Goal: Information Seeking & Learning: Learn about a topic

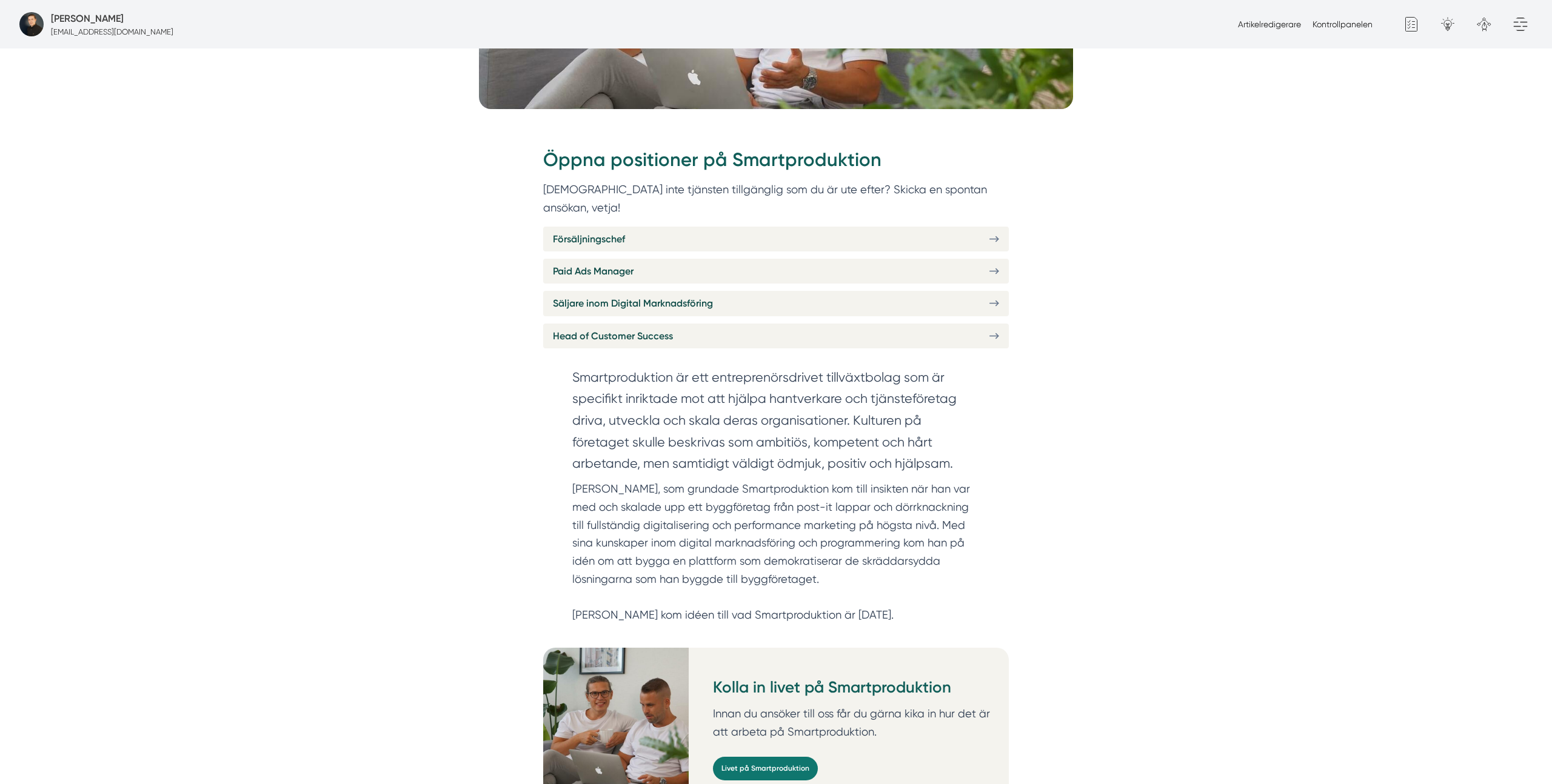
scroll to position [453, 0]
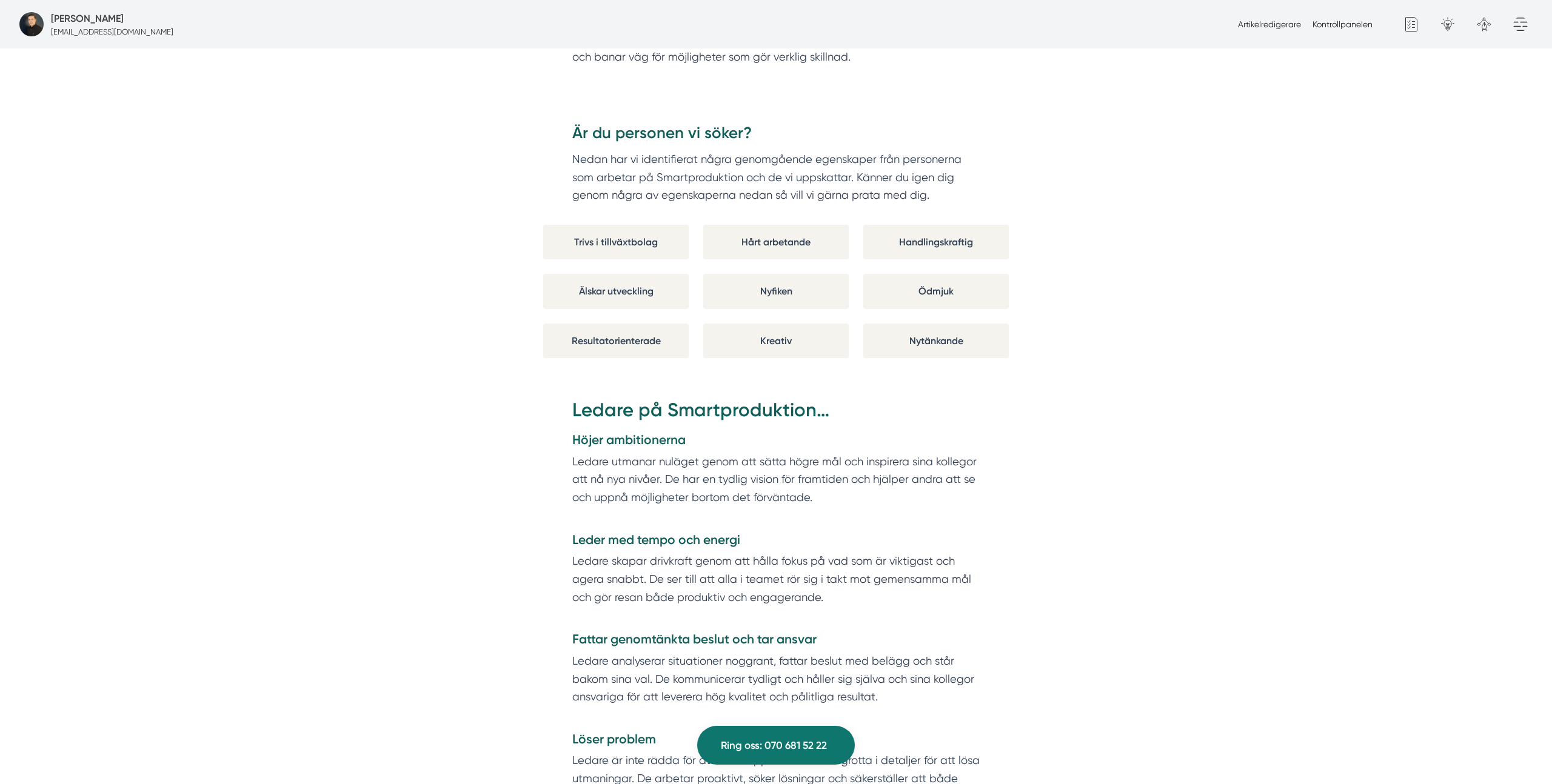
scroll to position [2032, 0]
click at [647, 226] on div "Trivs i tillväxtbolag" at bounding box center [615, 240] width 146 height 35
click at [741, 230] on div "Hårt arbetande" at bounding box center [776, 240] width 146 height 35
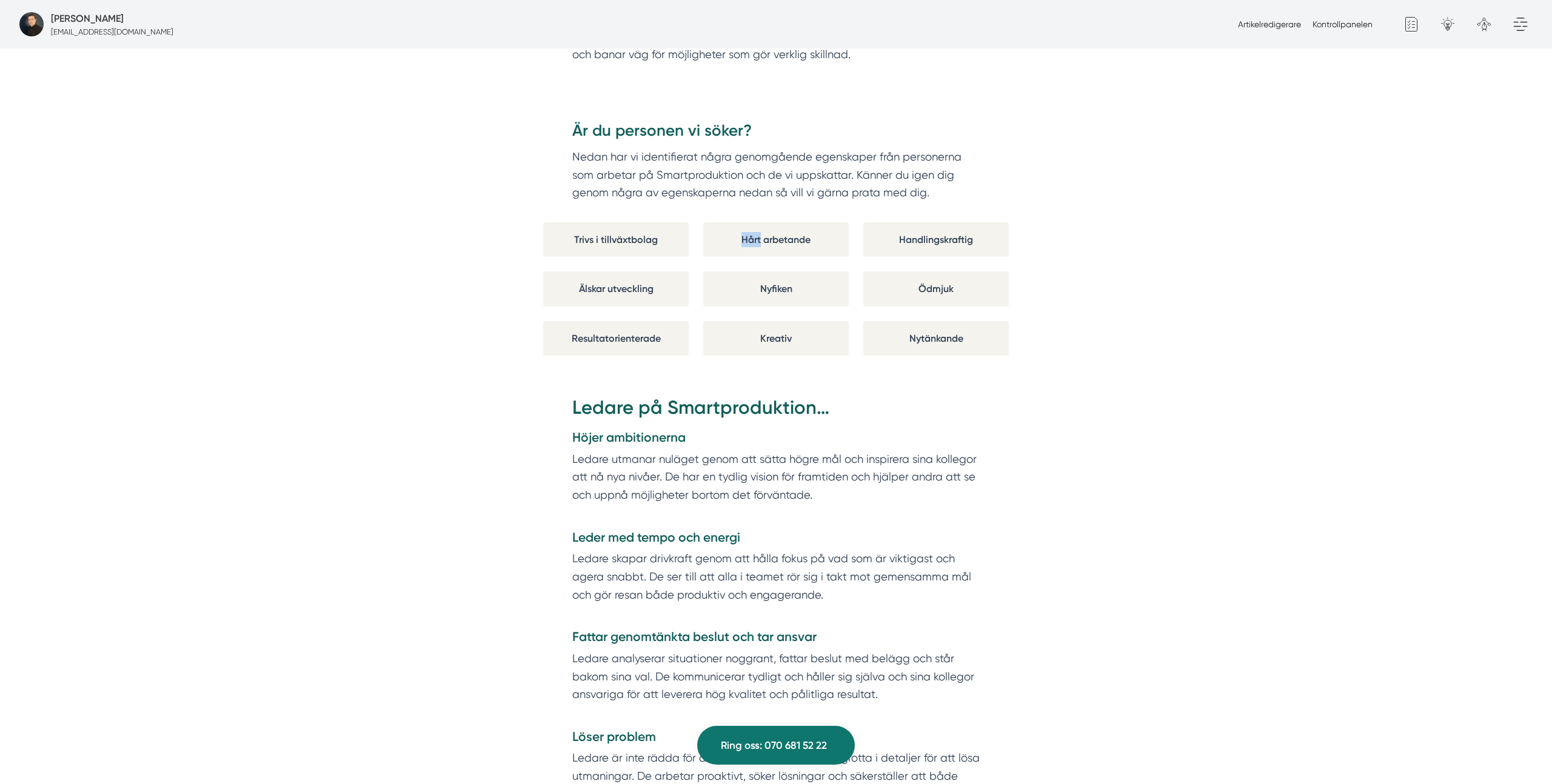
click at [741, 230] on div "Hårt arbetande" at bounding box center [776, 240] width 146 height 35
click at [584, 286] on div "Älskar utveckling" at bounding box center [615, 289] width 146 height 35
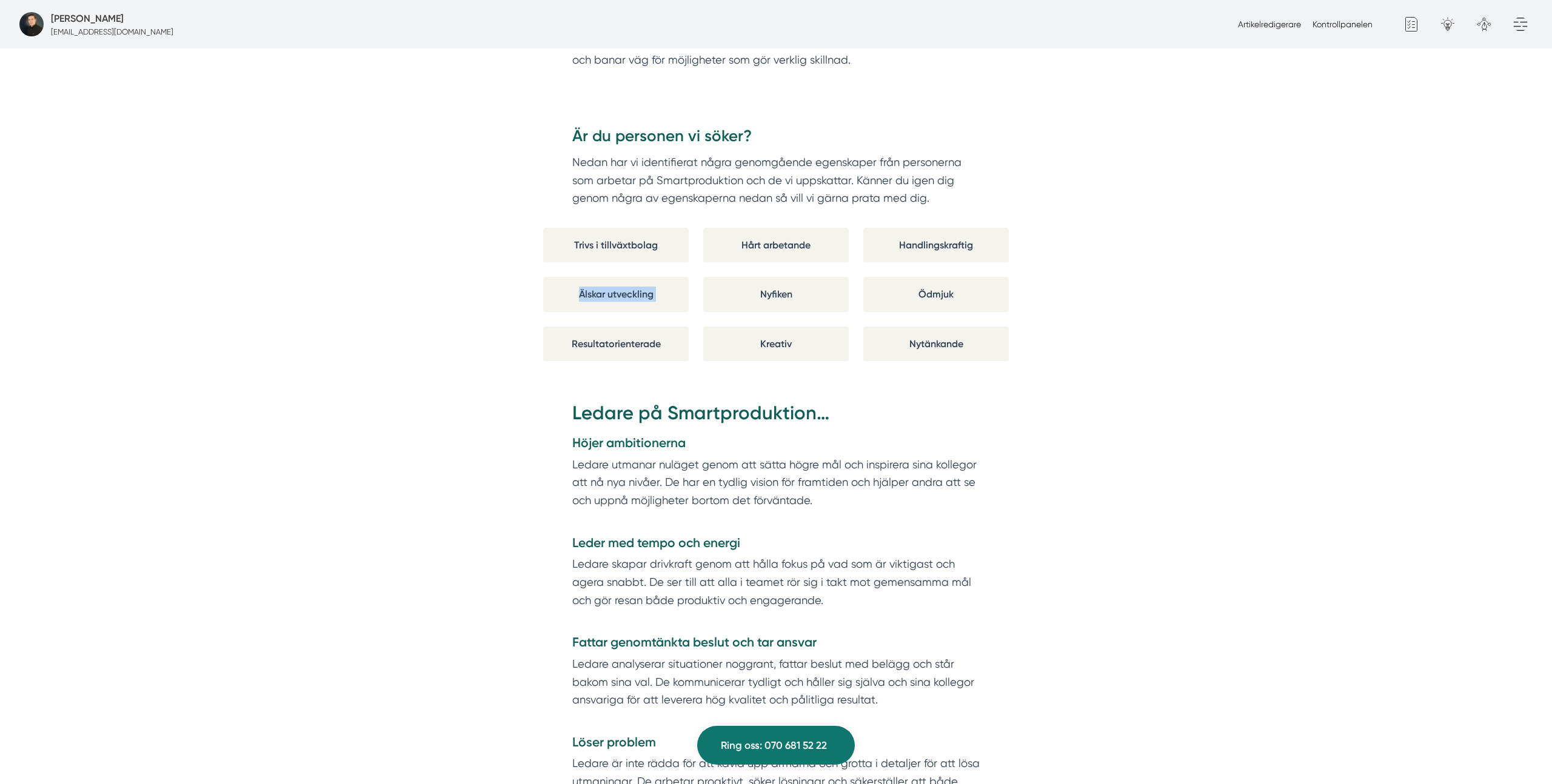
click at [584, 286] on div "Älskar utveckling" at bounding box center [615, 294] width 146 height 35
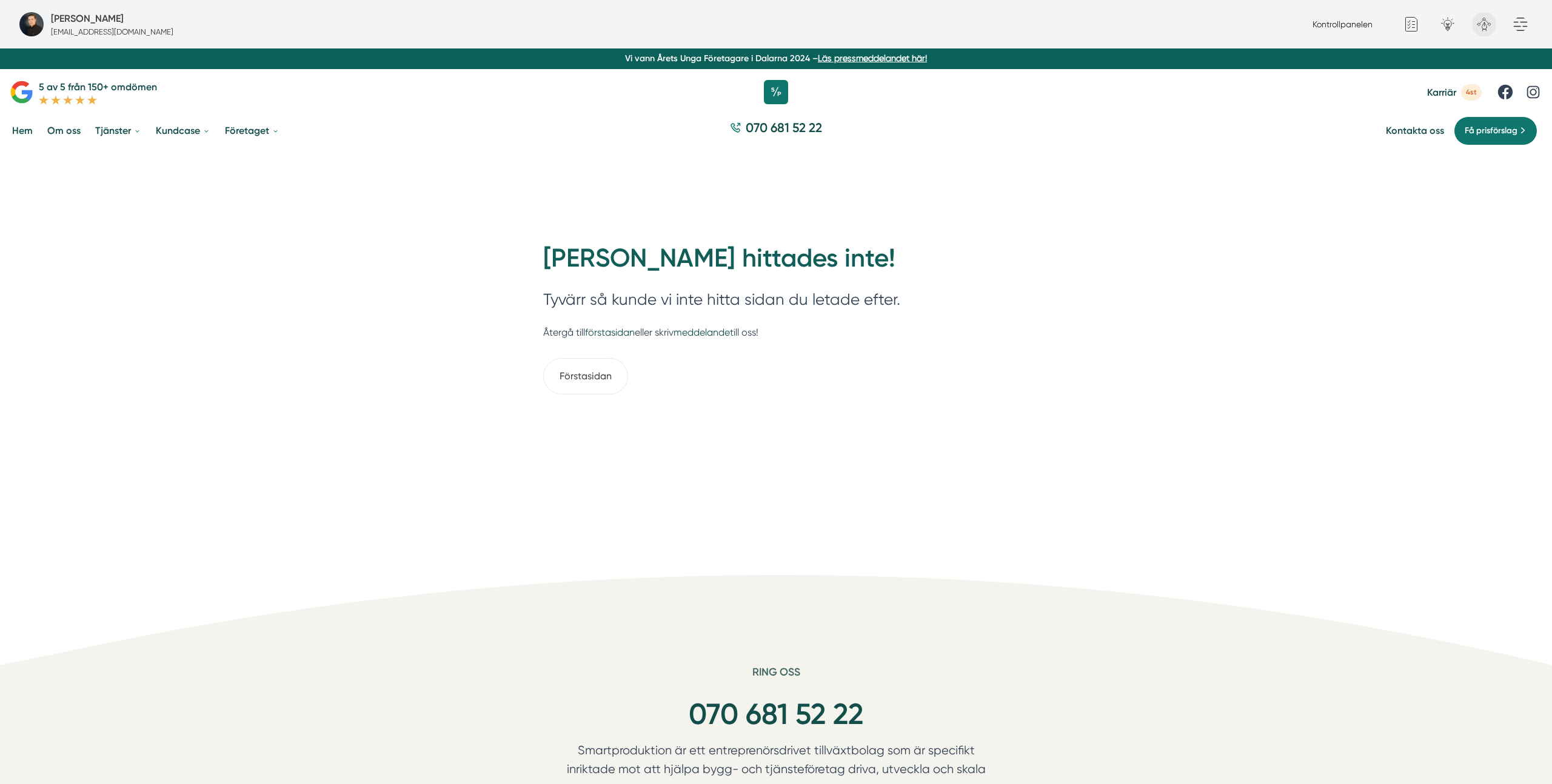
click at [1487, 22] on icon at bounding box center [1483, 24] width 24 height 24
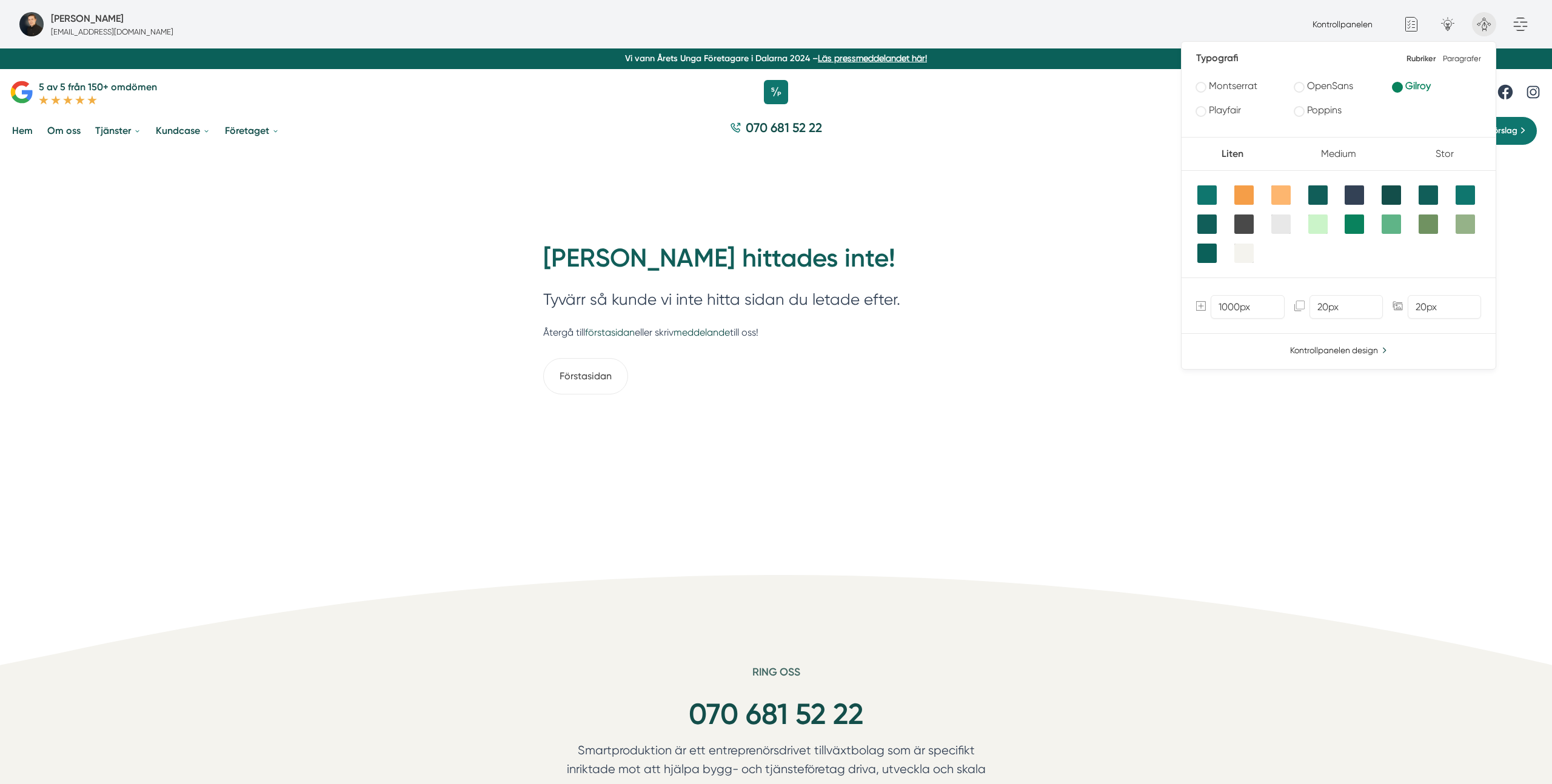
drag, startPoint x: 1440, startPoint y: 22, endPoint x: 1436, endPoint y: 32, distance: 10.8
click at [1440, 22] on icon at bounding box center [1446, 24] width 24 height 24
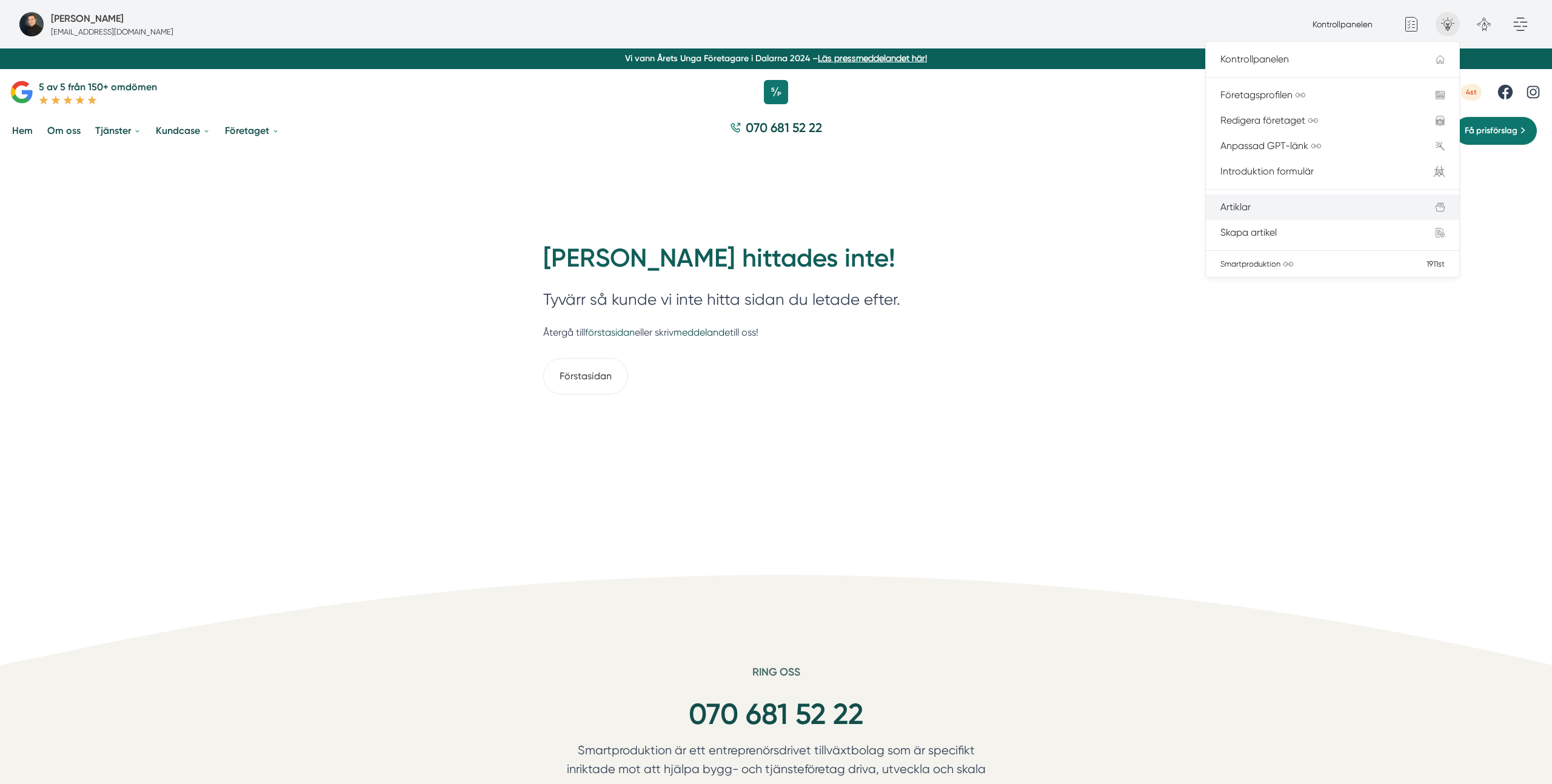
click at [1255, 203] on div "Artiklar" at bounding box center [1313, 207] width 186 height 11
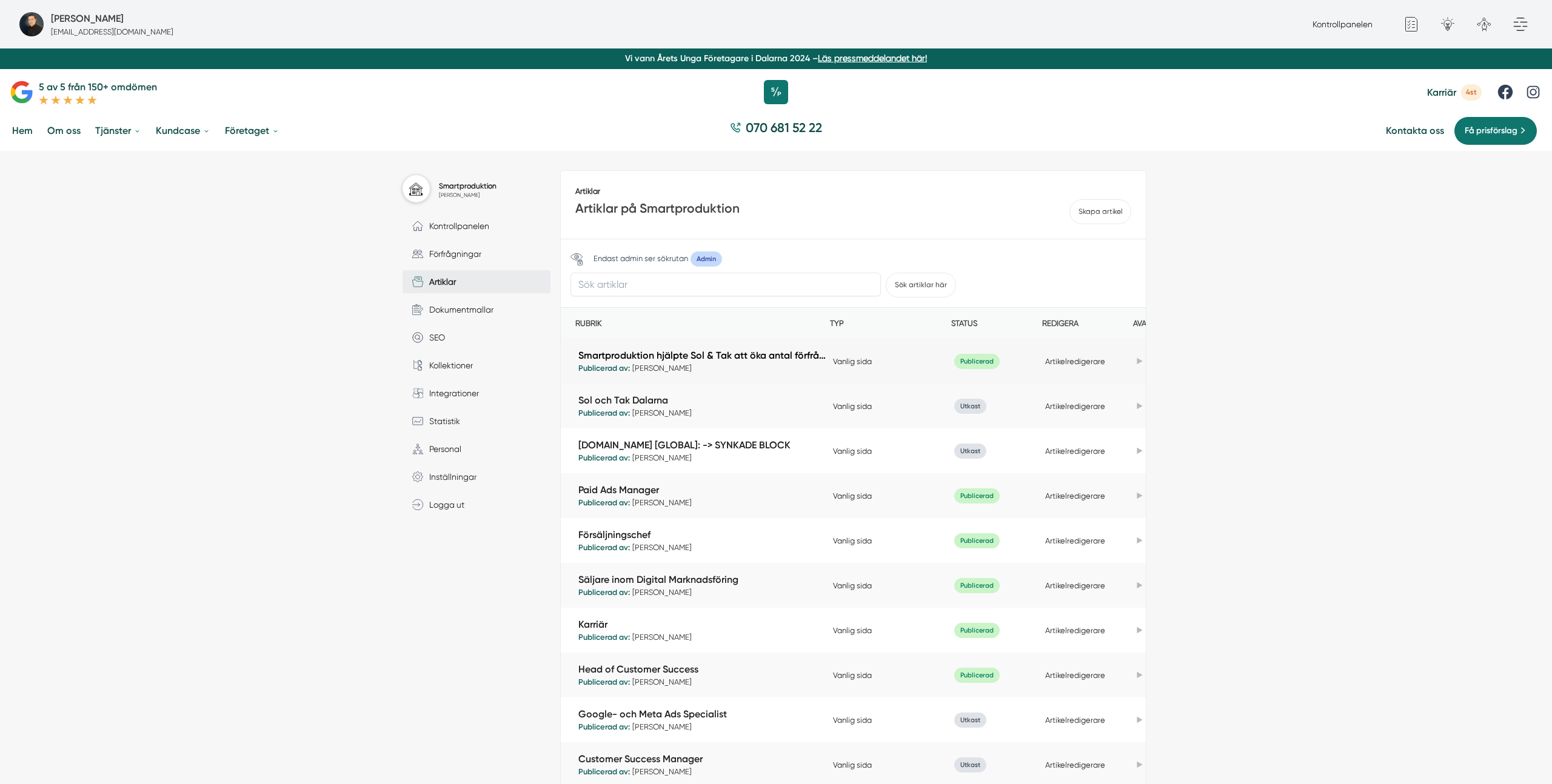
click at [796, 357] on link "Smartproduktion hjälpte Sol & Tak att öka antal förfrågningar med 732%" at bounding box center [702, 355] width 249 height 14
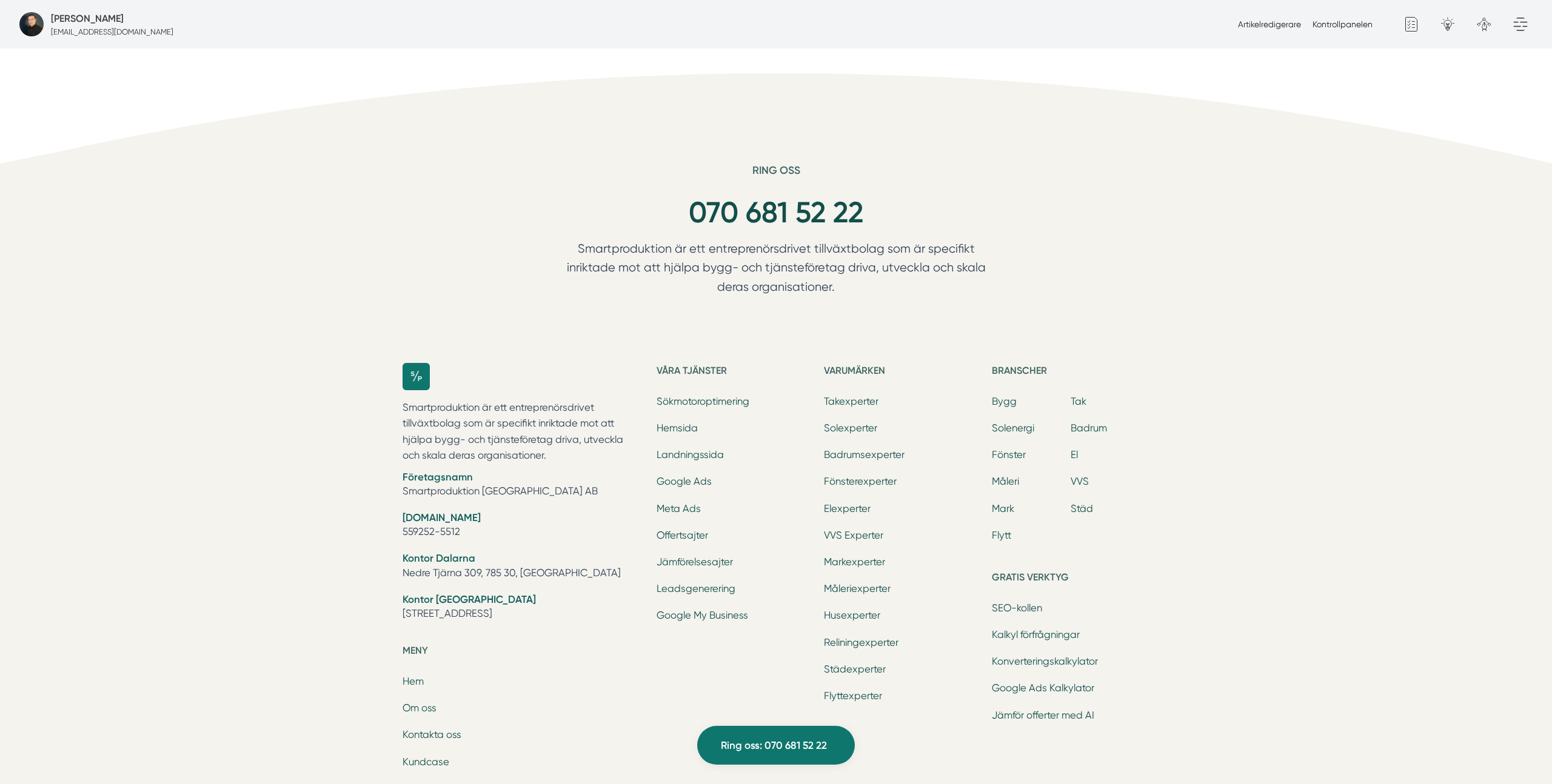
scroll to position [5087, 0]
click at [679, 391] on link "Sökmotoroptimering" at bounding box center [702, 397] width 92 height 12
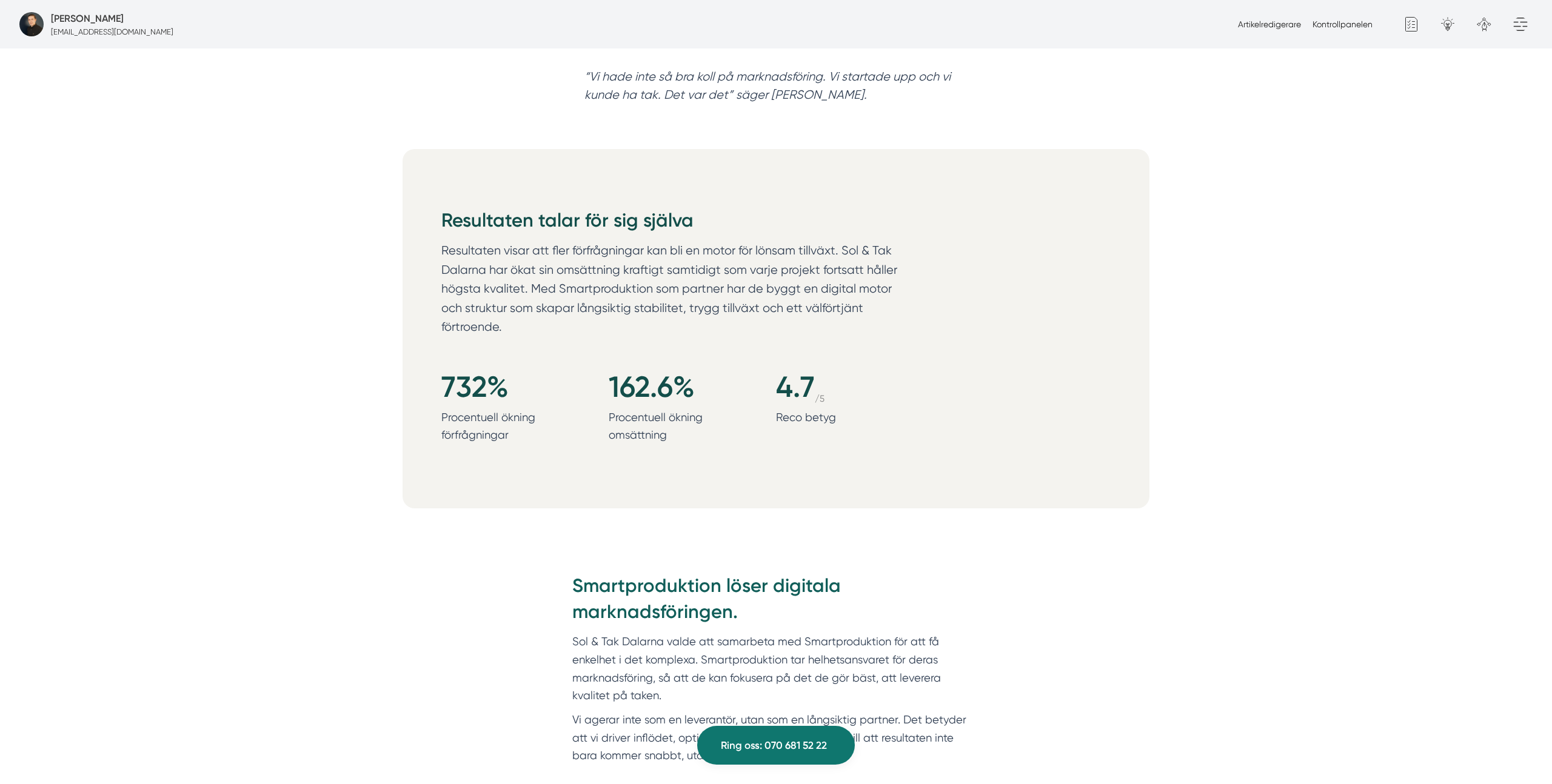
scroll to position [1134, 0]
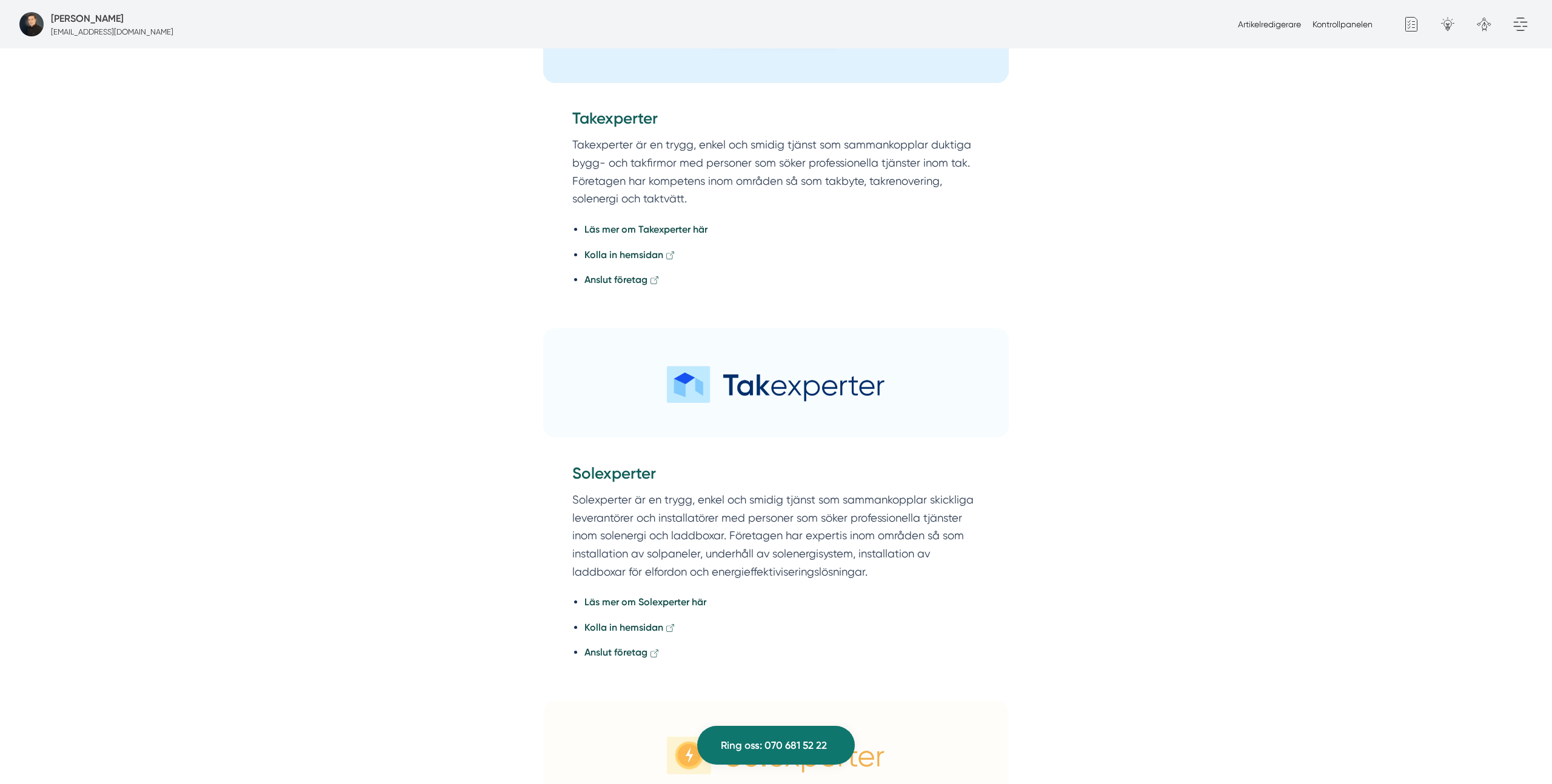
scroll to position [3230, 0]
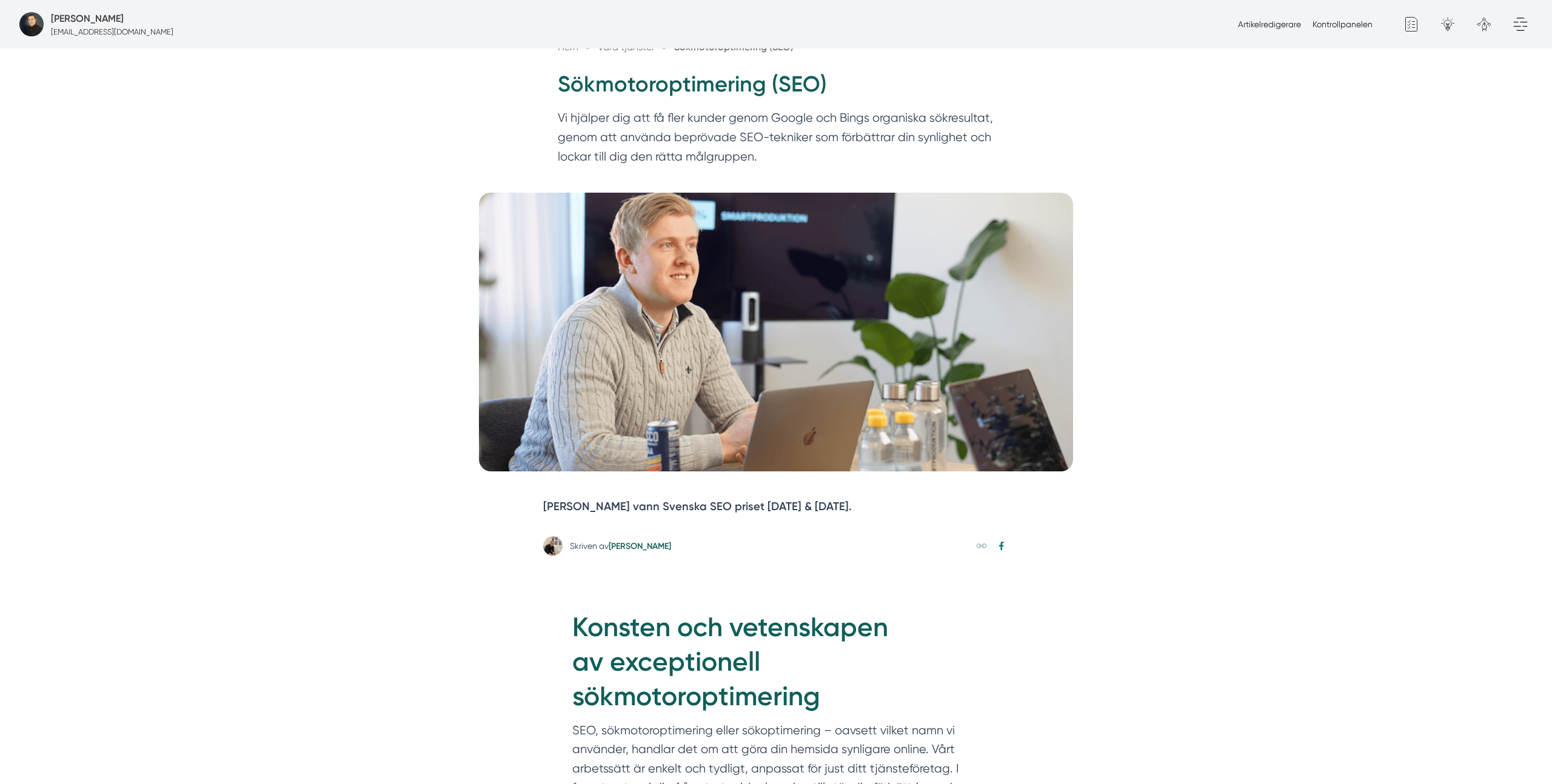
scroll to position [155, 0]
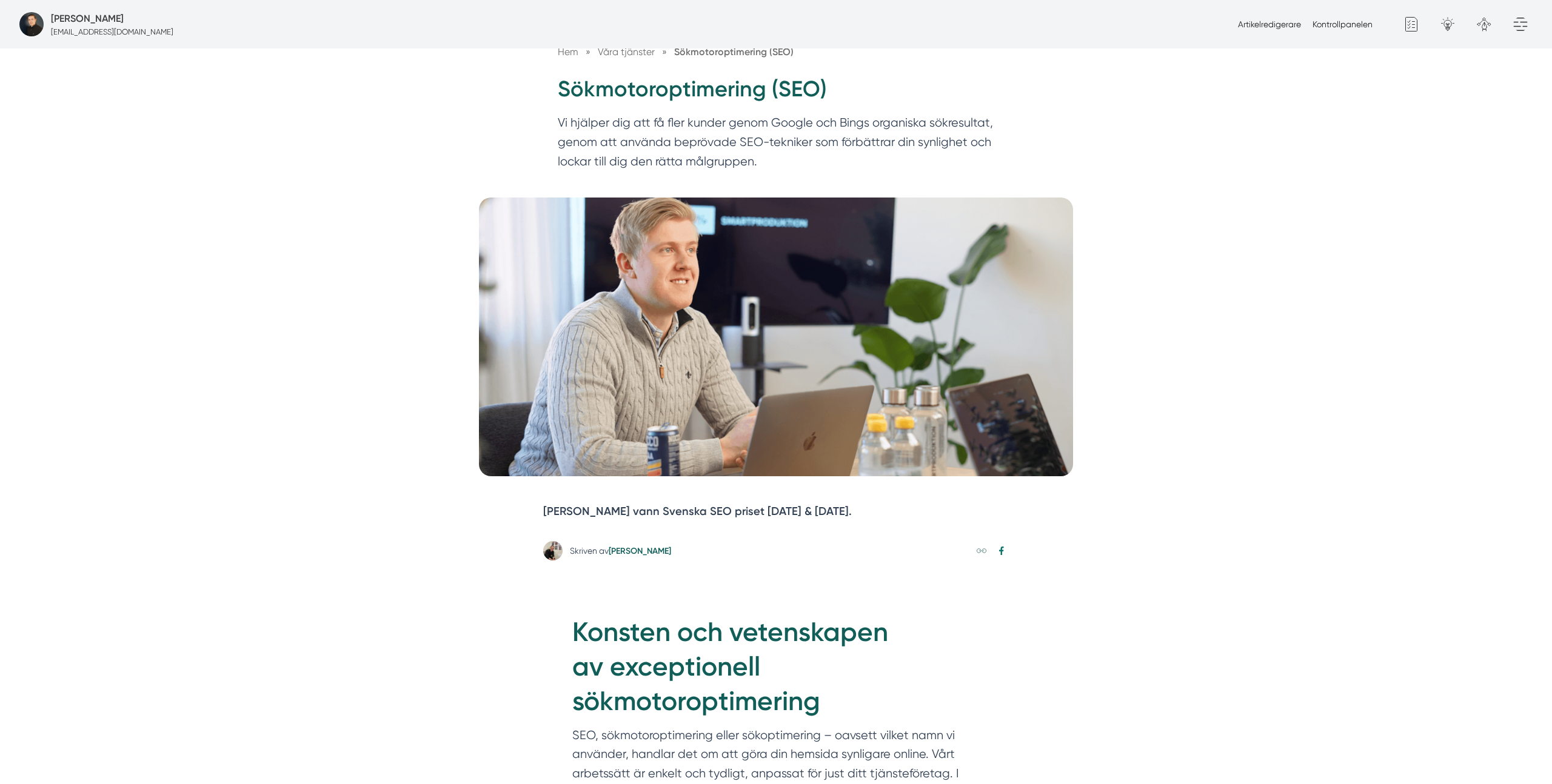
click at [1252, 210] on picture at bounding box center [776, 337] width 1552 height 279
click at [638, 549] on link "[PERSON_NAME]" at bounding box center [639, 551] width 62 height 10
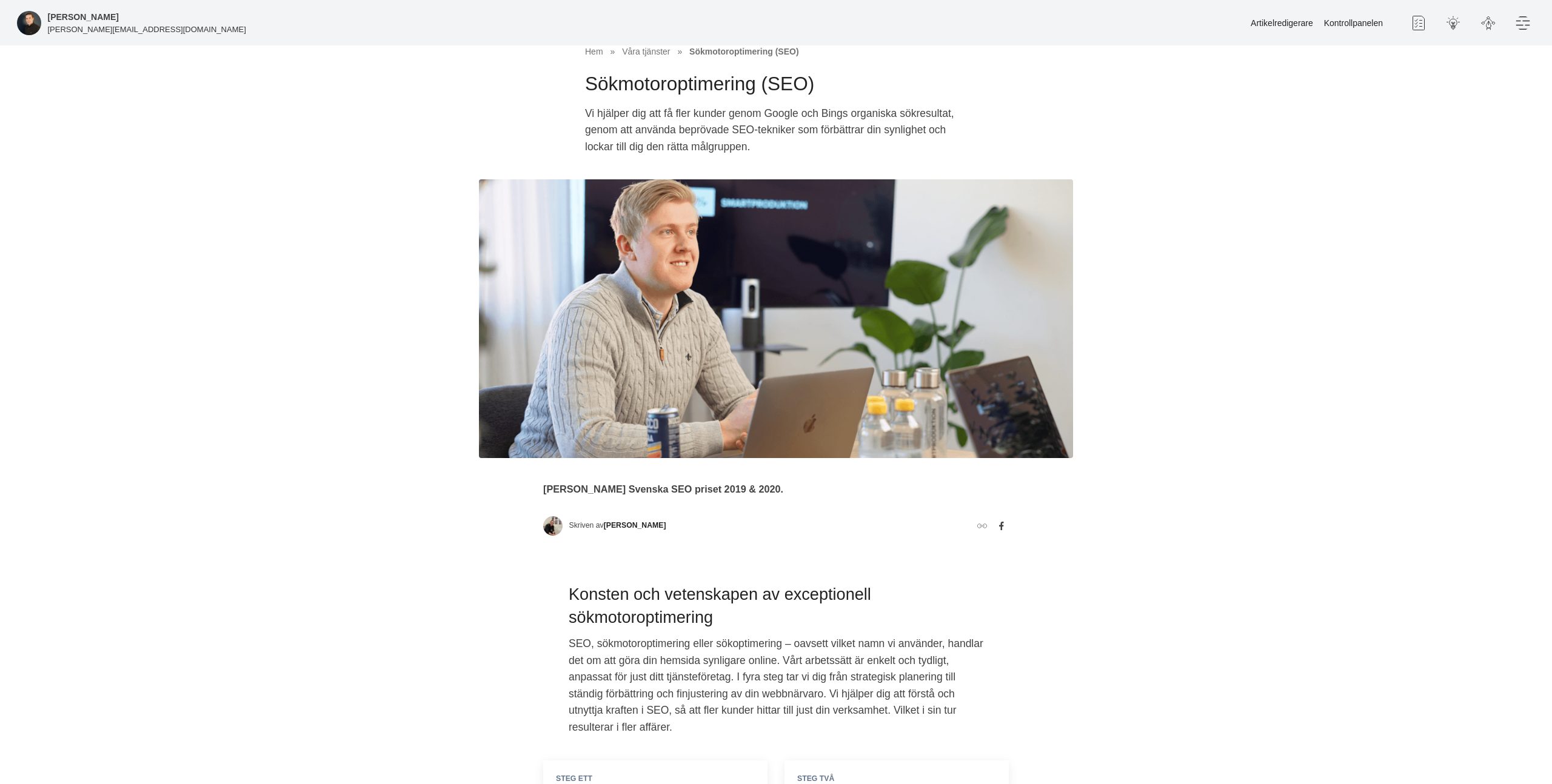
scroll to position [156, 0]
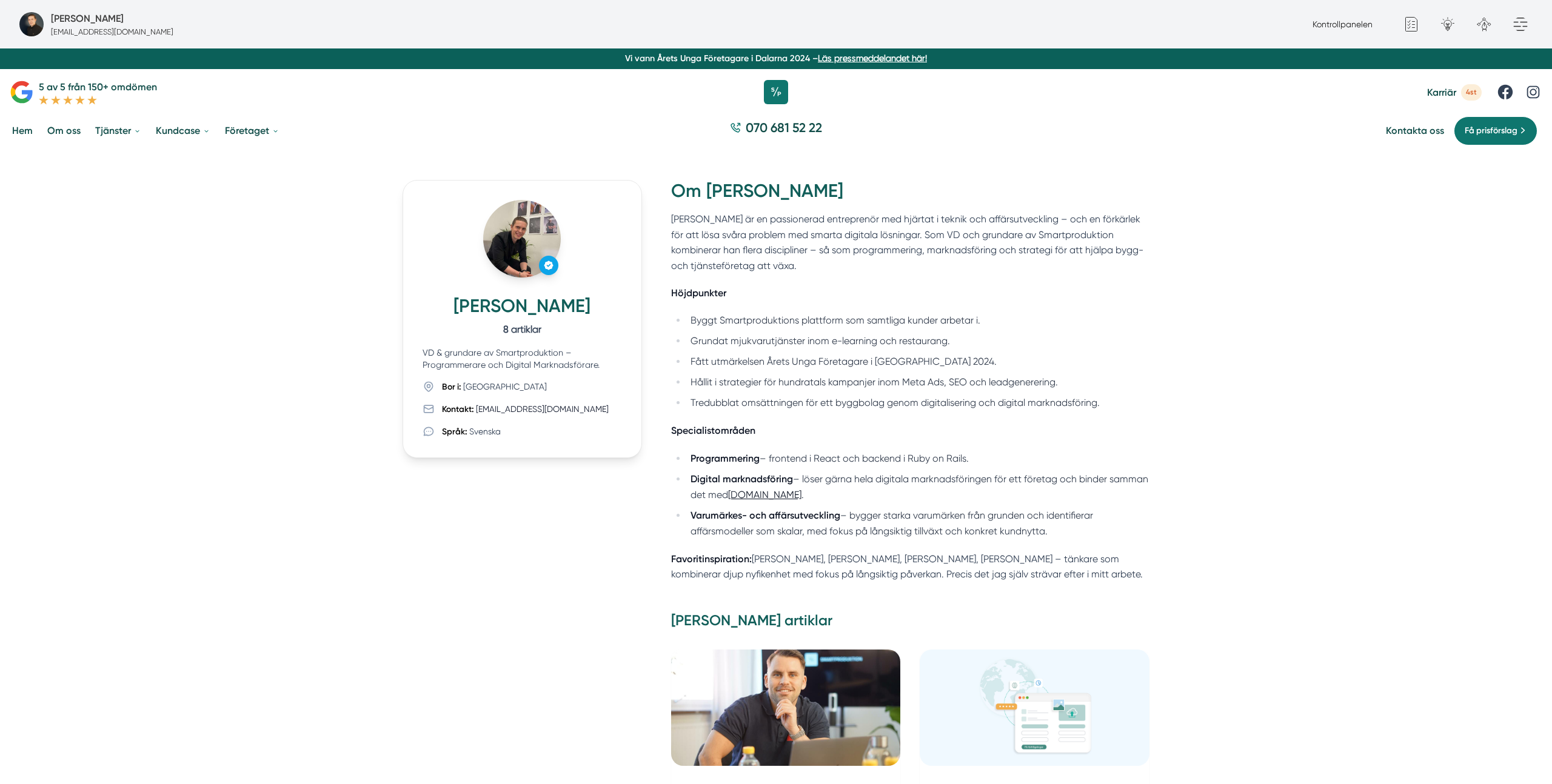
click at [945, 551] on div "Victor är en passionerad entreprenör med hjärtat i teknik och affärsutveckling …" at bounding box center [910, 397] width 478 height 370
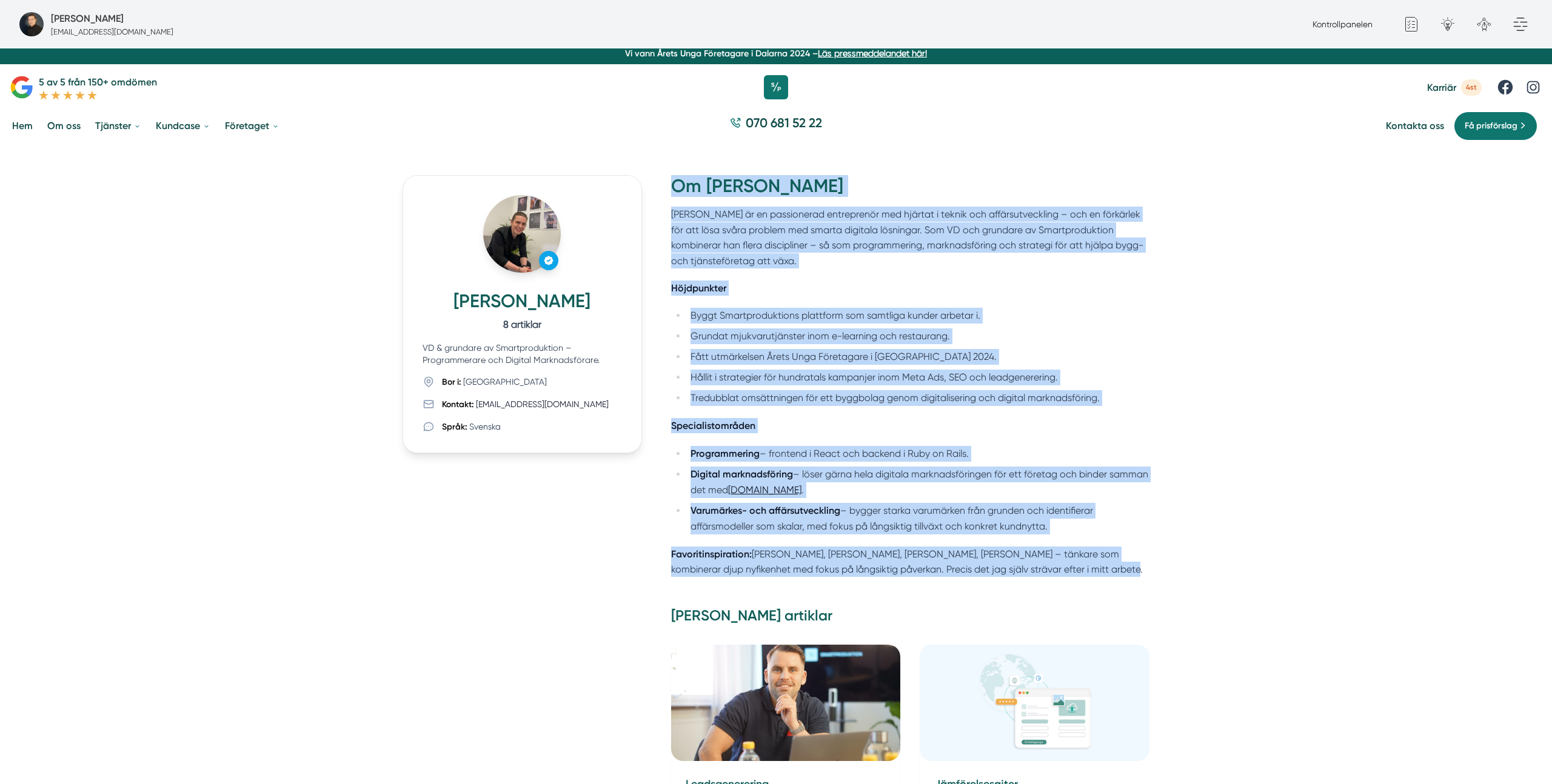
drag, startPoint x: 955, startPoint y: 522, endPoint x: 663, endPoint y: 149, distance: 473.7
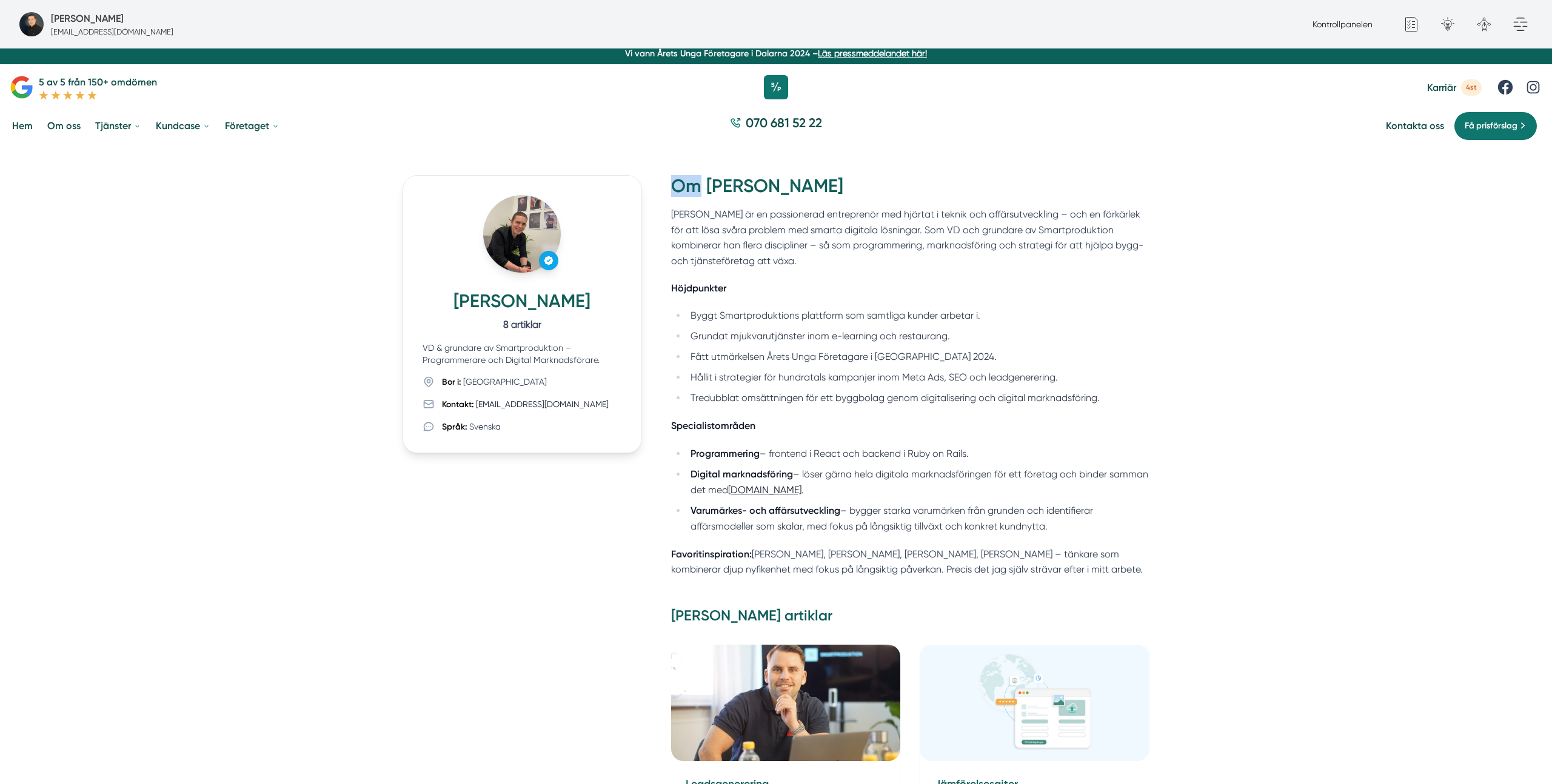
click at [826, 217] on p "Victor är en passionerad entreprenör med hjärtat i teknik och affärsutveckling …" at bounding box center [910, 237] width 478 height 62
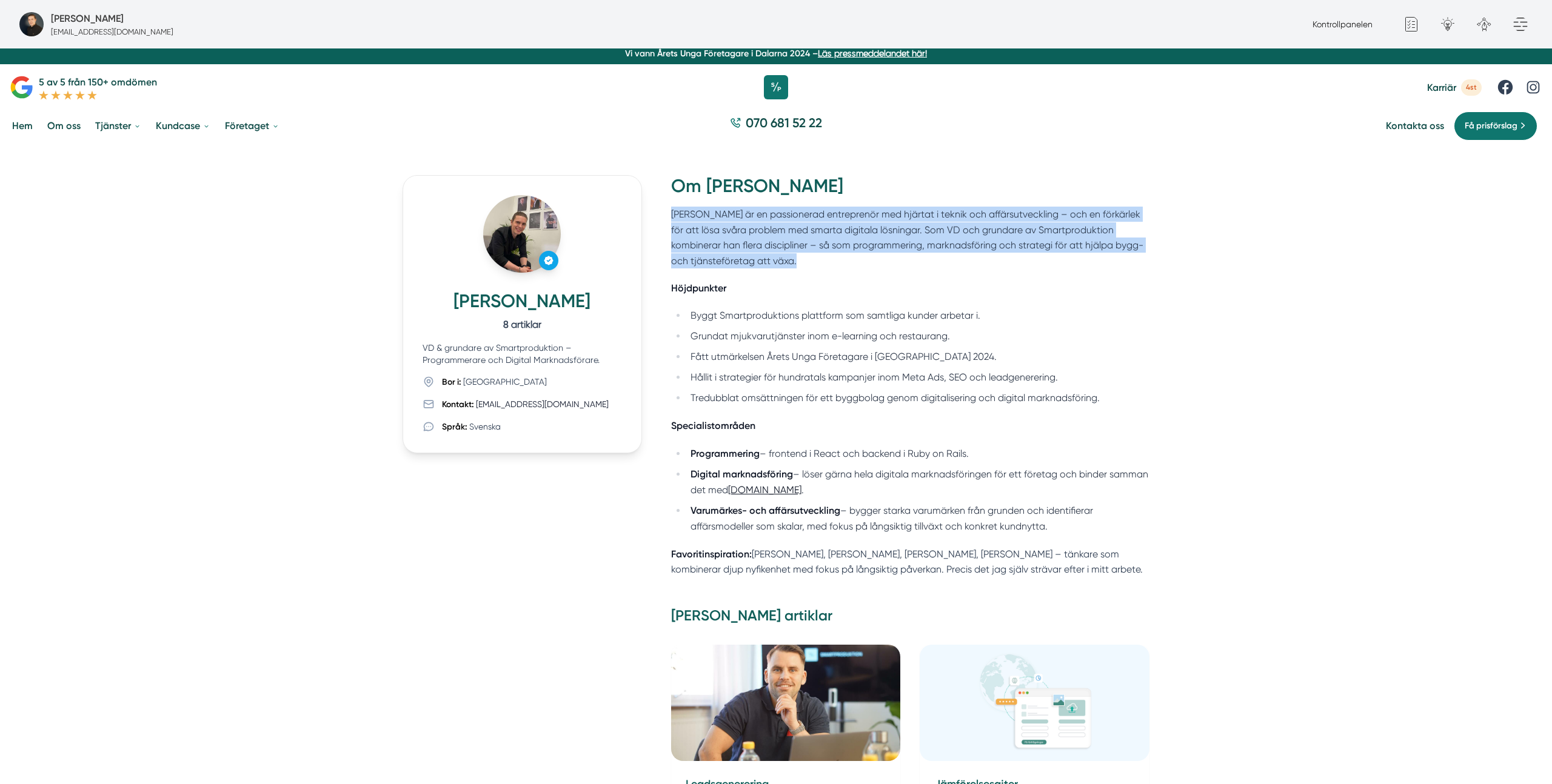
click at [826, 217] on p "Victor är en passionerad entreprenör med hjärtat i teknik och affärsutveckling …" at bounding box center [910, 237] width 478 height 62
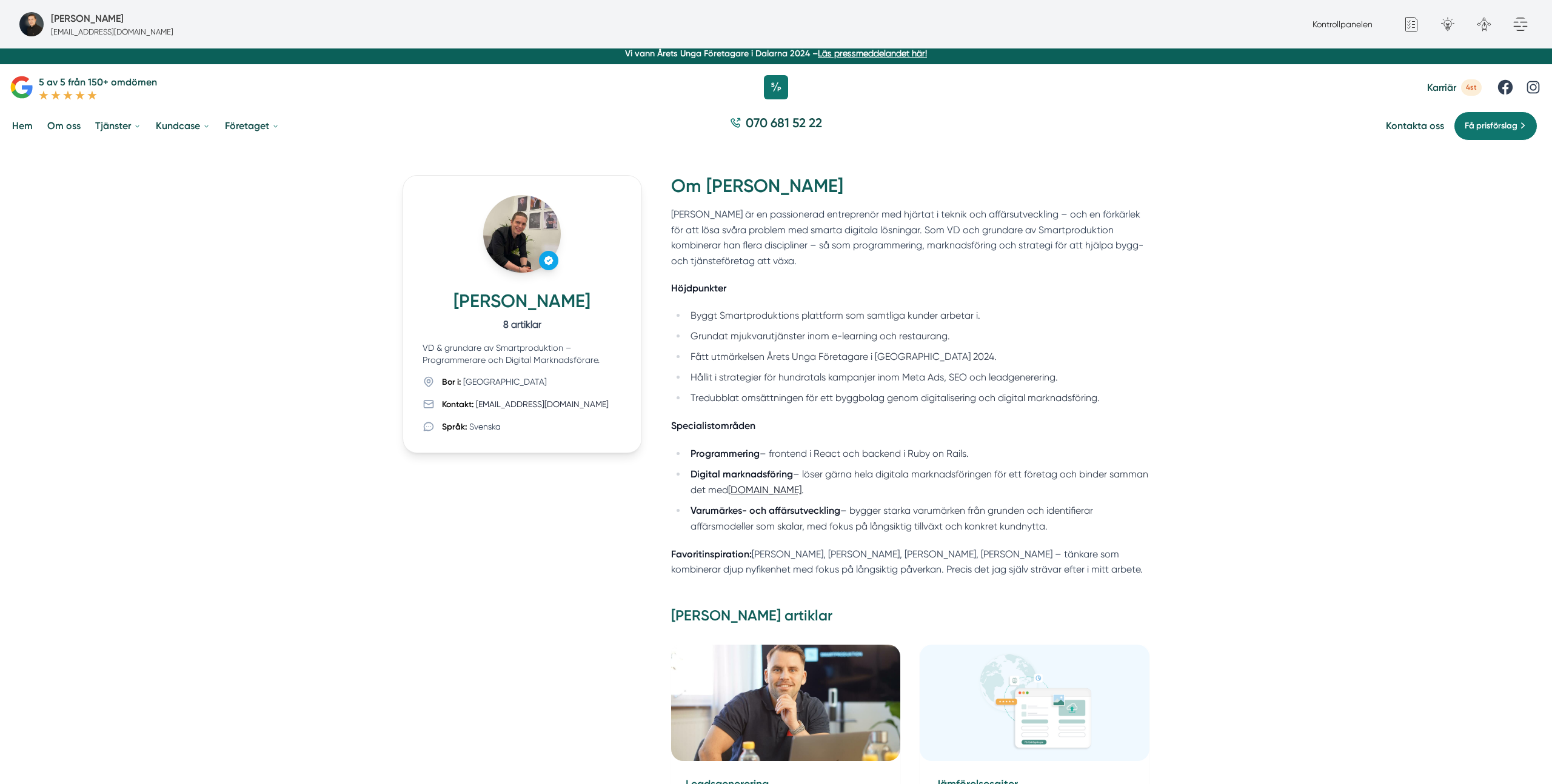
click at [1017, 347] on ul "Byggt Smartproduktions plattform som samtliga kunder arbetar i. Grundat mjukvar…" at bounding box center [910, 357] width 478 height 98
click at [1017, 347] on ul "Byggt Smartproduktions plattform som samtliga kunder arbetar i. Grundat mjukvar…" at bounding box center [910, 357] width 478 height 98
click at [1041, 357] on li "Fått utmärkelsen Årets Unga Företagare i Dalarna 2024." at bounding box center [918, 357] width 462 height 15
click at [1110, 186] on h2 "Om Victor Blomberg" at bounding box center [910, 190] width 478 height 32
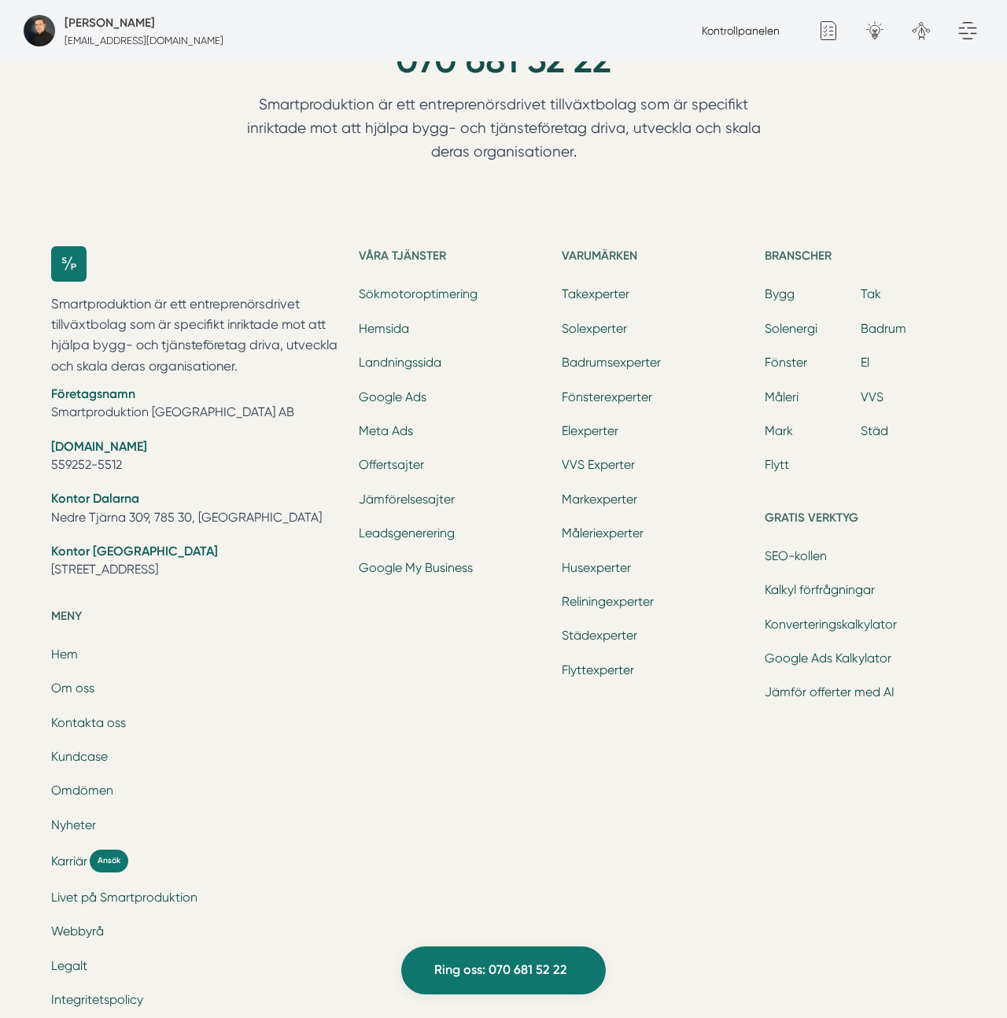
scroll to position [4898, 0]
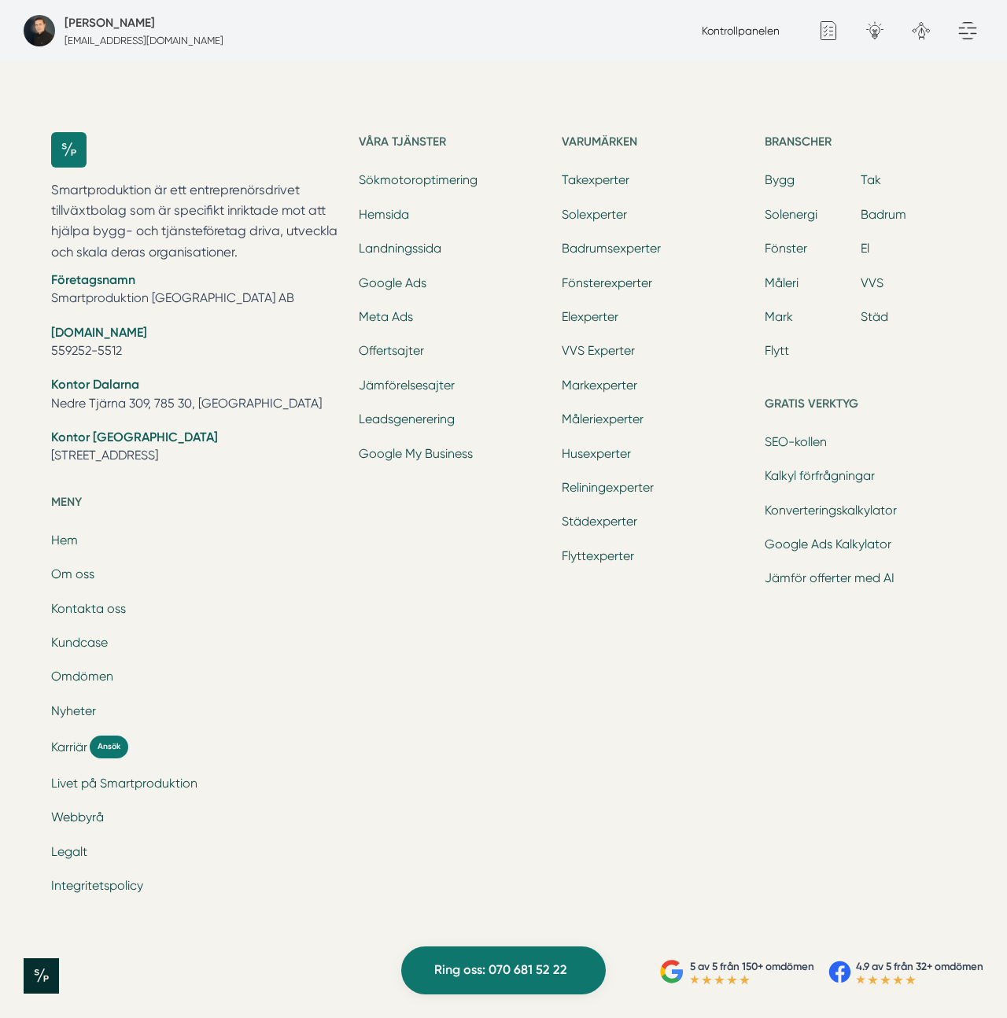
click at [796, 179] on li "Bygg" at bounding box center [813, 182] width 96 height 22
click at [791, 179] on link "Bygg" at bounding box center [780, 179] width 30 height 15
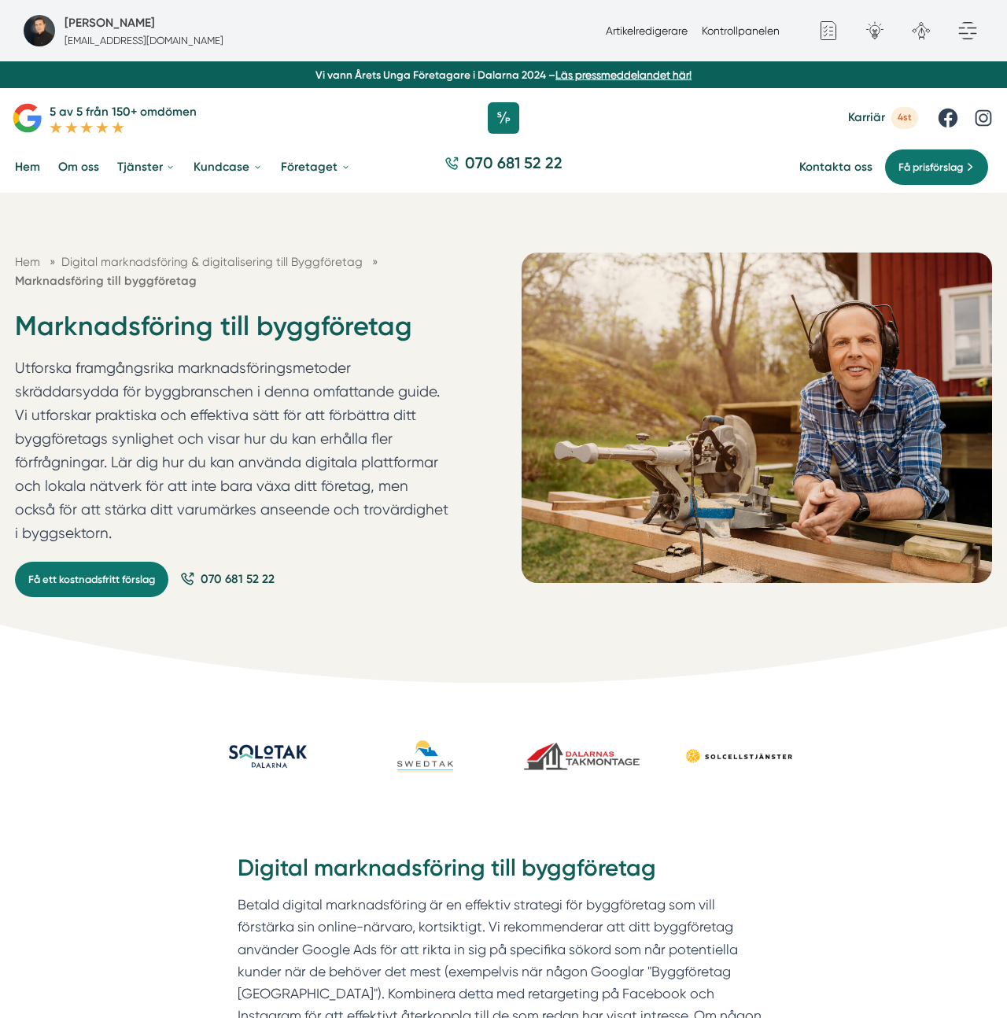
click at [223, 321] on h1 "Marknadsföring till byggföretag" at bounding box center [232, 332] width 435 height 48
copy h1
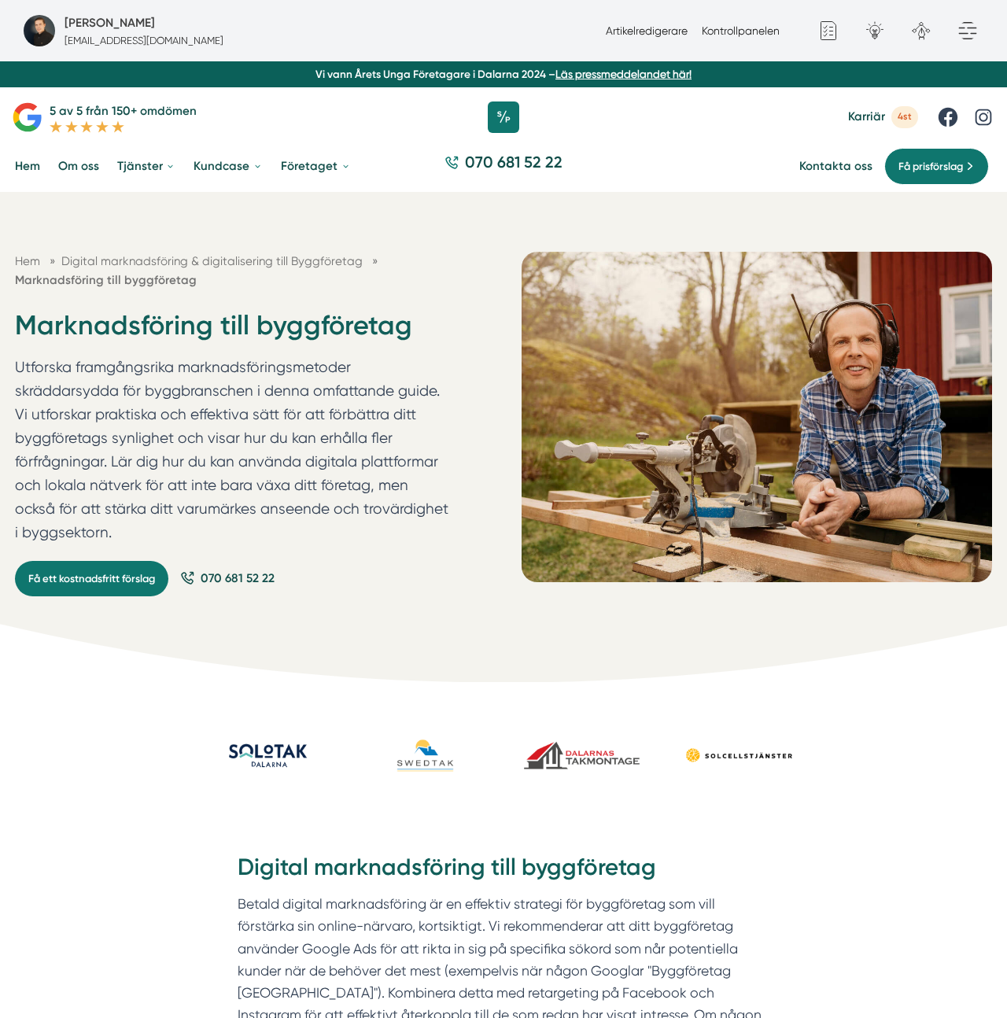
click at [298, 438] on p "Utforska framgångsrika marknadsföringsmetoder skräddarsydda för byggbranschen i…" at bounding box center [232, 454] width 435 height 196
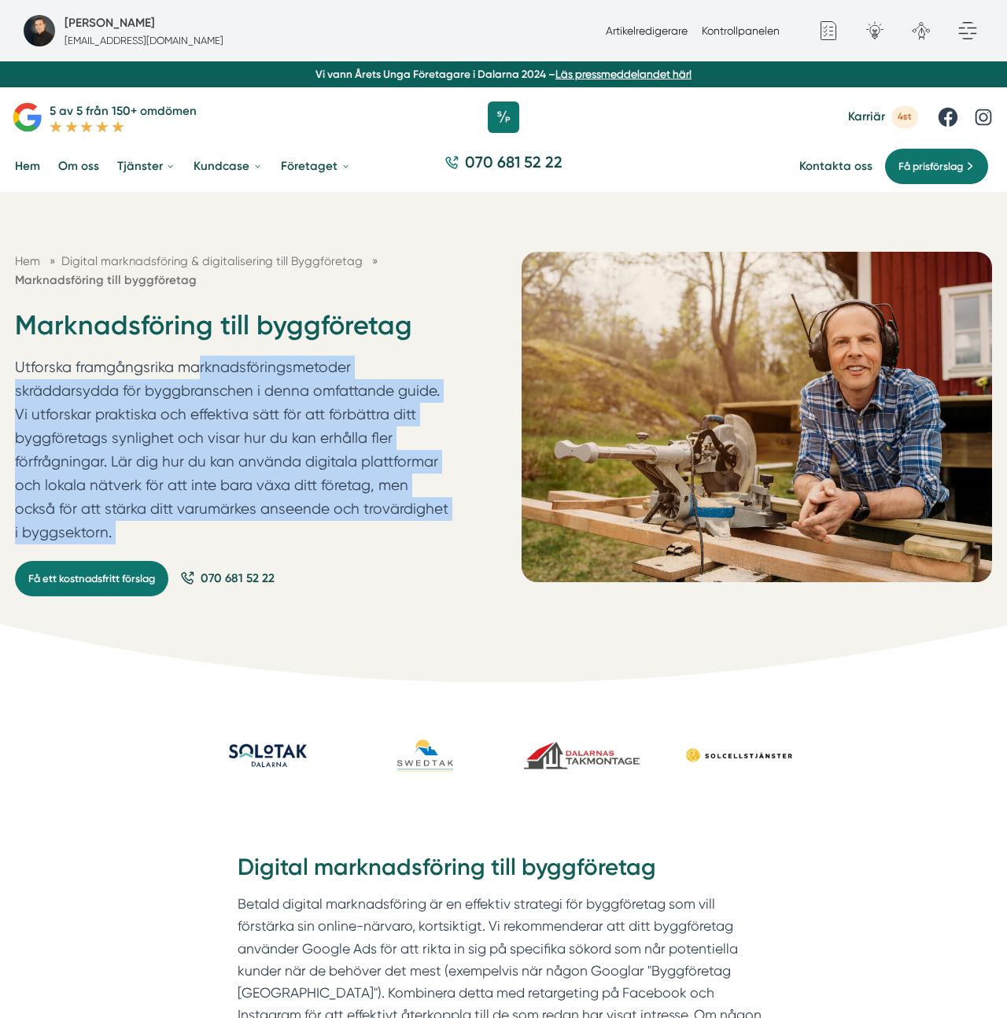
click at [298, 438] on p "Utforska framgångsrika marknadsföringsmetoder skräddarsydda för byggbranschen i…" at bounding box center [232, 454] width 435 height 196
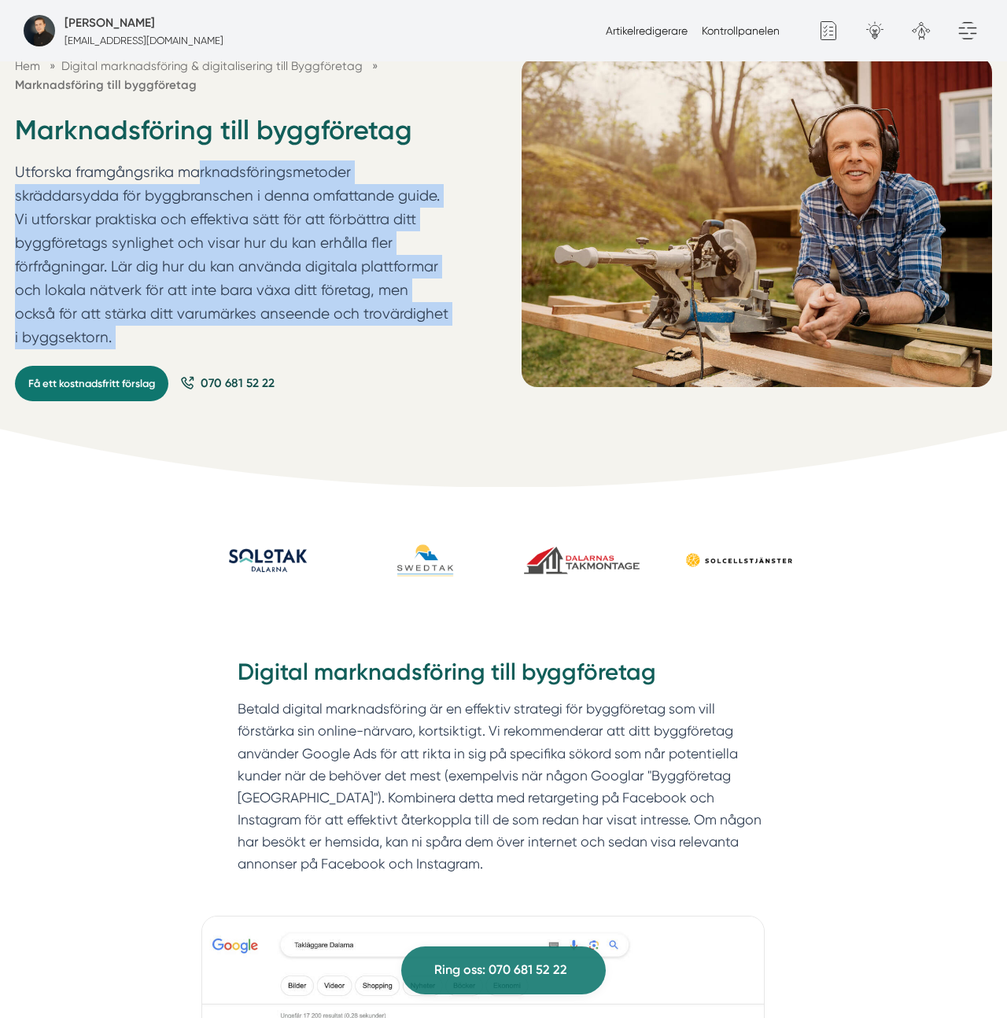
scroll to position [0, 0]
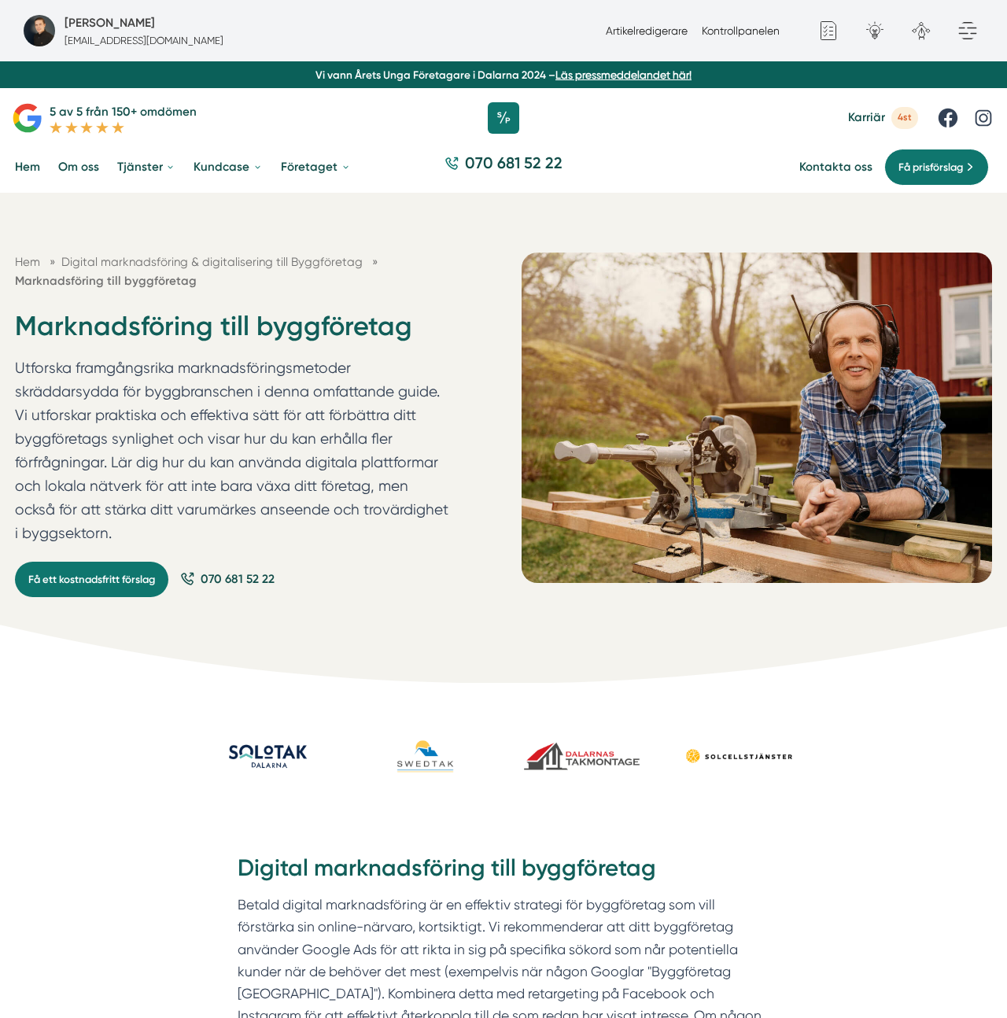
click at [134, 340] on h1 "Marknadsföring till byggföretag" at bounding box center [232, 332] width 435 height 48
click at [141, 330] on h1 "Marknadsföring till byggföretag" at bounding box center [232, 332] width 435 height 48
copy h1
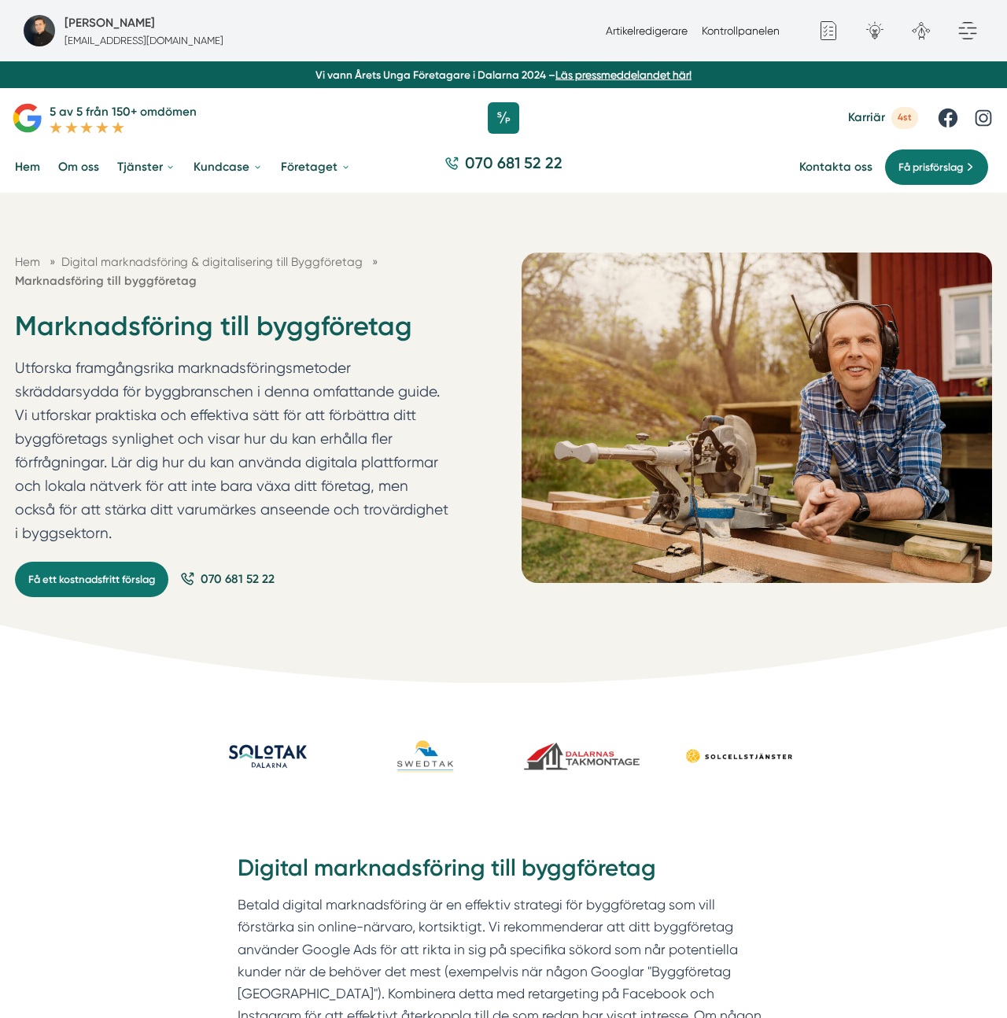
click at [268, 433] on p "Utforska framgångsrika marknadsföringsmetoder skräddarsydda för byggbranschen i…" at bounding box center [232, 454] width 435 height 196
click at [767, 31] on link "Kontrollpanelen" at bounding box center [741, 30] width 78 height 13
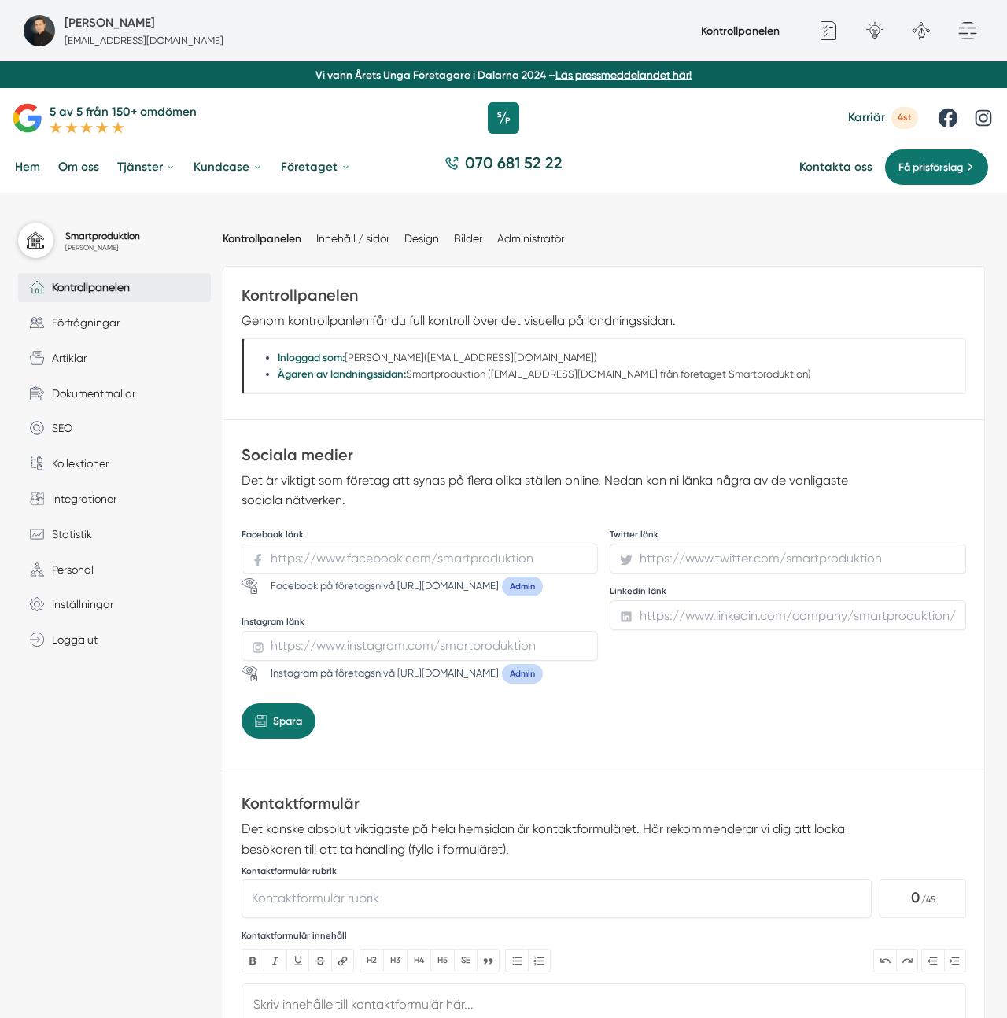
click at [569, 407] on div "Kontrollpanelen Genom kontrollpanlen får du full kontroll över det visuella på …" at bounding box center [603, 343] width 761 height 153
click at [600, 127] on div at bounding box center [503, 117] width 1007 height 47
click at [726, 240] on ul "Kontrollpanelen Innehåll / sidor Design Bilder Administratör" at bounding box center [604, 239] width 763 height 46
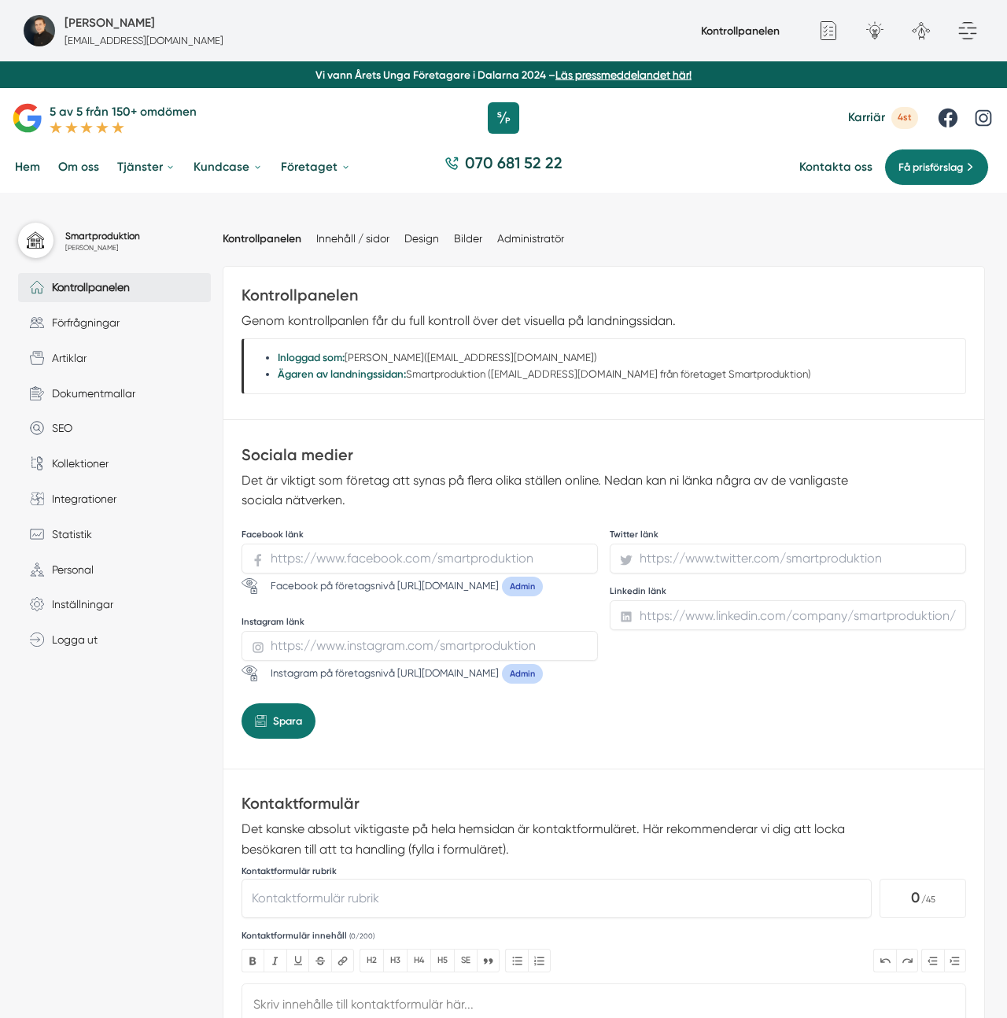
drag, startPoint x: 634, startPoint y: 335, endPoint x: 641, endPoint y: 313, distance: 23.1
click at [634, 334] on div "Kontrollpanelen Genom kontrollpanlen får du full kontroll över det visuella på …" at bounding box center [605, 339] width 726 height 109
click at [641, 312] on p "Genom kontrollpanlen får du full kontroll över det visuella på landningssidan." at bounding box center [549, 321] width 614 height 20
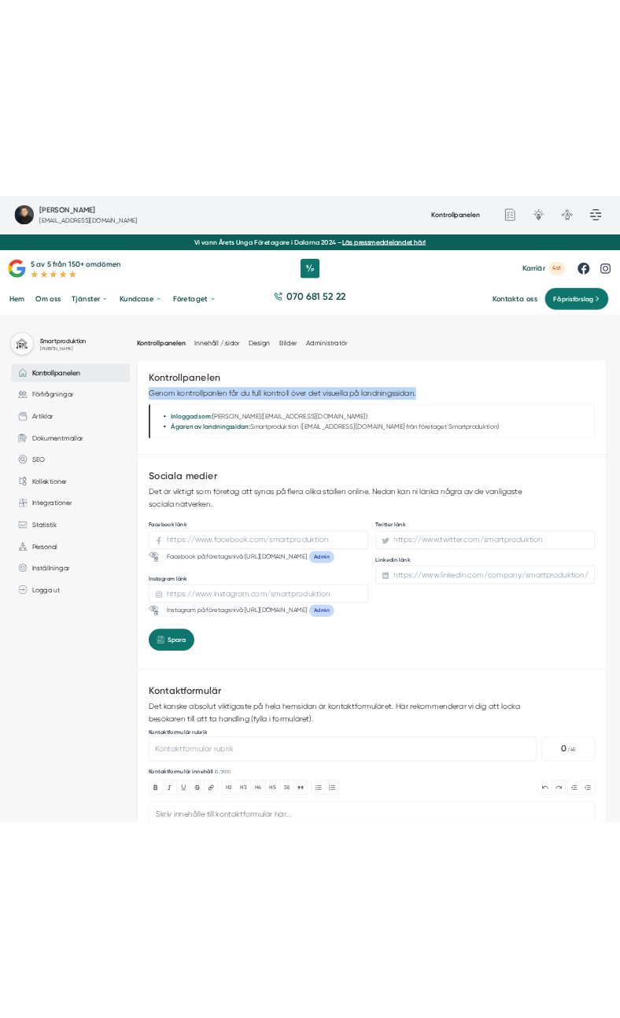
scroll to position [0, 1]
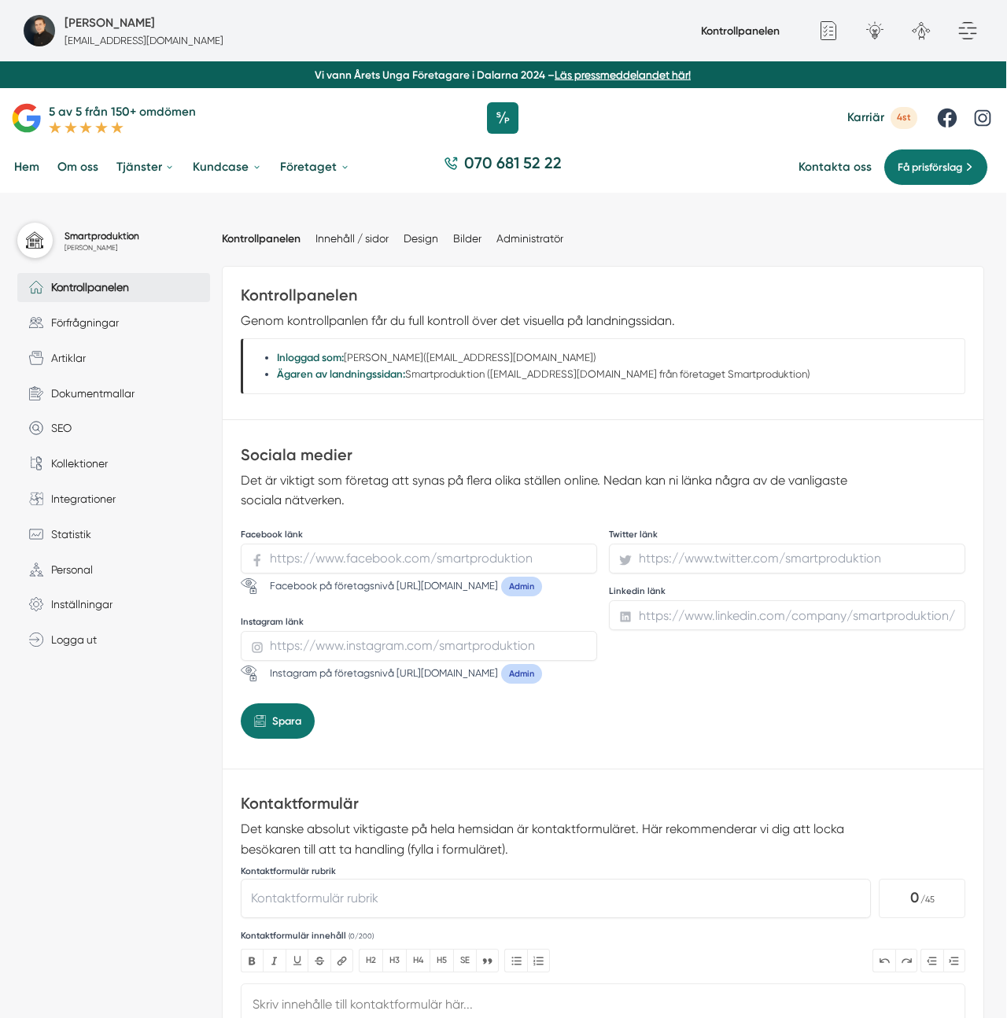
click at [622, 374] on li "Ägaren av landningssidan: Smartproduktion (victor@allaorder.se från företaget S…" at bounding box center [621, 374] width 689 height 17
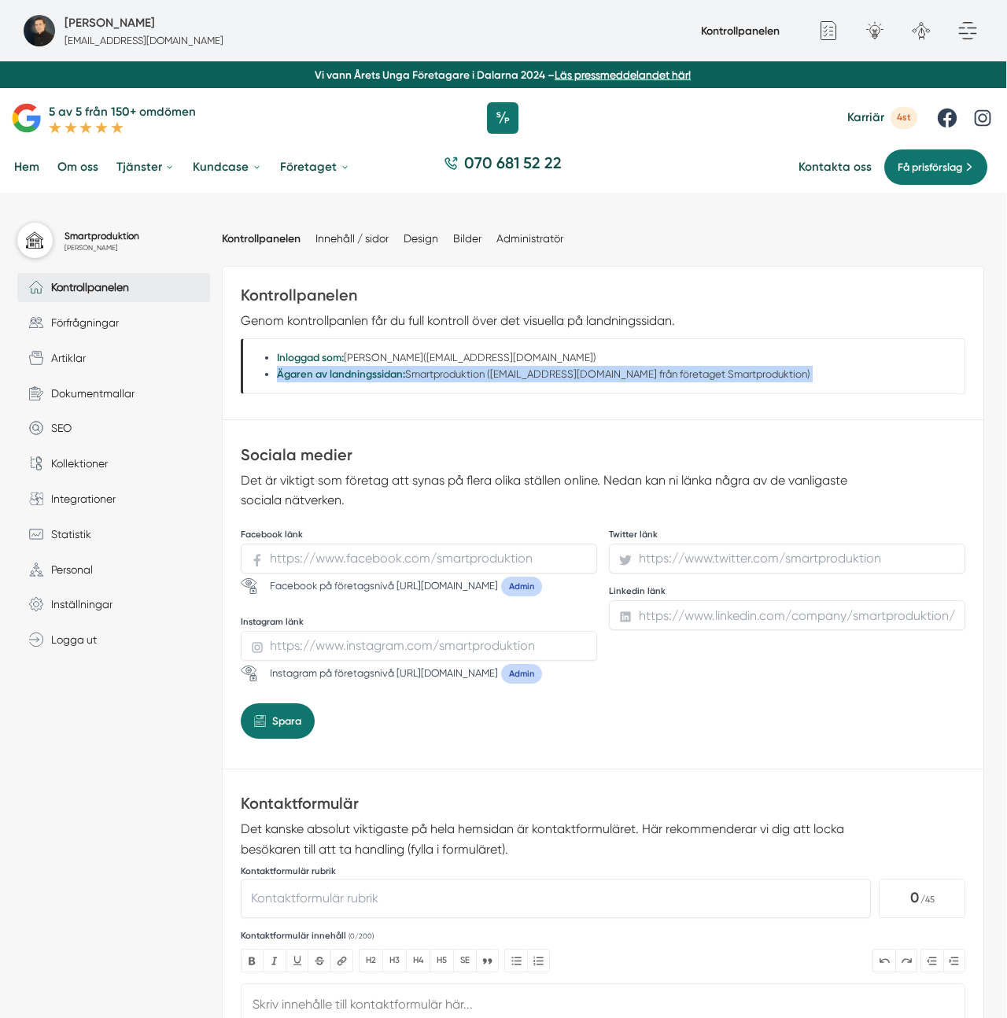
click at [622, 374] on li "Ägaren av landningssidan: Smartproduktion (victor@allaorder.se från företaget S…" at bounding box center [621, 374] width 689 height 17
click at [649, 368] on li "Ägaren av landningssidan: Smartproduktion (victor@allaorder.se från företaget S…" at bounding box center [621, 374] width 689 height 17
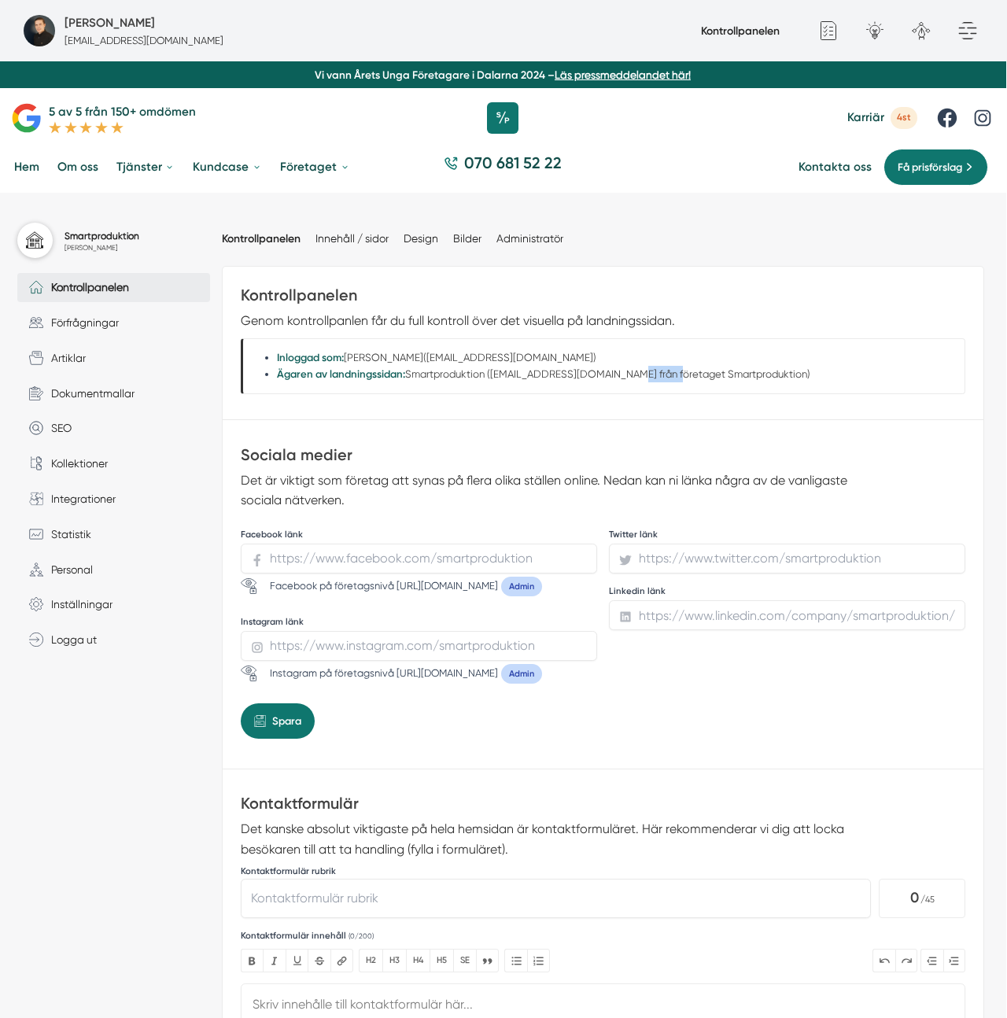
click at [649, 368] on li "Ägaren av landningssidan: Smartproduktion (victor@allaorder.se från företaget S…" at bounding box center [621, 374] width 689 height 17
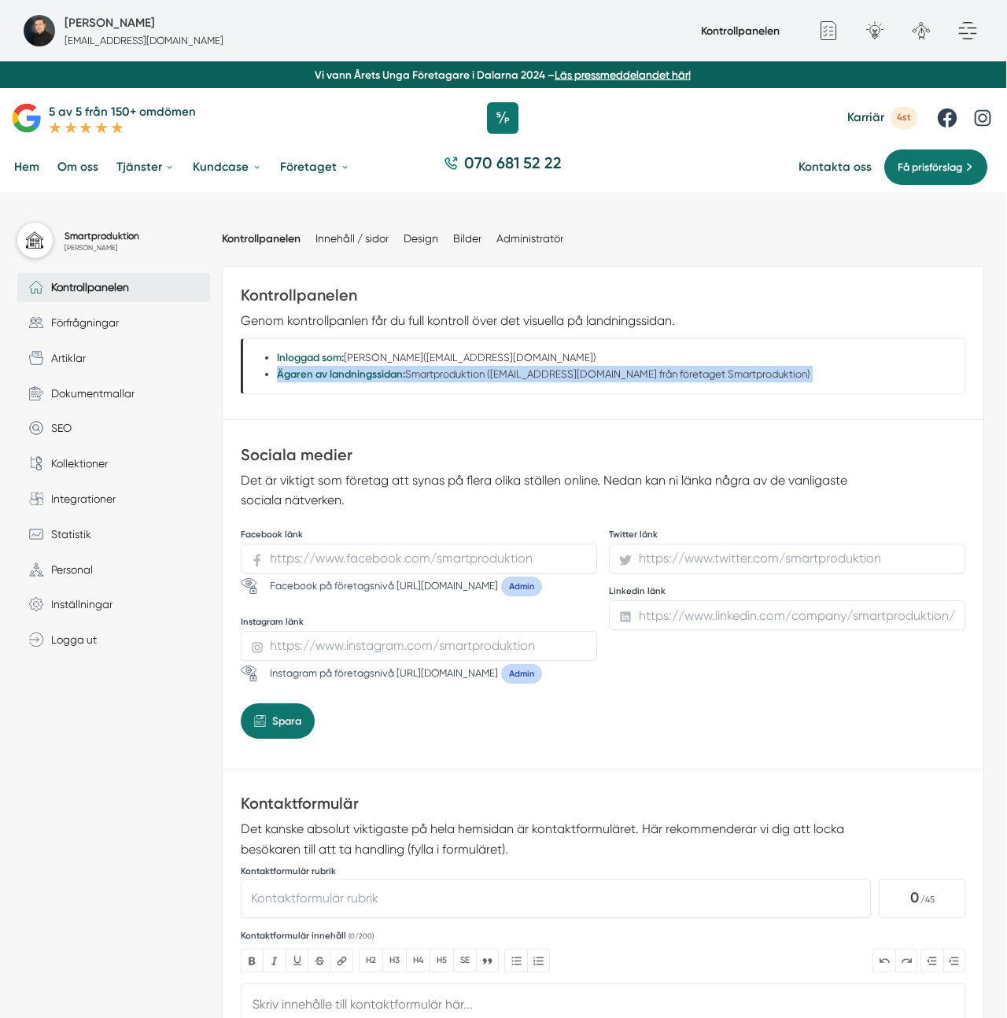
click at [649, 368] on li "Ägaren av landningssidan: Smartproduktion (victor@allaorder.se från företaget S…" at bounding box center [621, 374] width 689 height 17
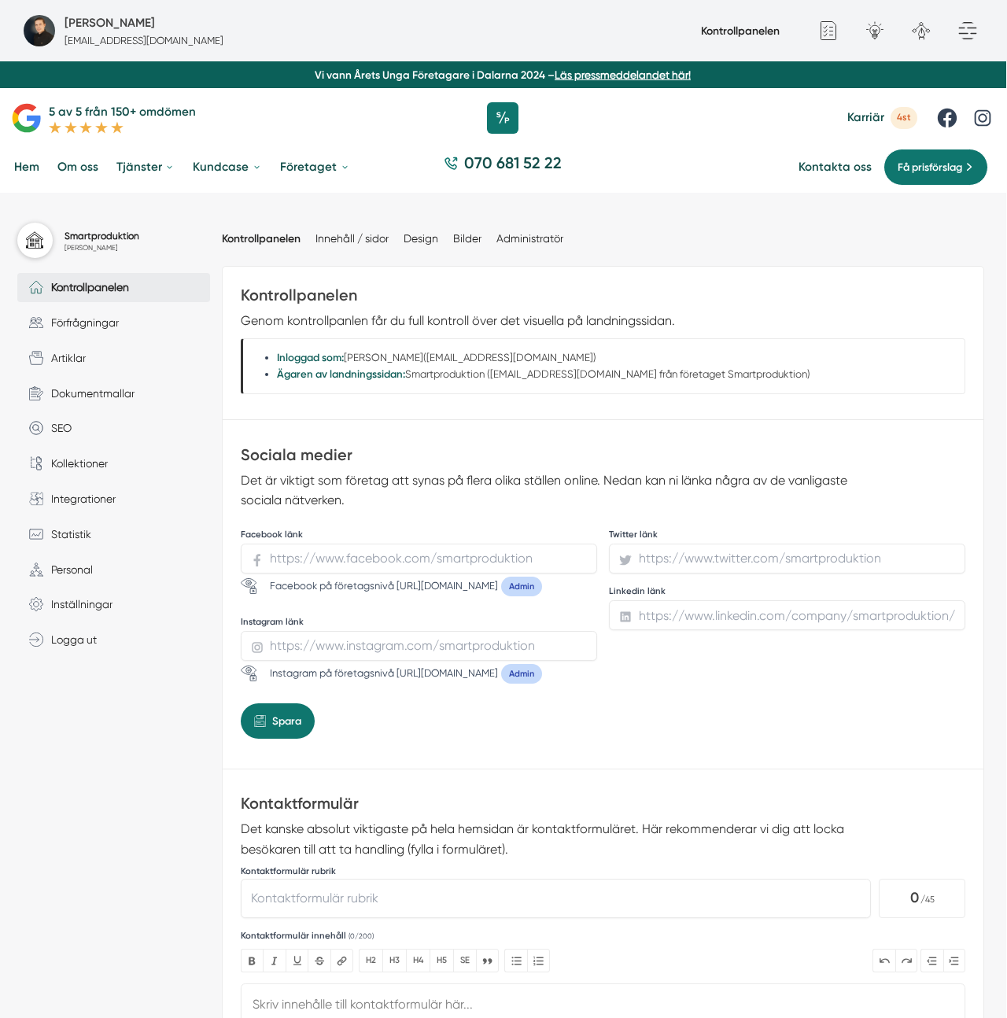
click at [424, 374] on li "Ägaren av landningssidan: Smartproduktion (victor@allaorder.se från företaget S…" at bounding box center [621, 374] width 689 height 17
click at [819, 397] on div "Kontrollpanelen Genom kontrollpanlen får du full kontroll över det visuella på …" at bounding box center [603, 343] width 761 height 153
click at [942, 373] on li "Ägaren av landningssidan: Smartproduktion (victor@allaorder.se från företaget S…" at bounding box center [621, 374] width 689 height 17
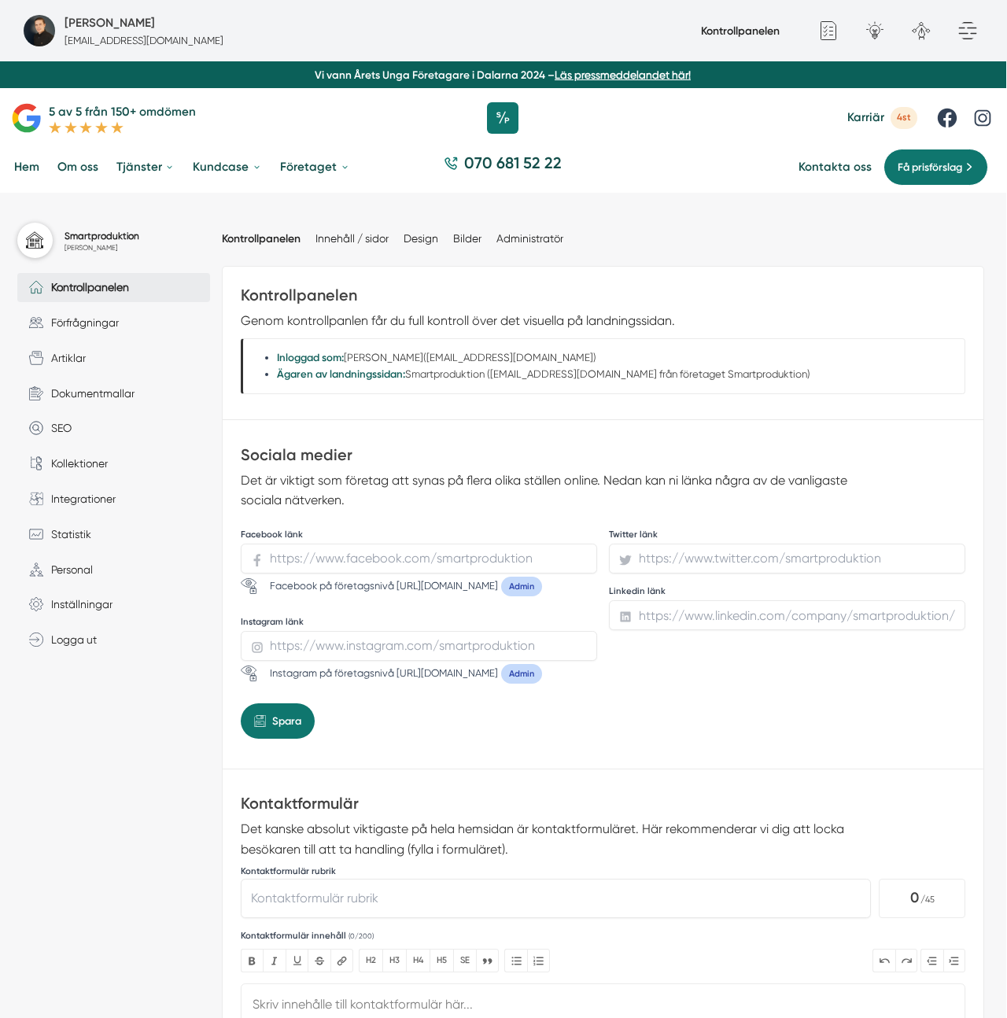
click at [646, 233] on ul "Kontrollpanelen Innehåll / sidor Design Bilder Administratör" at bounding box center [603, 239] width 763 height 46
click at [762, 246] on ul "Kontrollpanelen Innehåll / sidor Design Bilder Administratör" at bounding box center [603, 239] width 763 height 46
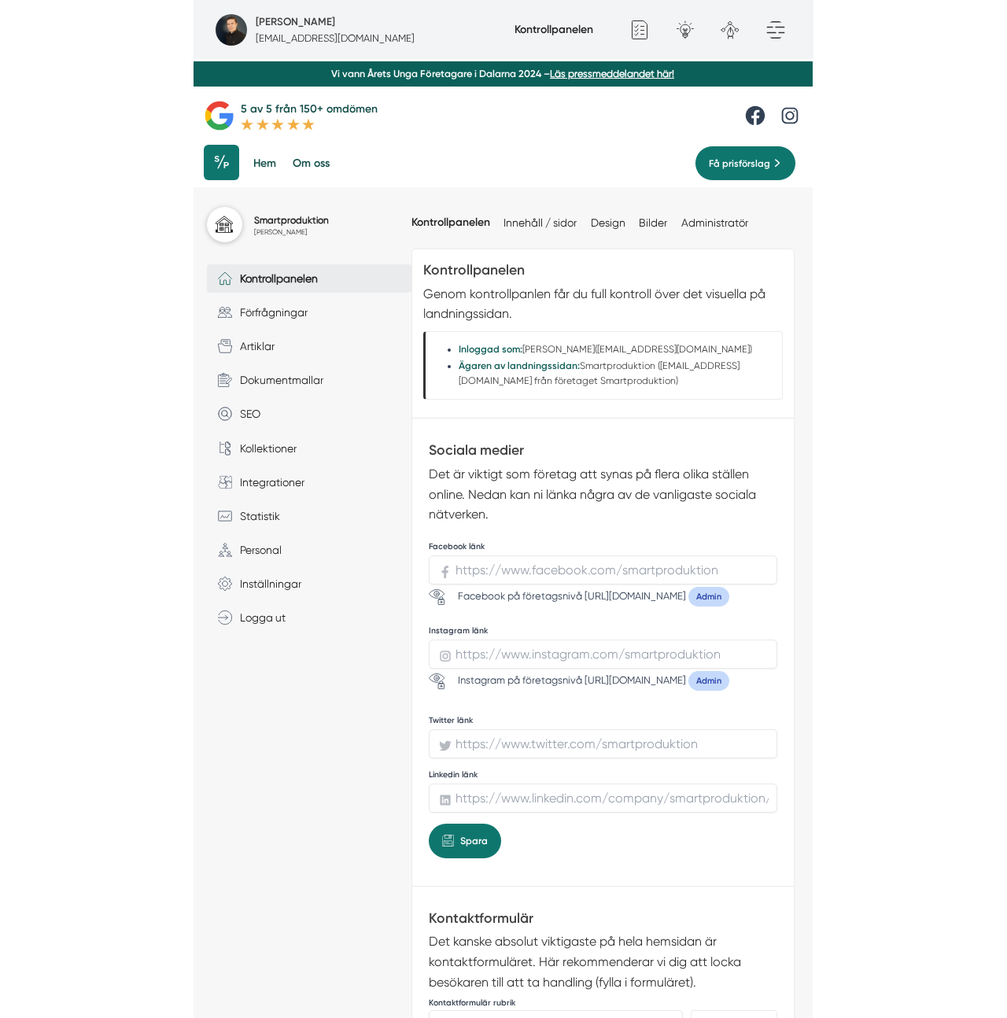
scroll to position [0, 0]
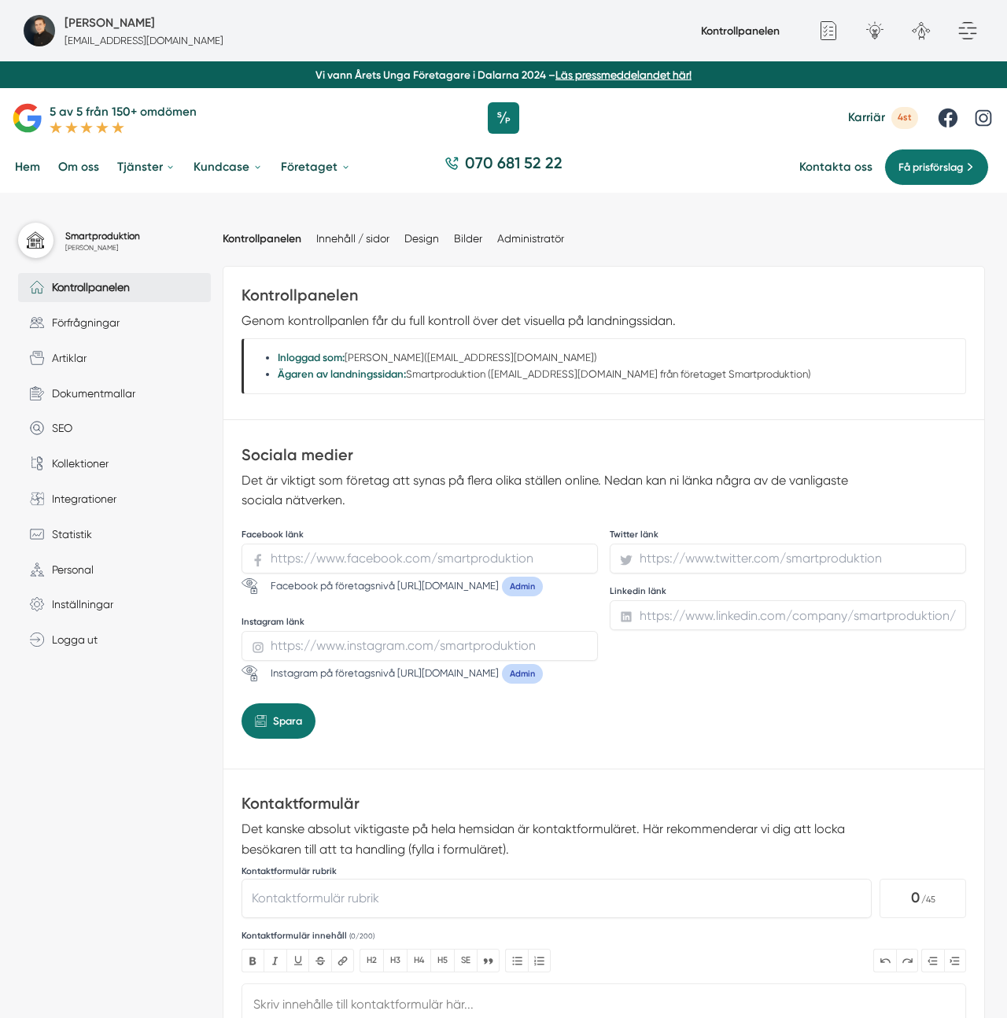
click at [938, 238] on ul "Kontrollpanelen Innehåll / sidor Design Bilder Administratör" at bounding box center [604, 239] width 763 height 46
click at [940, 235] on ul "Kontrollpanelen Innehåll / sidor Design Bilder Administratör" at bounding box center [604, 239] width 763 height 46
click at [927, 231] on ul "Kontrollpanelen Innehåll / sidor Design Bilder Administratör" at bounding box center [604, 239] width 763 height 46
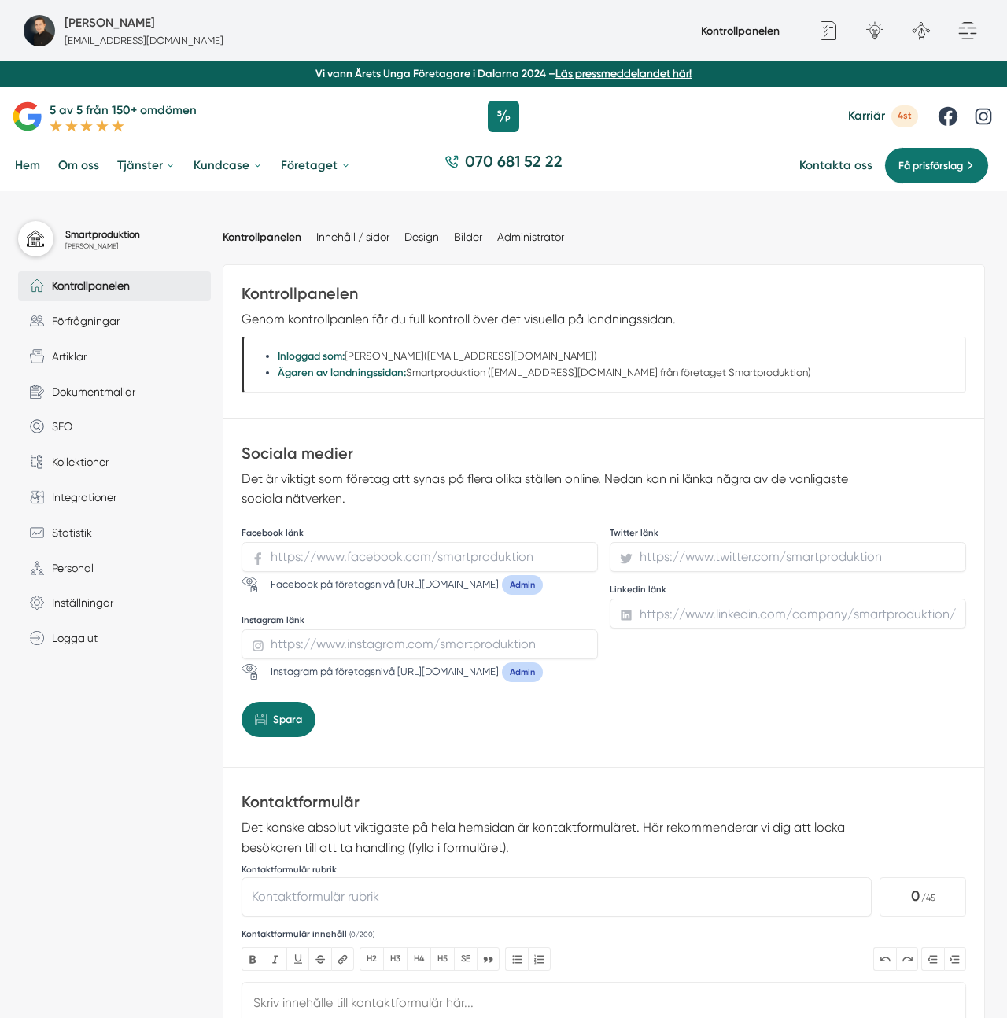
click at [927, 231] on ul "Kontrollpanelen Innehåll / sidor Design Bilder Administratör" at bounding box center [604, 238] width 763 height 46
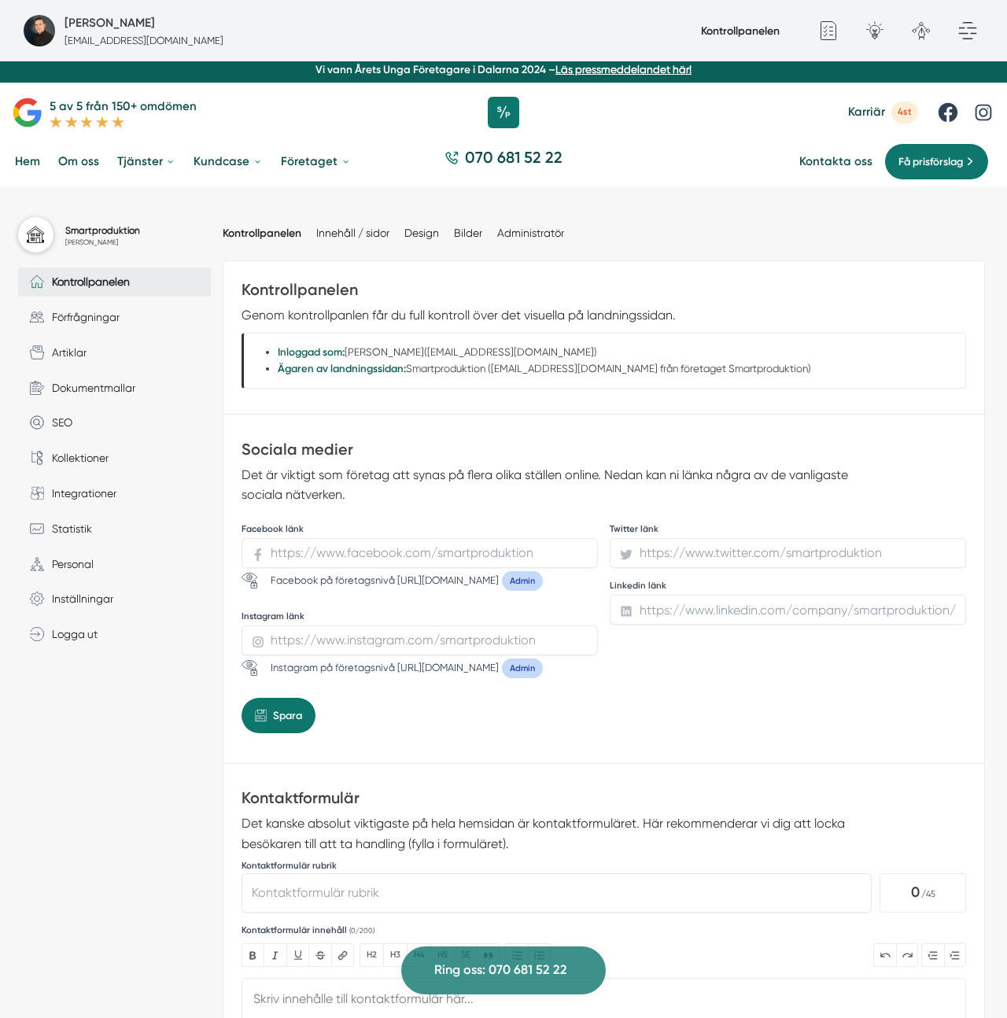
scroll to position [0, 0]
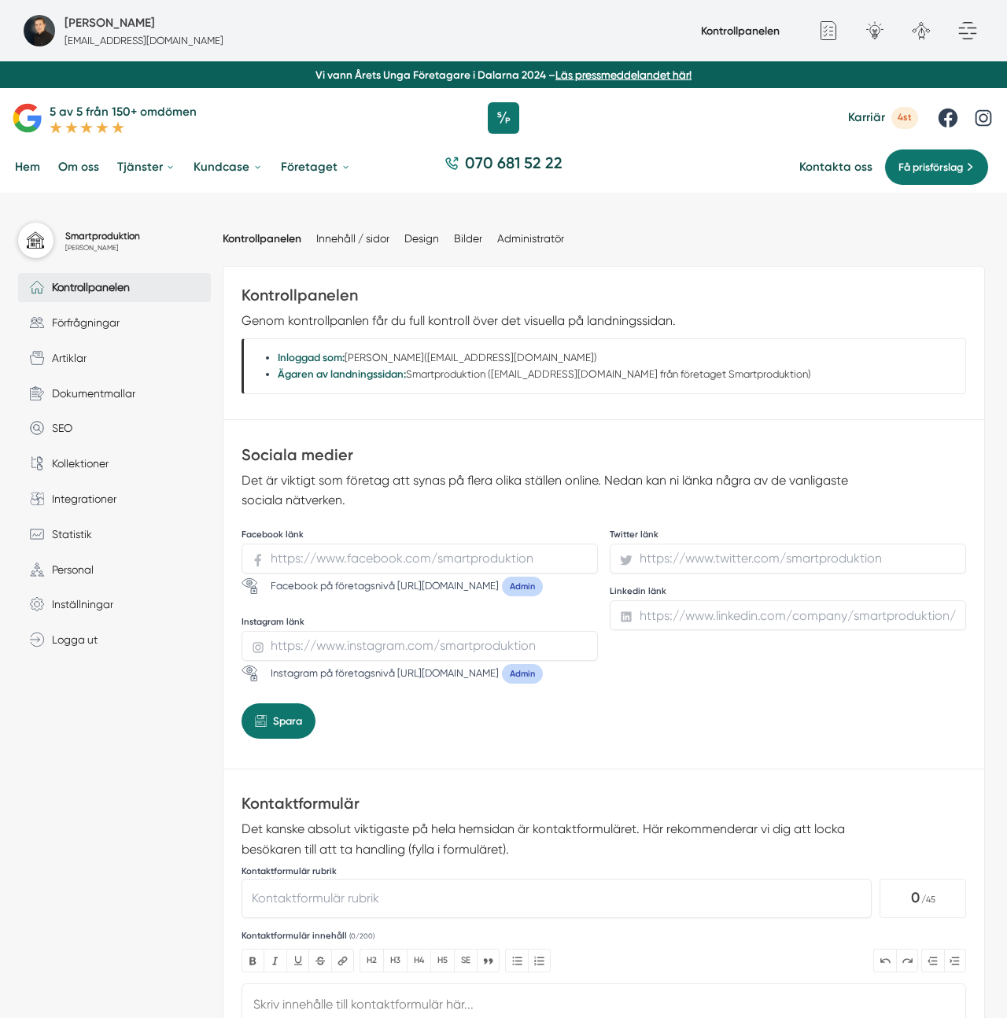
click at [578, 311] on p "Genom kontrollpanlen får du full kontroll över det visuella på landningssidan." at bounding box center [549, 321] width 614 height 20
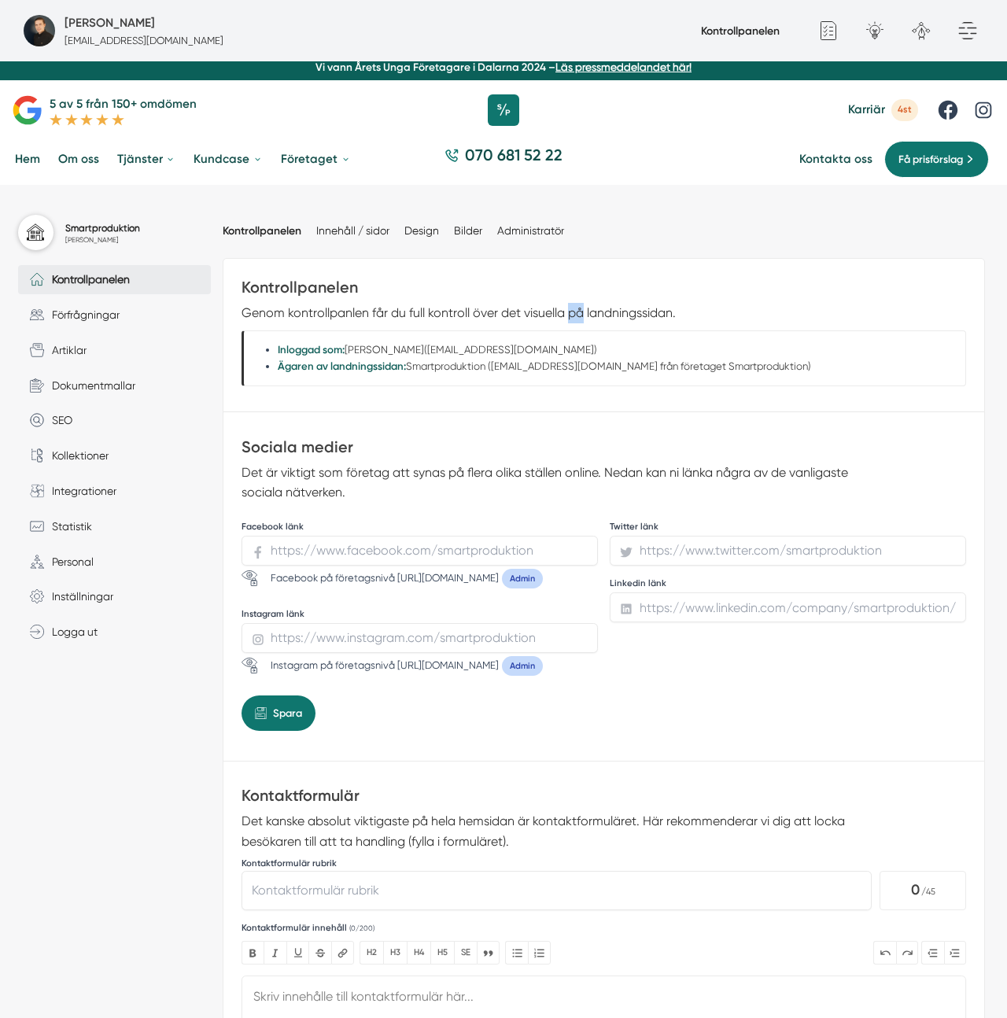
click at [578, 310] on p "Genom kontrollpanlen får du full kontroll över det visuella på landningssidan." at bounding box center [549, 313] width 614 height 20
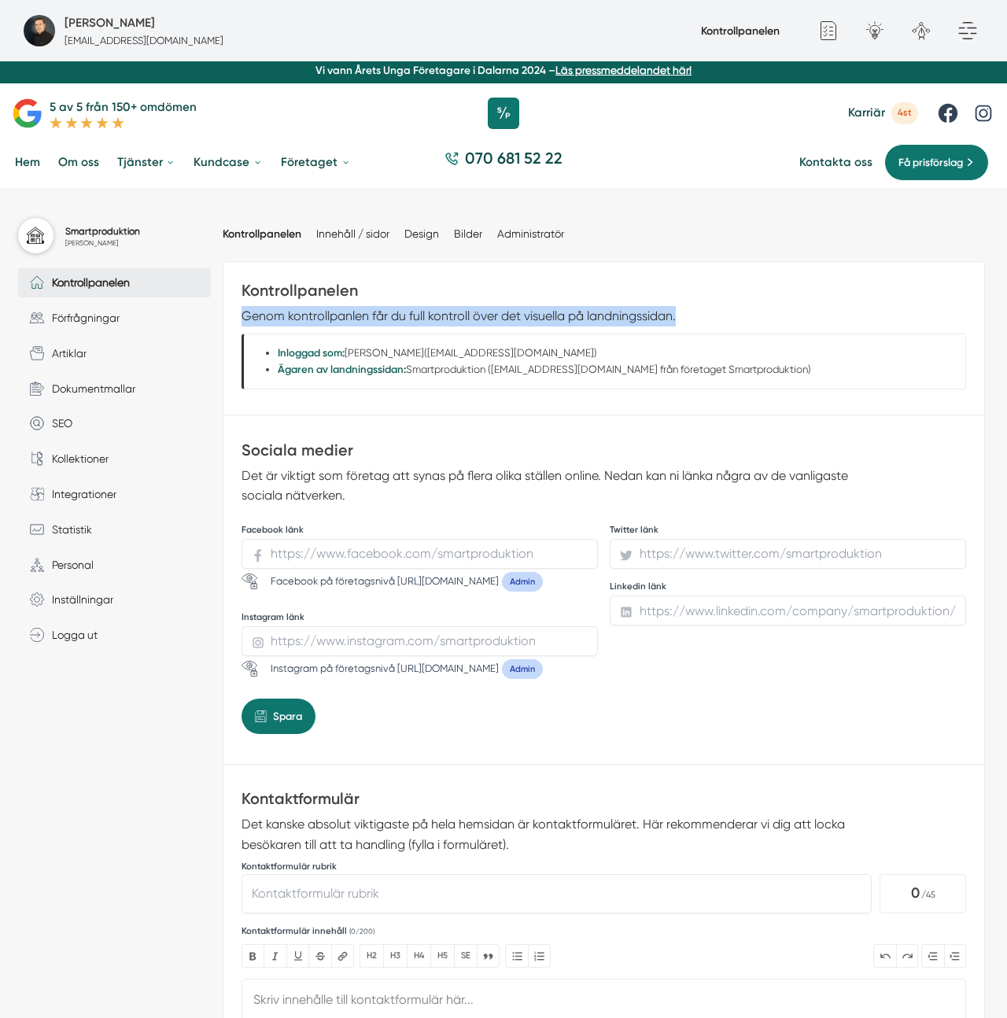
click at [578, 310] on p "Genom kontrollpanlen får du full kontroll över det visuella på landningssidan." at bounding box center [549, 316] width 614 height 20
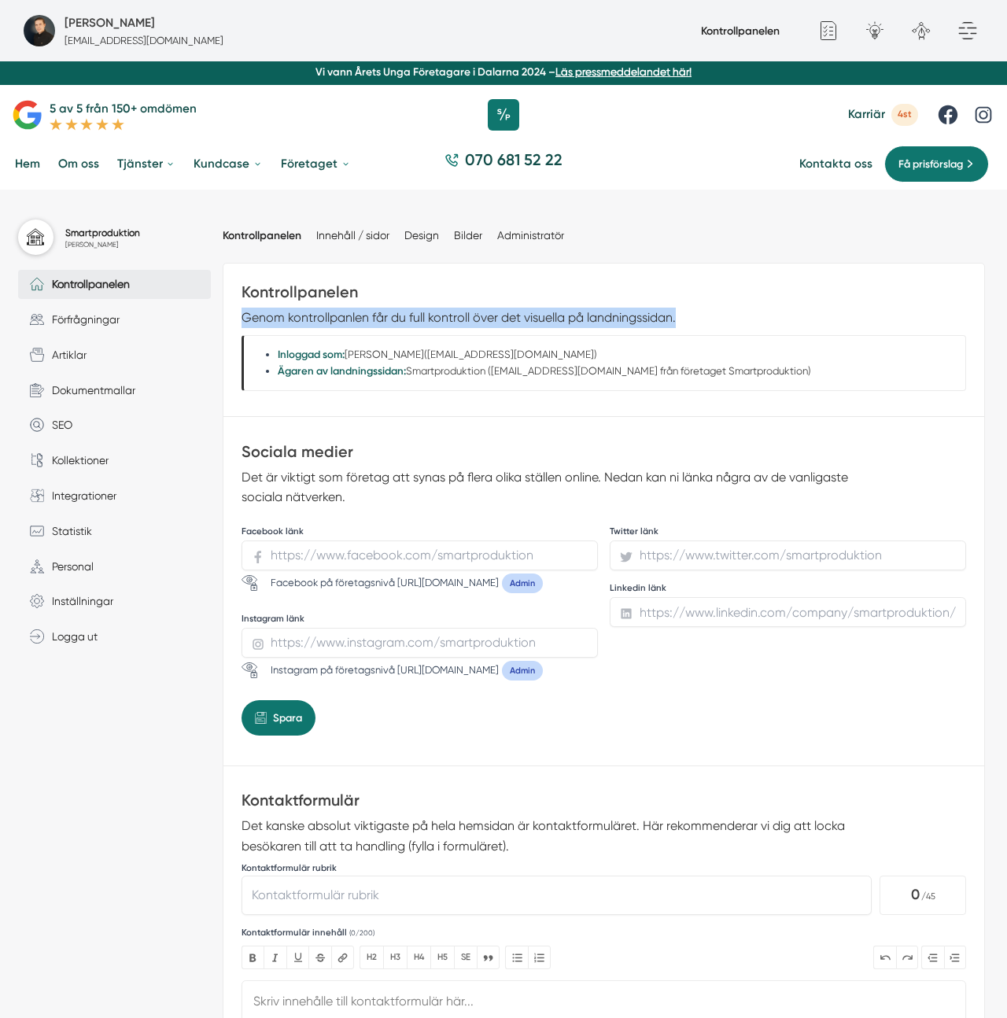
scroll to position [5, 0]
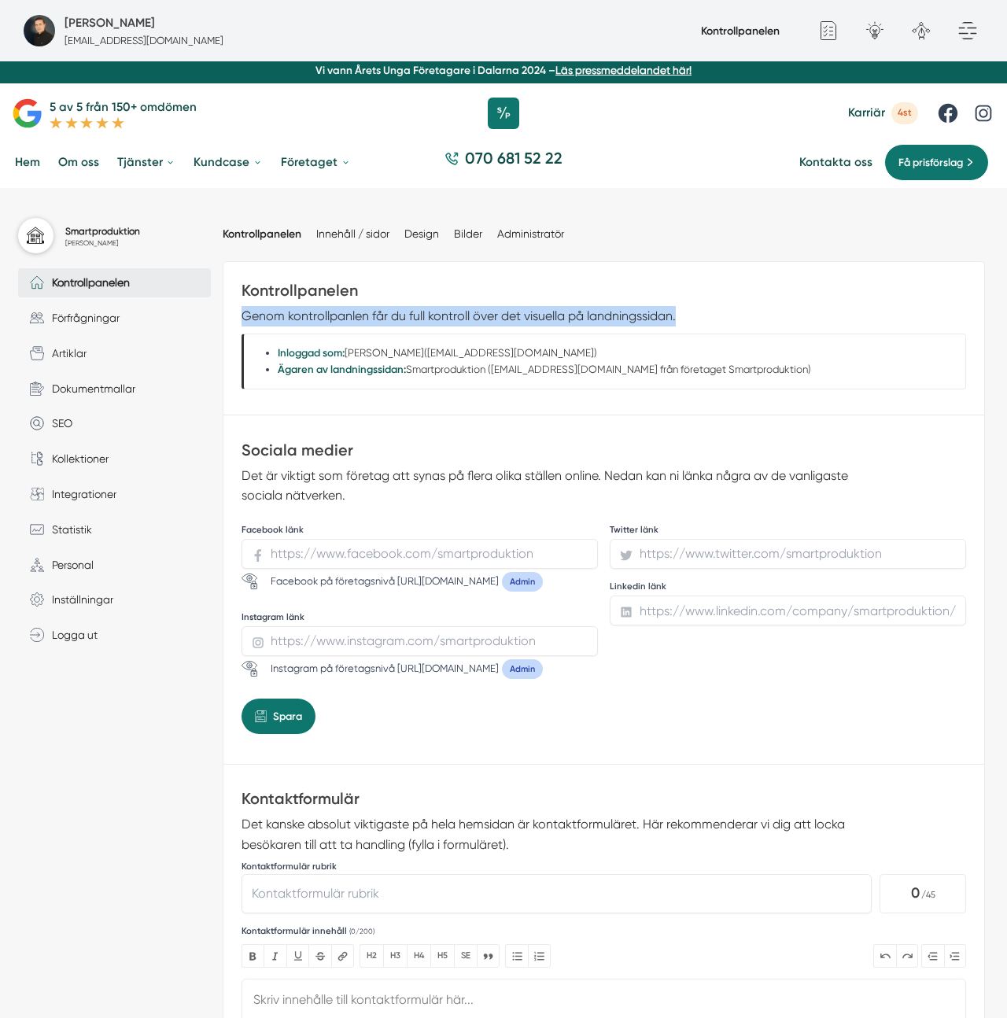
click at [578, 310] on p "Genom kontrollpanlen får du full kontroll över det visuella på landningssidan." at bounding box center [549, 316] width 614 height 20
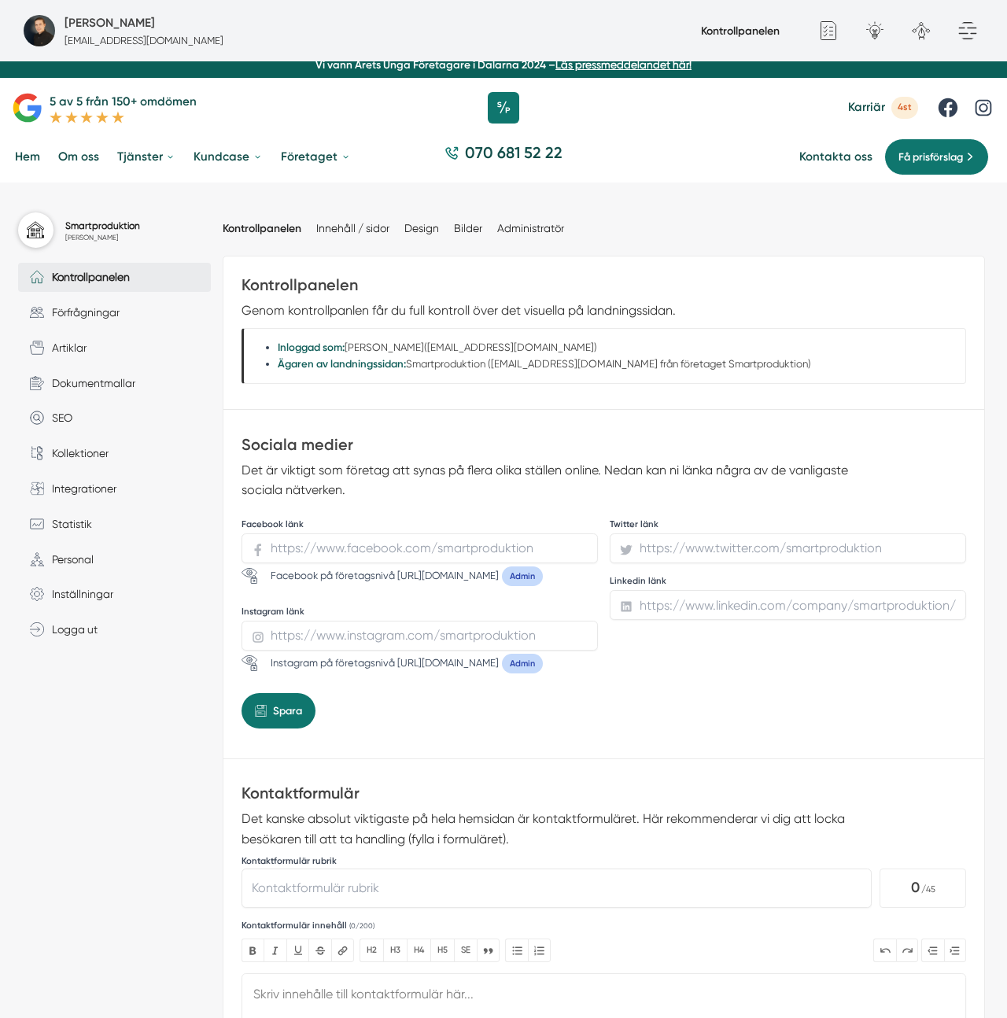
click at [587, 308] on p "Genom kontrollpanlen får du full kontroll över det visuella på landningssidan." at bounding box center [549, 311] width 614 height 20
click at [358, 268] on div "Kontrollpanelen Genom kontrollpanlen får du full kontroll över det visuella på …" at bounding box center [603, 333] width 761 height 153
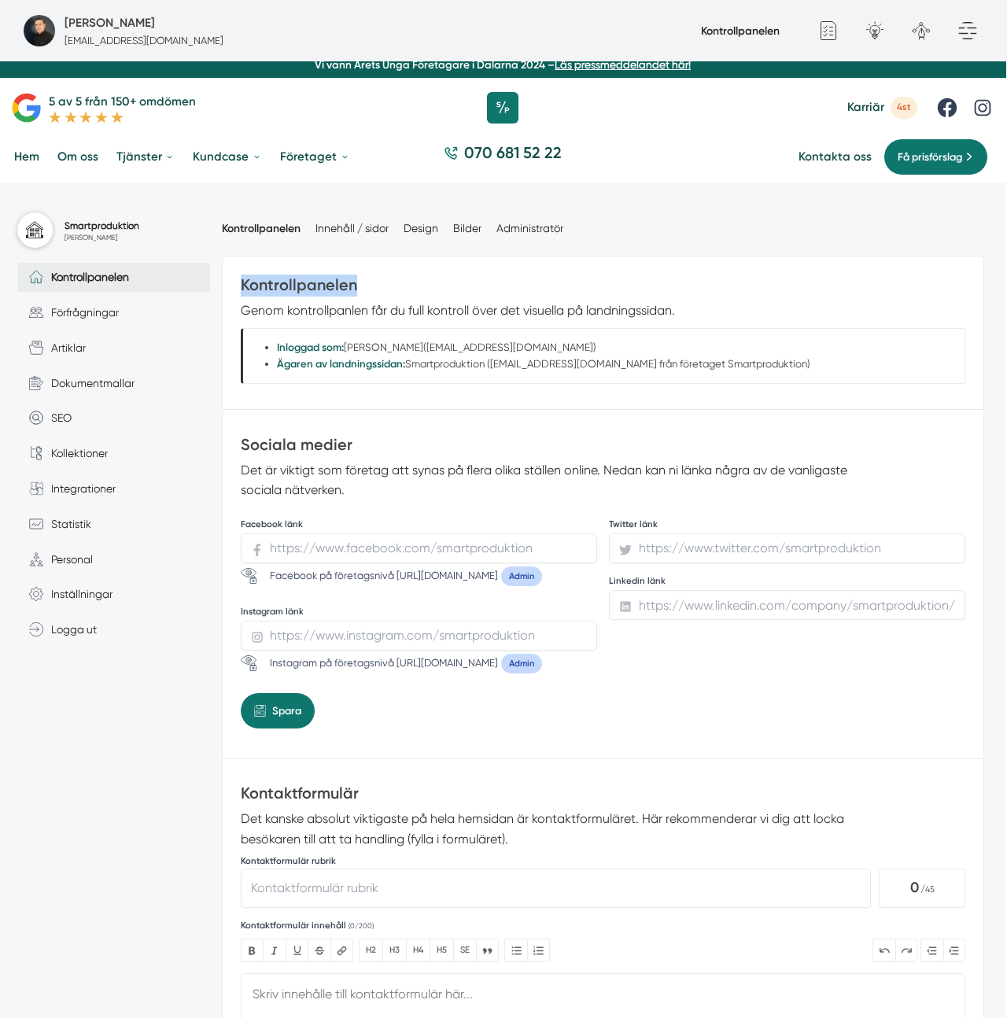
click at [526, 279] on h3 "Kontrollpanelen" at bounding box center [604, 288] width 726 height 26
click at [526, 279] on h3 "Kontrollpanelen" at bounding box center [603, 288] width 726 height 26
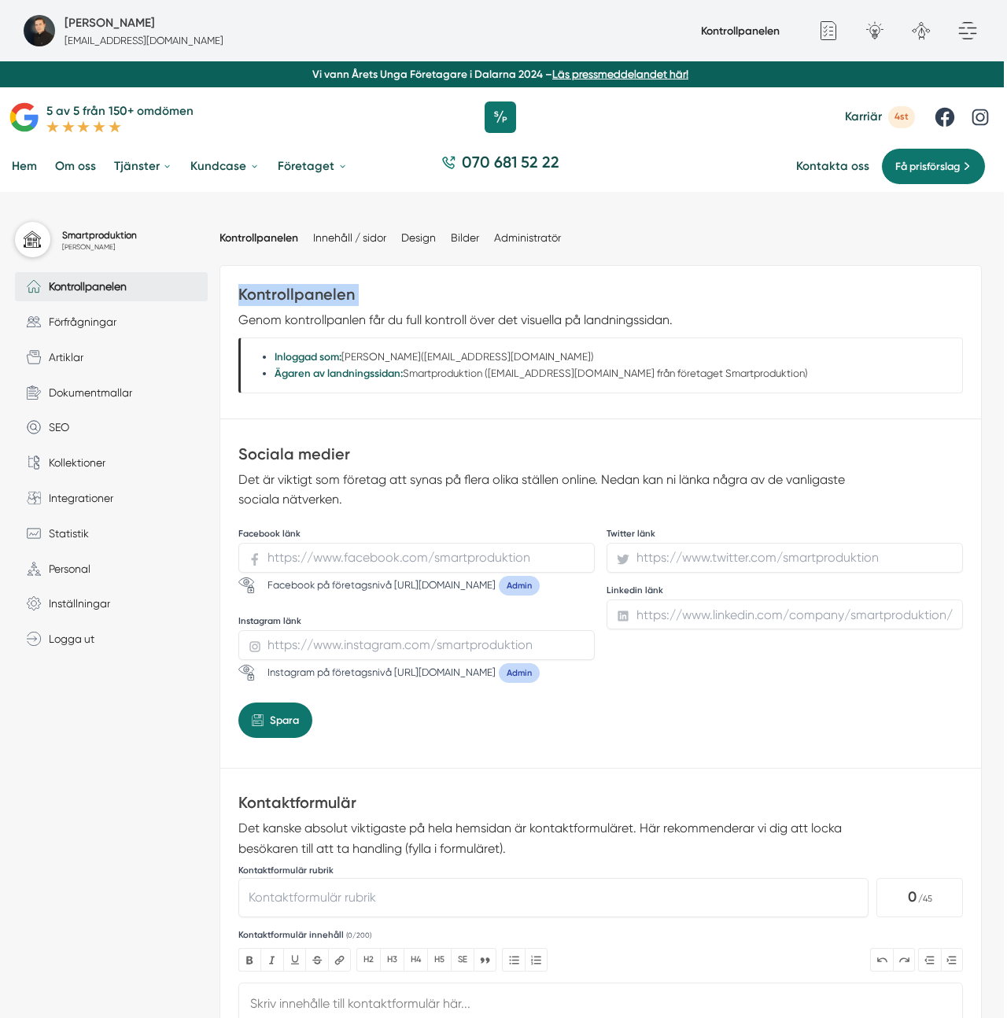
click at [526, 279] on div "Kontrollpanelen Genom kontrollpanlen får du full kontroll över det visuella på …" at bounding box center [600, 342] width 761 height 153
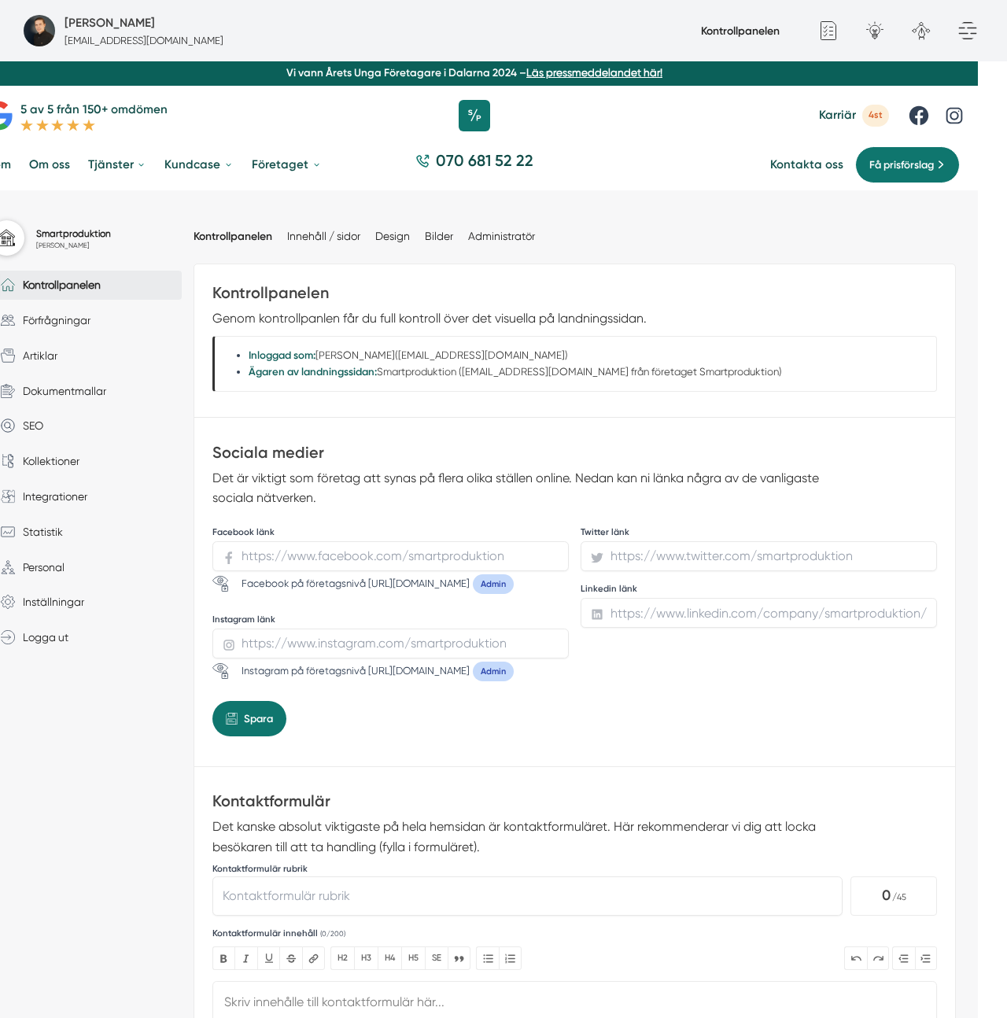
scroll to position [0, 29]
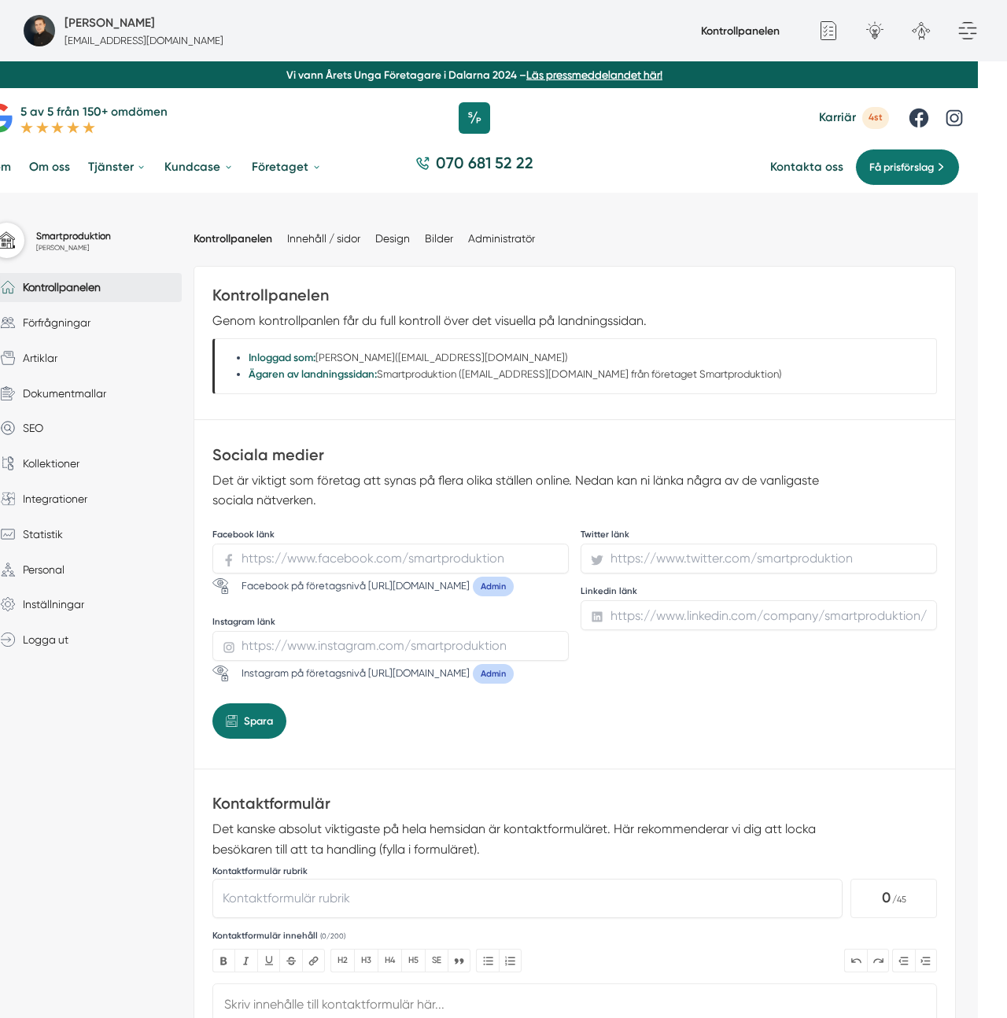
click at [679, 253] on ul "Kontrollpanelen Innehåll / sidor Design Bilder Administratör" at bounding box center [575, 239] width 763 height 46
click at [567, 296] on h3 "Kontrollpanelen" at bounding box center [575, 298] width 726 height 26
click at [509, 313] on p "Genom kontrollpanlen får du full kontroll över det visuella på landningssidan." at bounding box center [519, 321] width 614 height 20
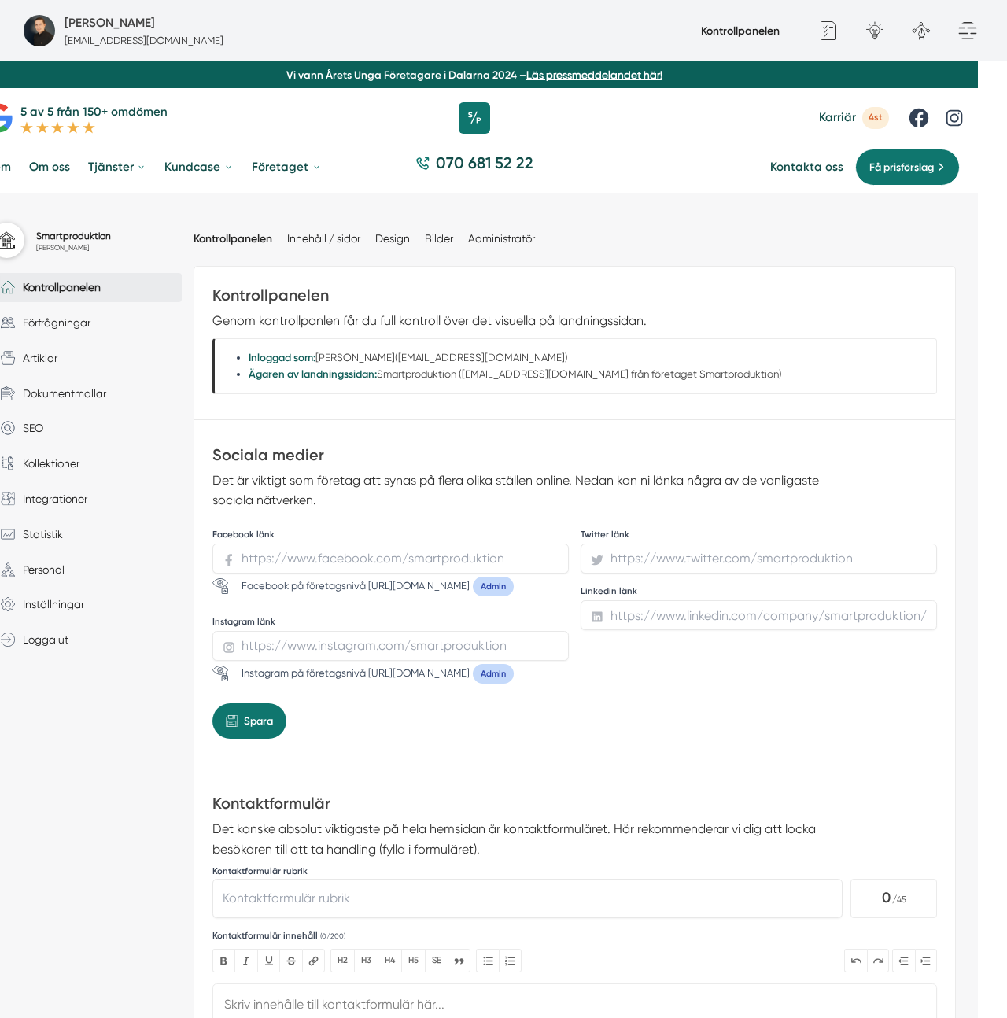
click at [611, 302] on h3 "Kontrollpanelen" at bounding box center [575, 298] width 726 height 26
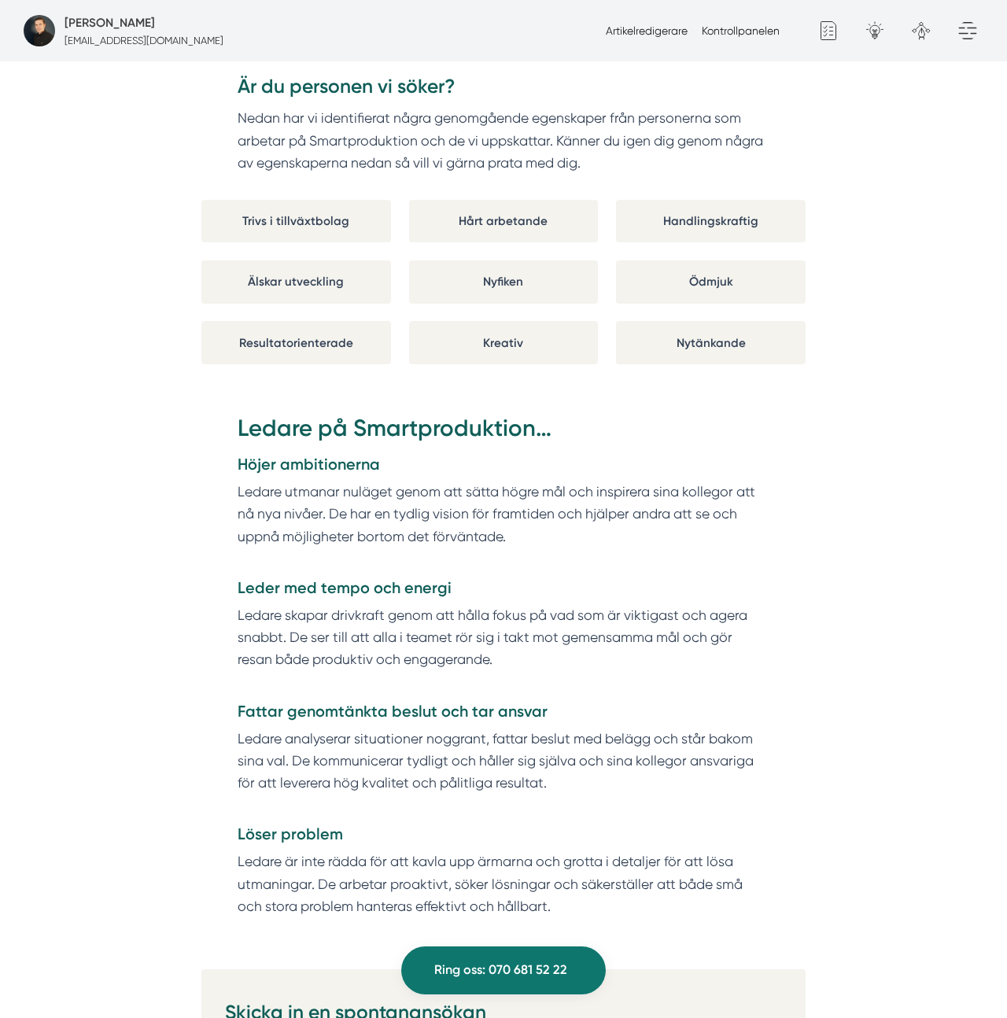
click at [475, 543] on p "Ledare utmanar nuläget genom att sätta högre mål och inspirera sina kollegor at…" at bounding box center [504, 525] width 533 height 89
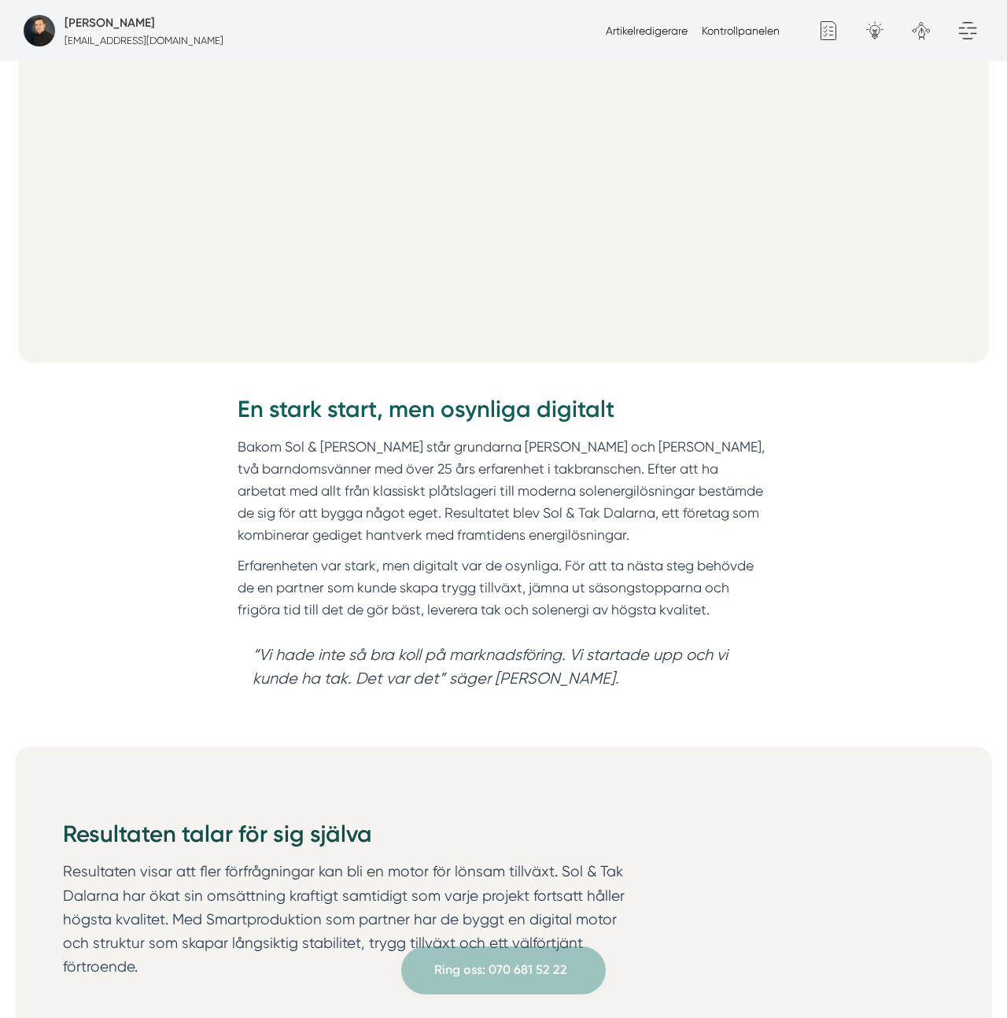
click at [459, 535] on p "Bakom Sol & [PERSON_NAME] står grundarna [PERSON_NAME] och [PERSON_NAME], två b…" at bounding box center [504, 491] width 533 height 111
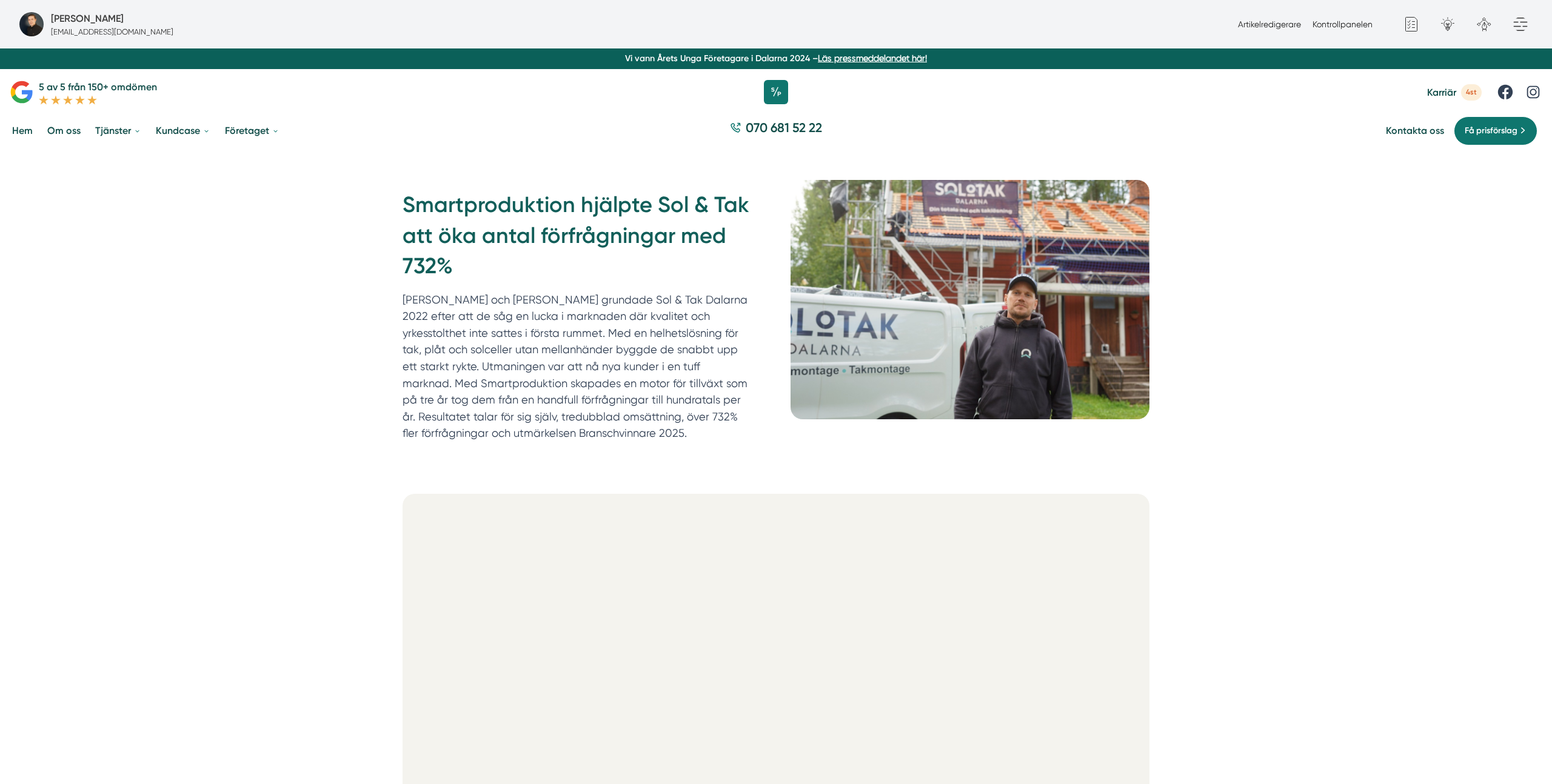
scroll to position [2, 0]
click at [776, 278] on div "Smartproduktion hjälpte Sol & Tak att öka antal förfrågningar med 732% Felix oc…" at bounding box center [776, 318] width 1552 height 336
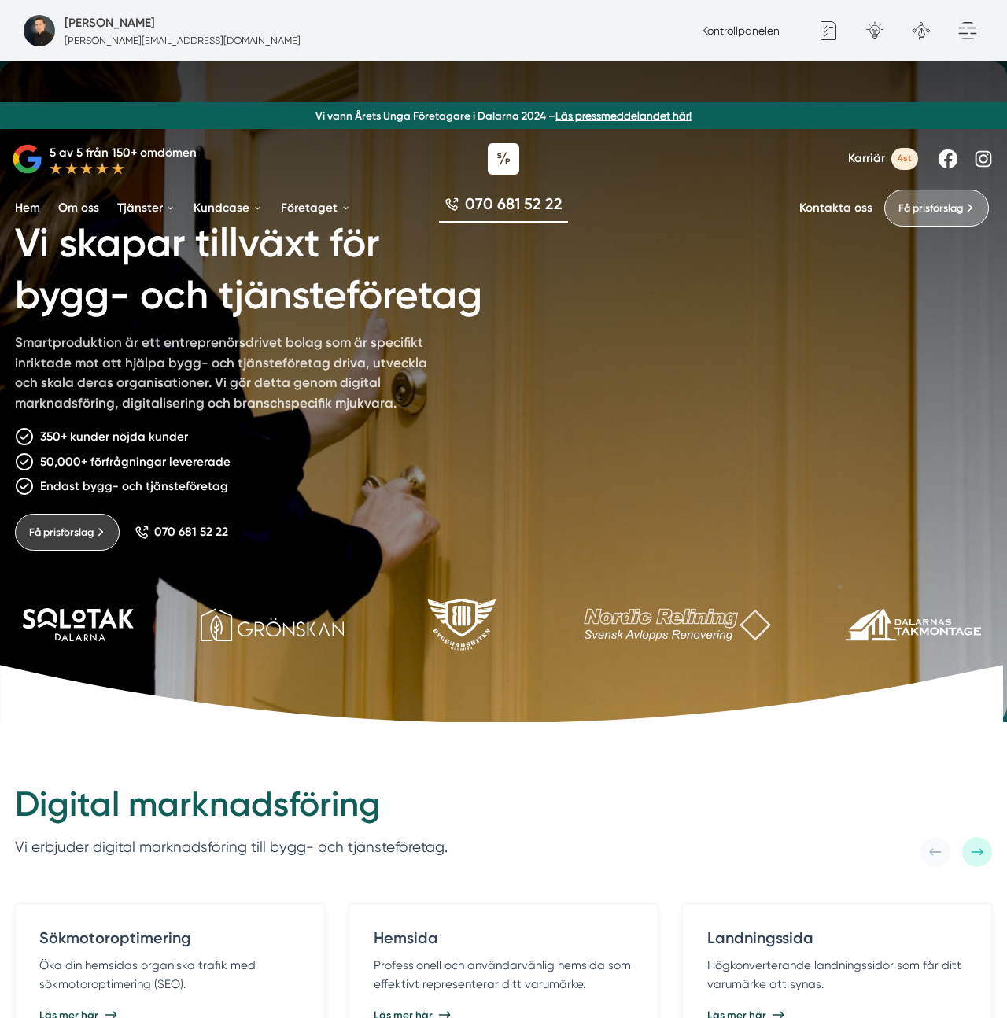
click at [748, 23] on div "Kontrollpanelen" at bounding box center [741, 30] width 90 height 17
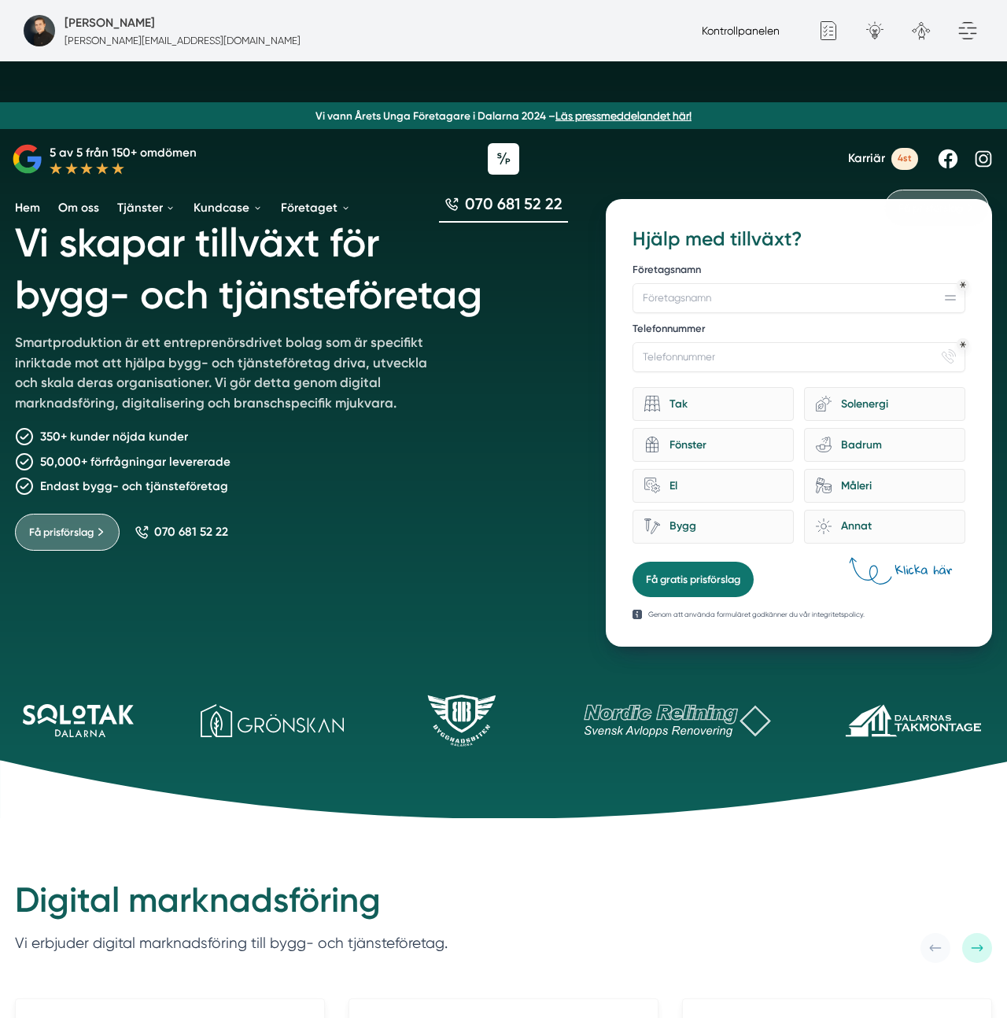
click at [741, 30] on link "Kontrollpanelen" at bounding box center [741, 30] width 78 height 13
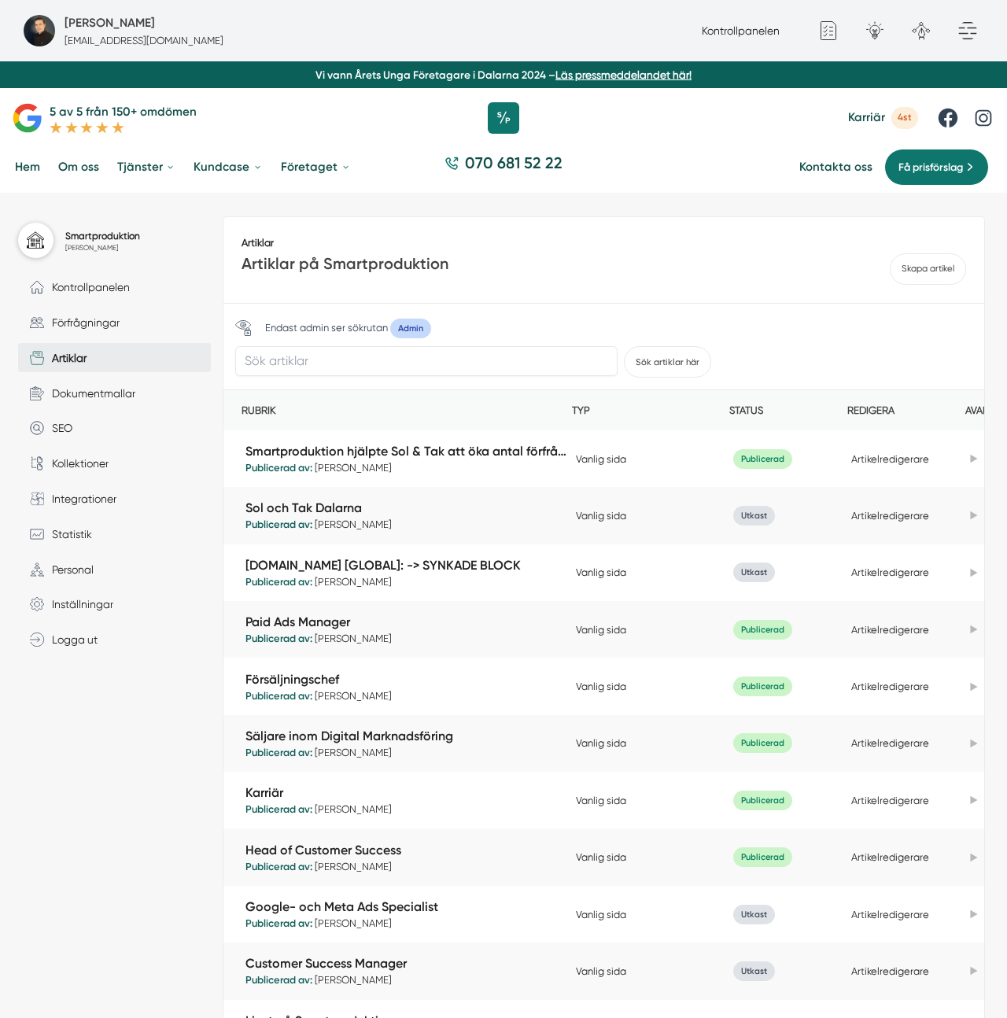
click at [338, 342] on div "Endast admin ser sökrutan Admin Sök artiklar här" at bounding box center [603, 347] width 761 height 87
click at [335, 348] on input "text" at bounding box center [426, 361] width 382 height 30
type input "fredrik"
click at [624, 346] on button "Sök artiklar här" at bounding box center [667, 361] width 87 height 31
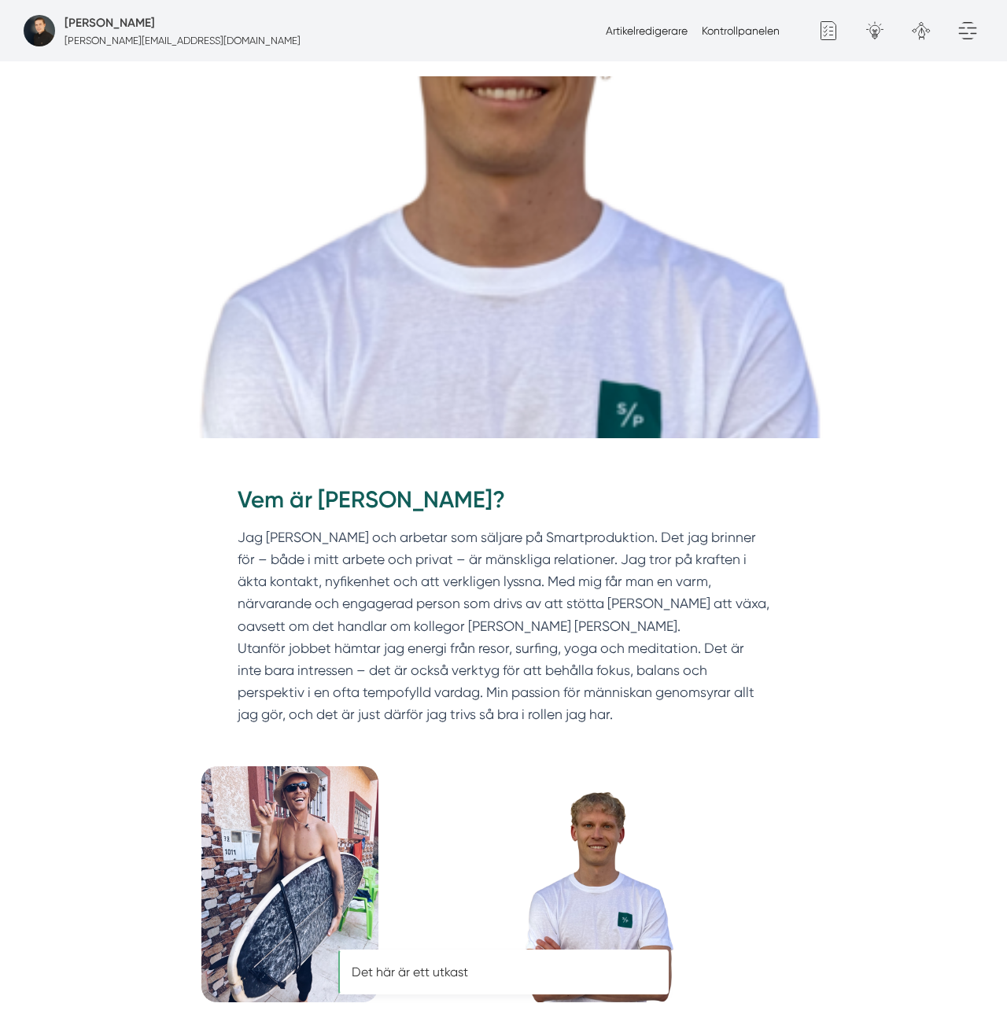
scroll to position [412, 0]
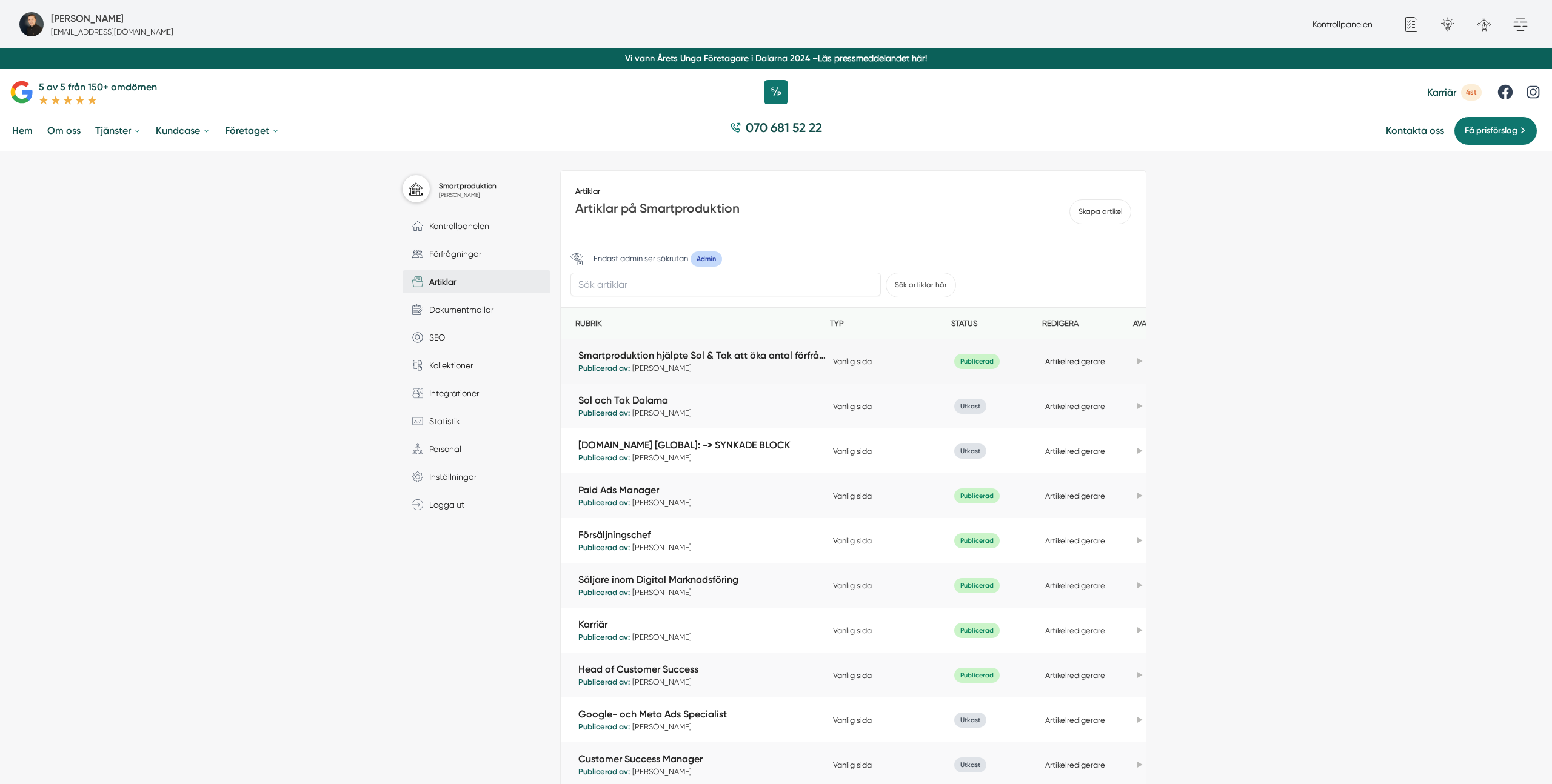
click at [776, 358] on link "Artikelredigerare" at bounding box center [1075, 362] width 60 height 9
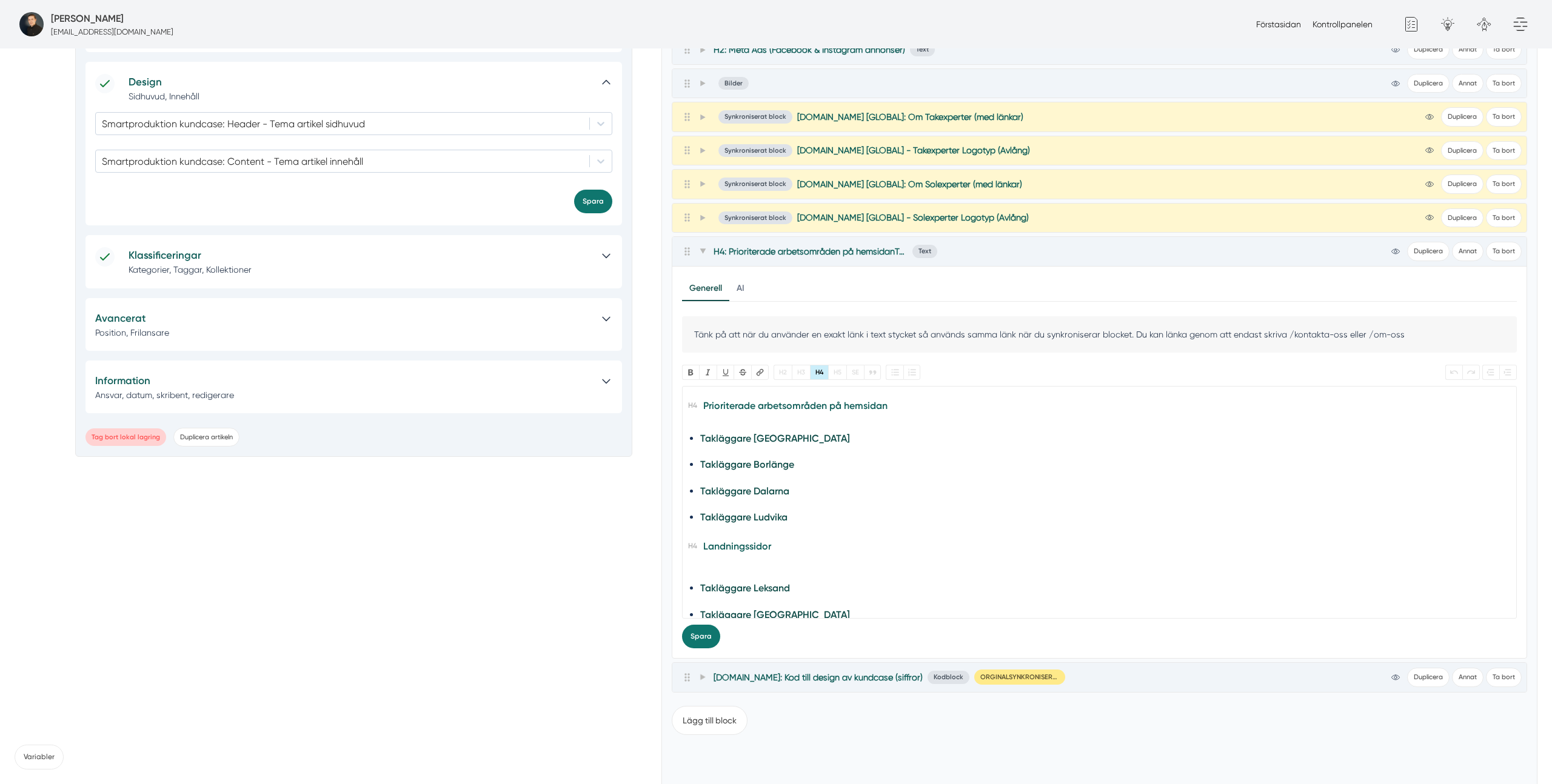
scroll to position [707, 0]
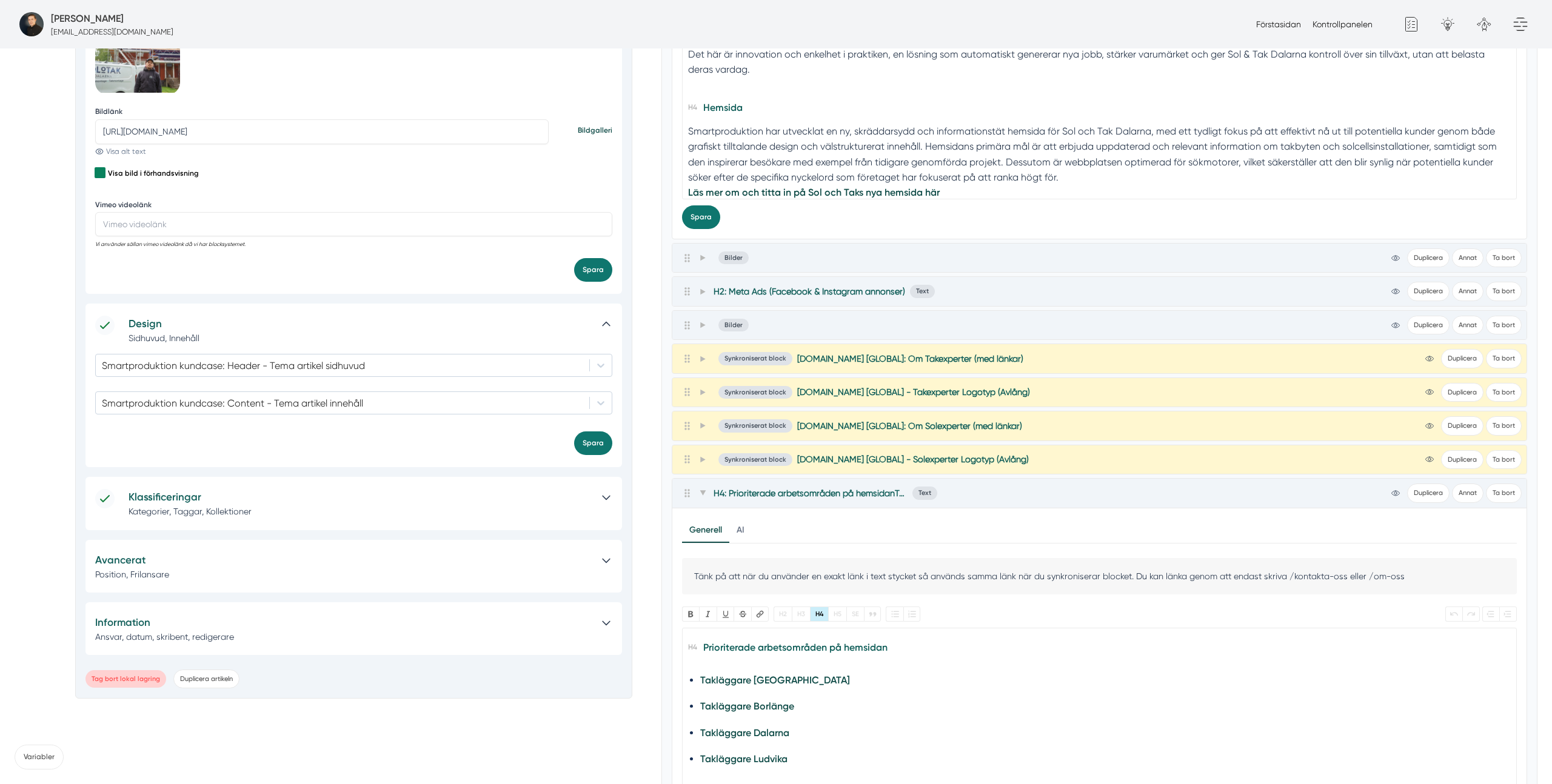
click at [201, 559] on h5 "Avancerat" at bounding box center [342, 560] width 494 height 16
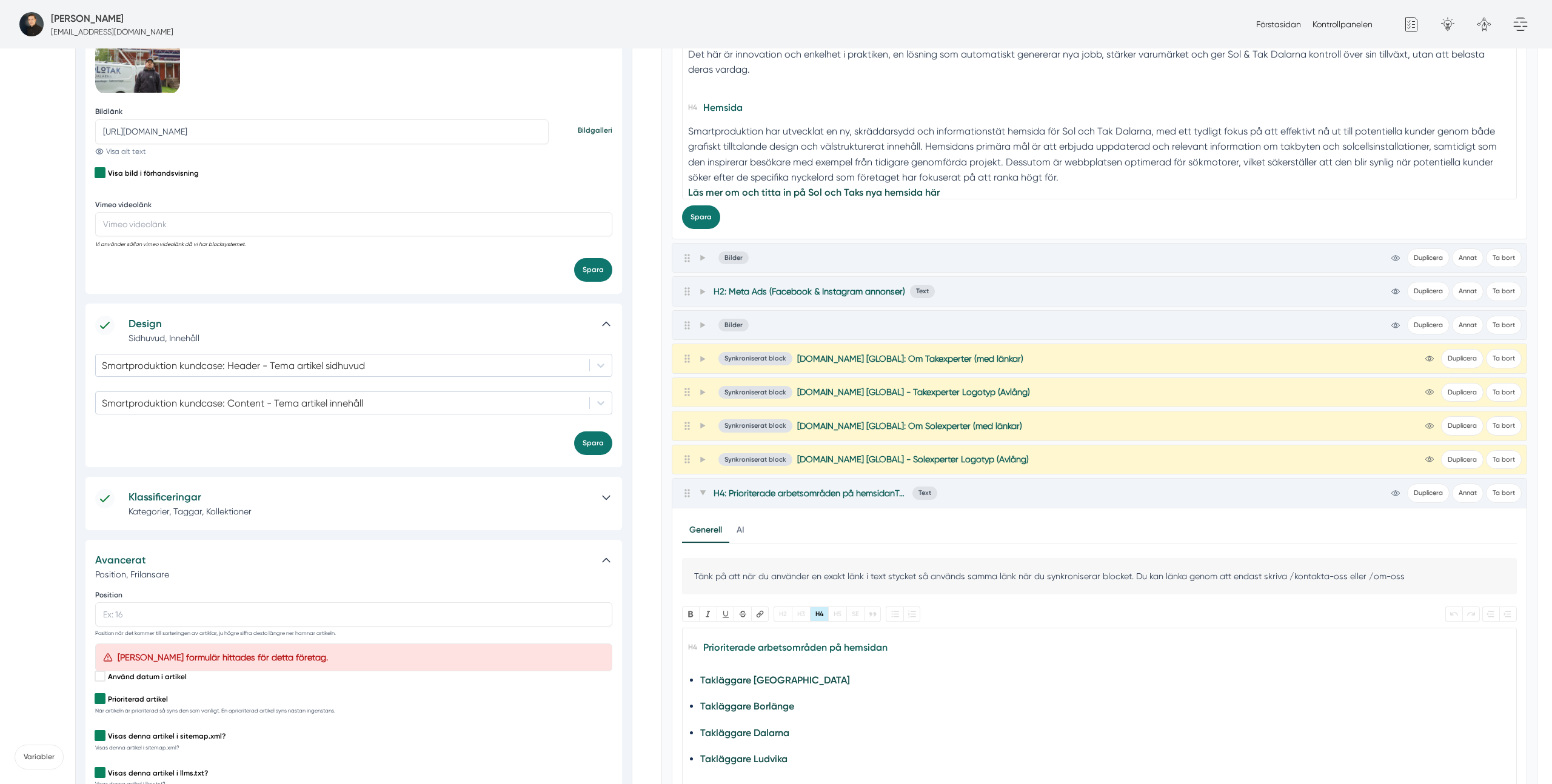
click at [201, 559] on h5 "Avancerat" at bounding box center [342, 560] width 494 height 16
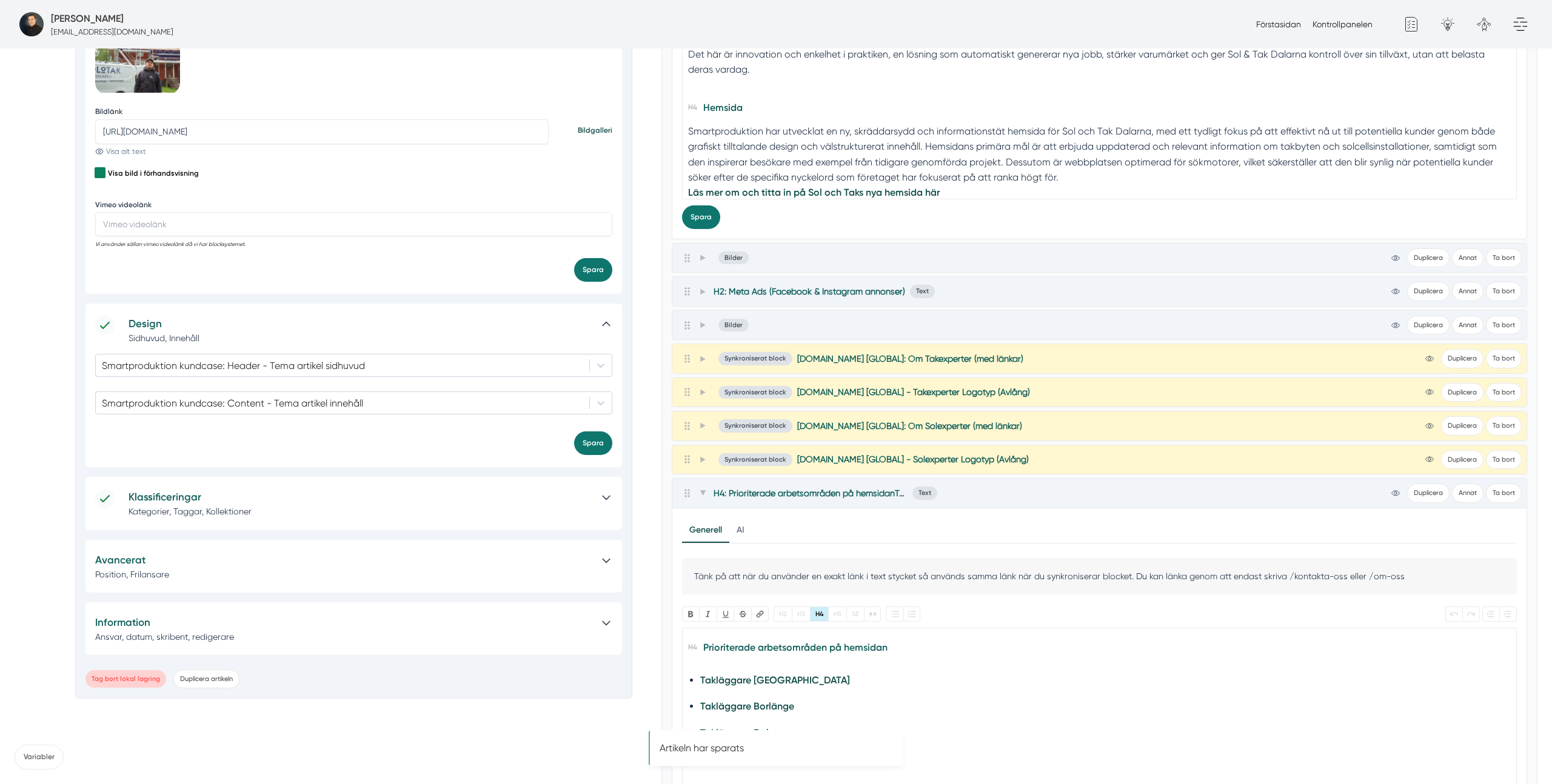
click at [260, 498] on h5 "Klassificeringar" at bounding box center [360, 497] width 462 height 16
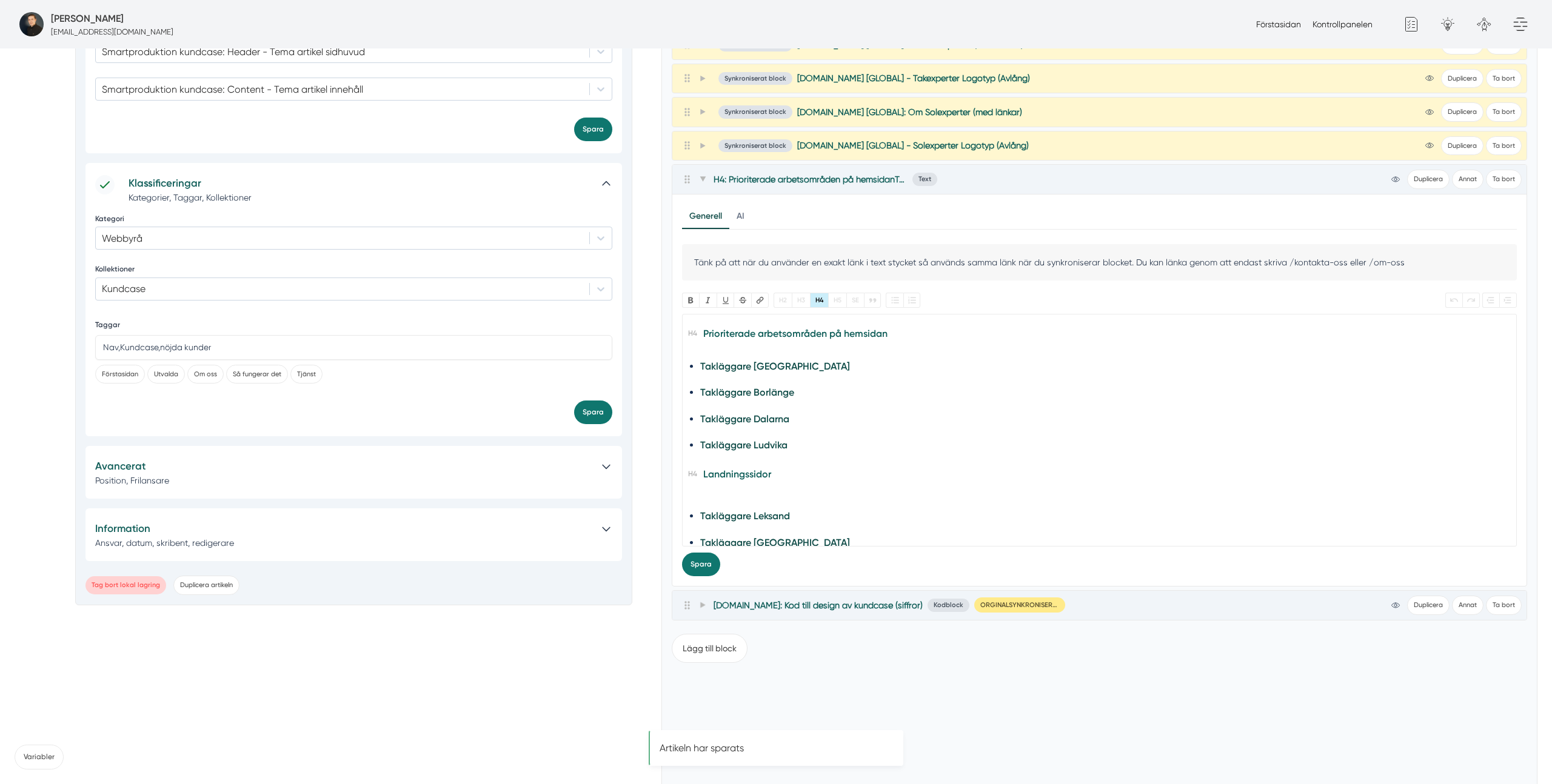
scroll to position [1027, 0]
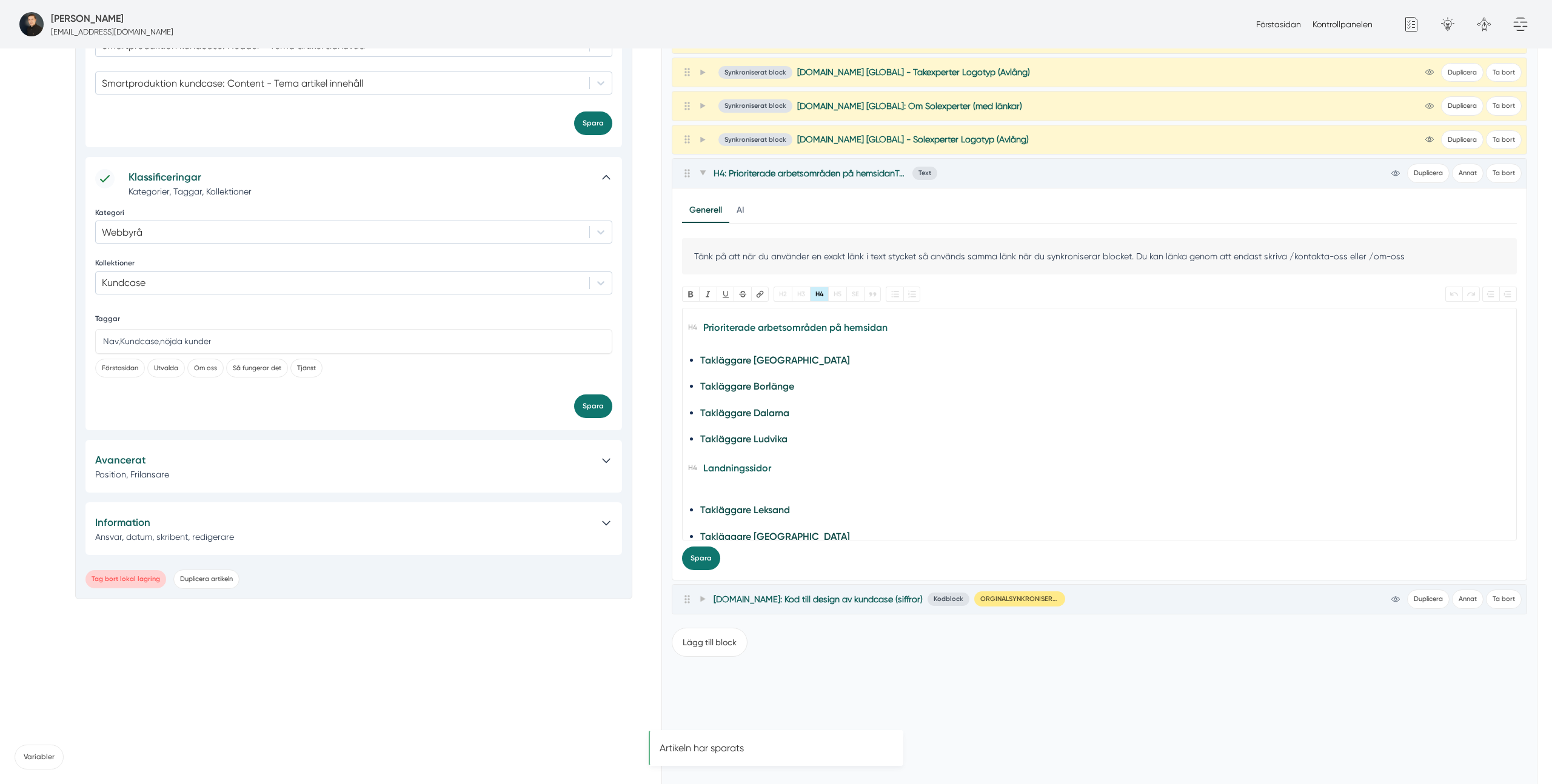
click at [272, 531] on p "Ansvar, datum, skribent, redigerare" at bounding box center [342, 537] width 494 height 12
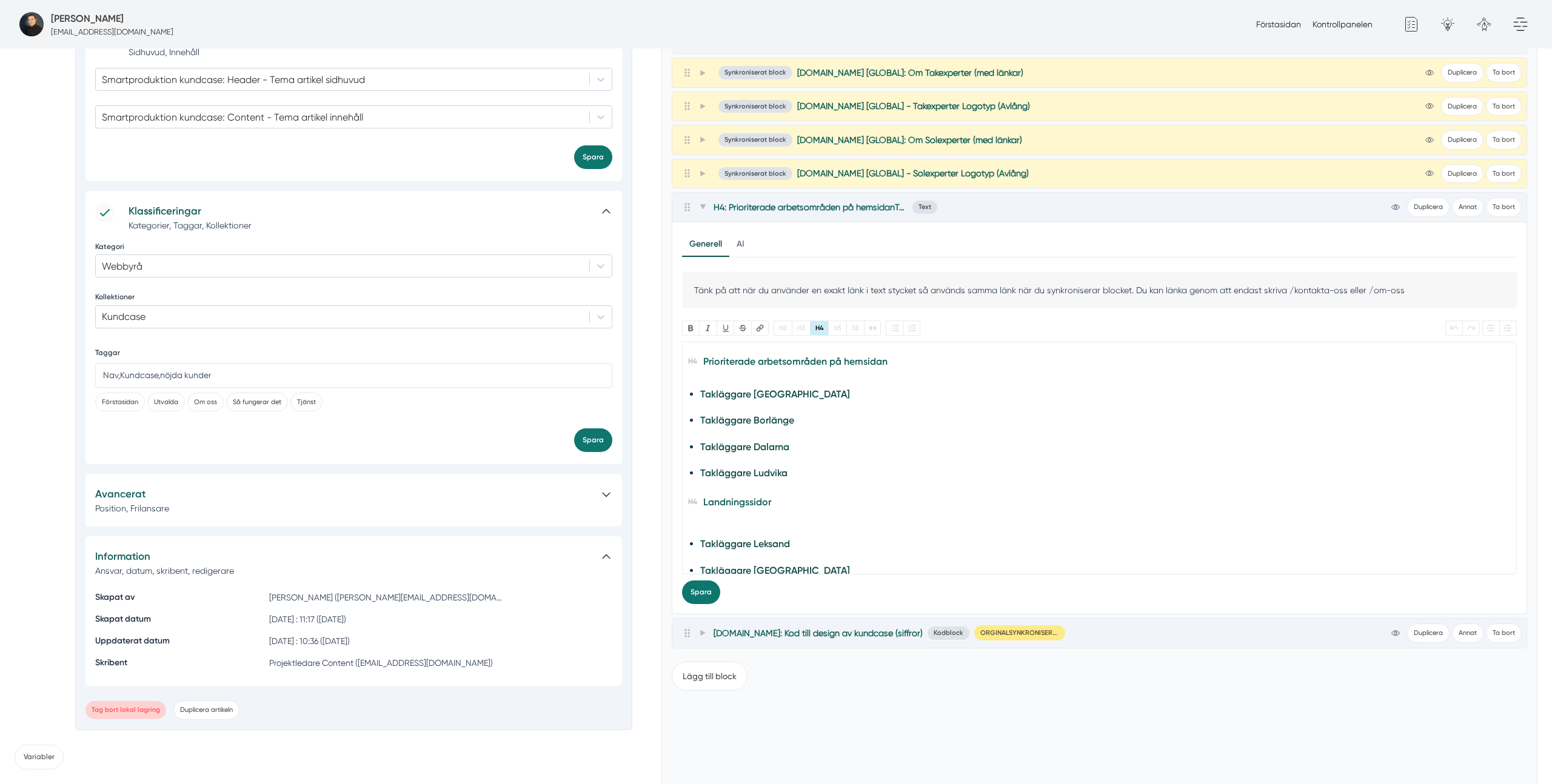
click at [282, 498] on h5 "Avancerat" at bounding box center [342, 494] width 494 height 16
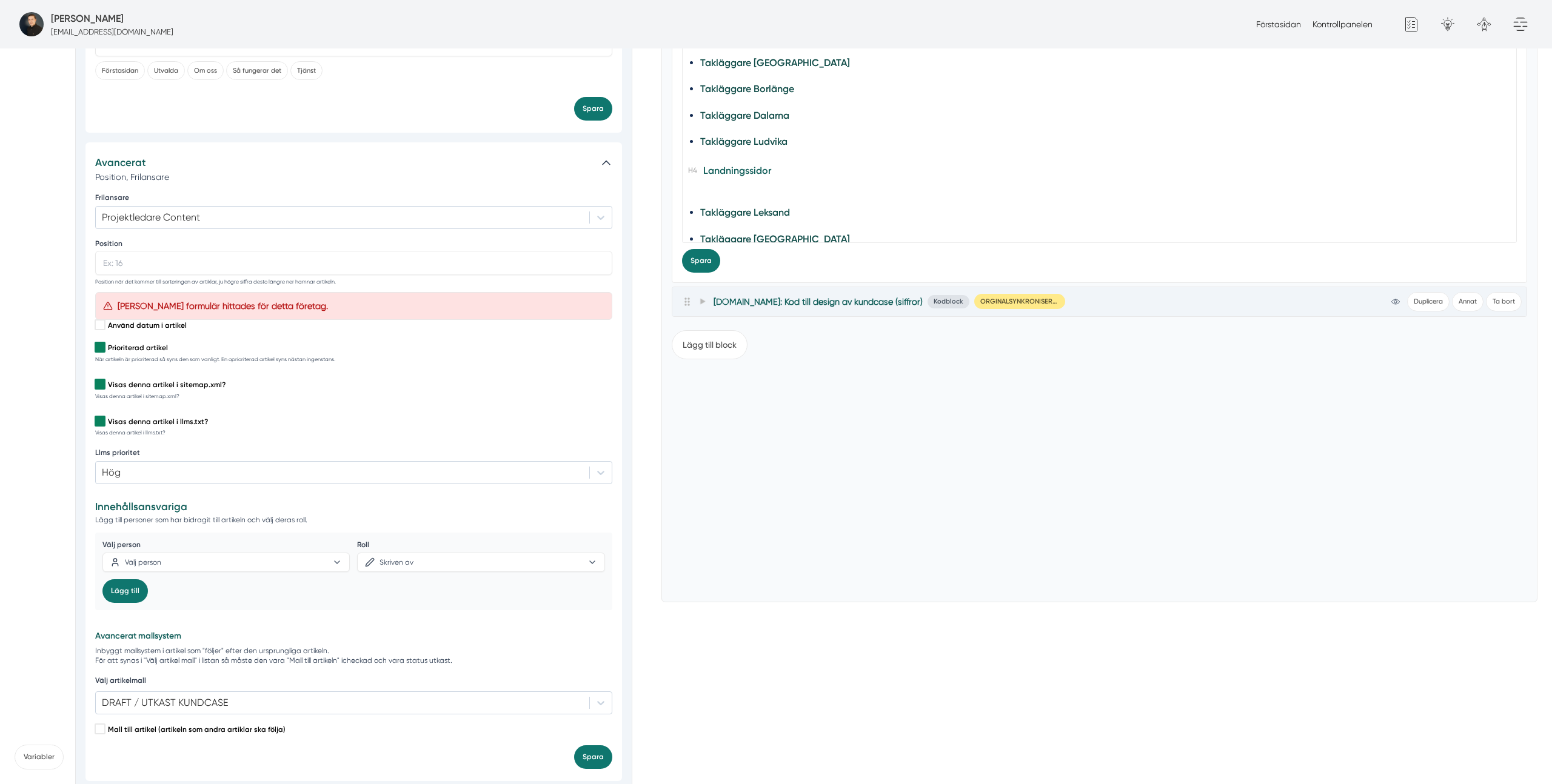
scroll to position [1346, 0]
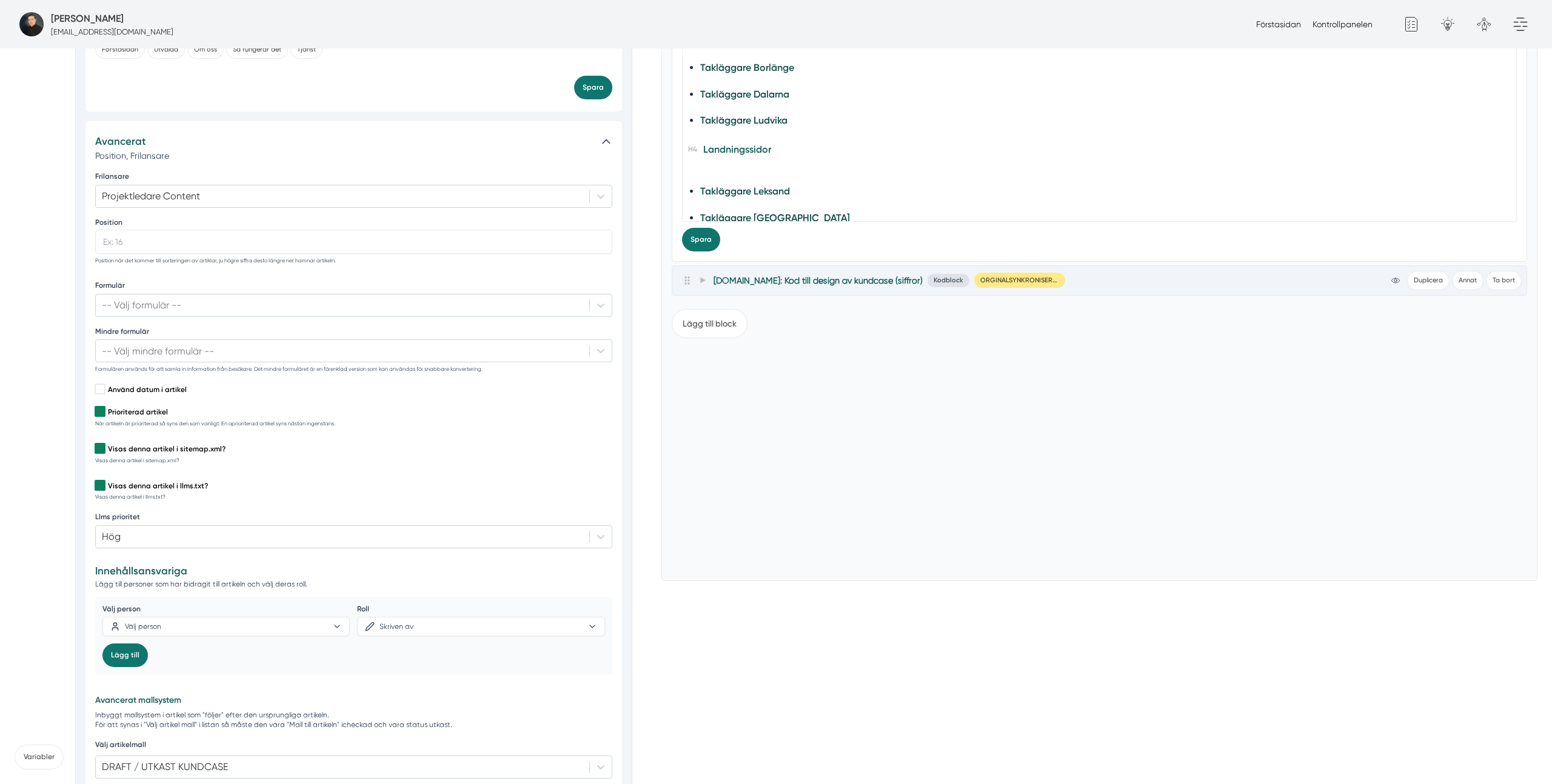
click at [186, 640] on div "Välj person Välj person Roll Skriven av Lägg till" at bounding box center [354, 636] width 502 height 64
click at [193, 632] on button "Välj person" at bounding box center [226, 626] width 247 height 19
click at [182, 648] on div "[PERSON_NAME]" at bounding box center [160, 652] width 101 height 12
click at [501, 630] on button "Skriven av" at bounding box center [481, 626] width 247 height 19
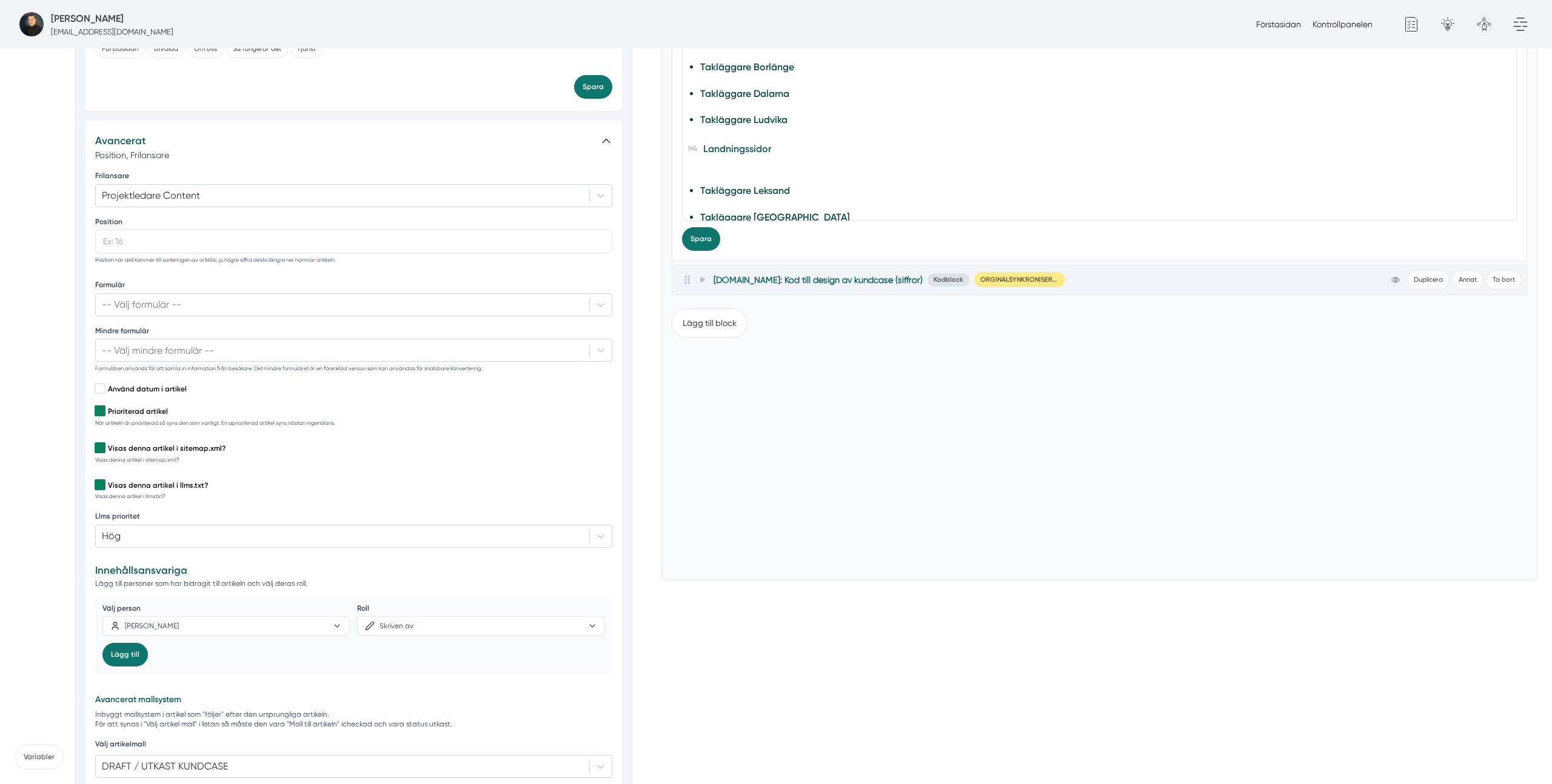
drag, startPoint x: 285, startPoint y: 658, endPoint x: 243, endPoint y: 655, distance: 42.1
click at [285, 658] on div "Lägg till" at bounding box center [226, 655] width 247 height 24
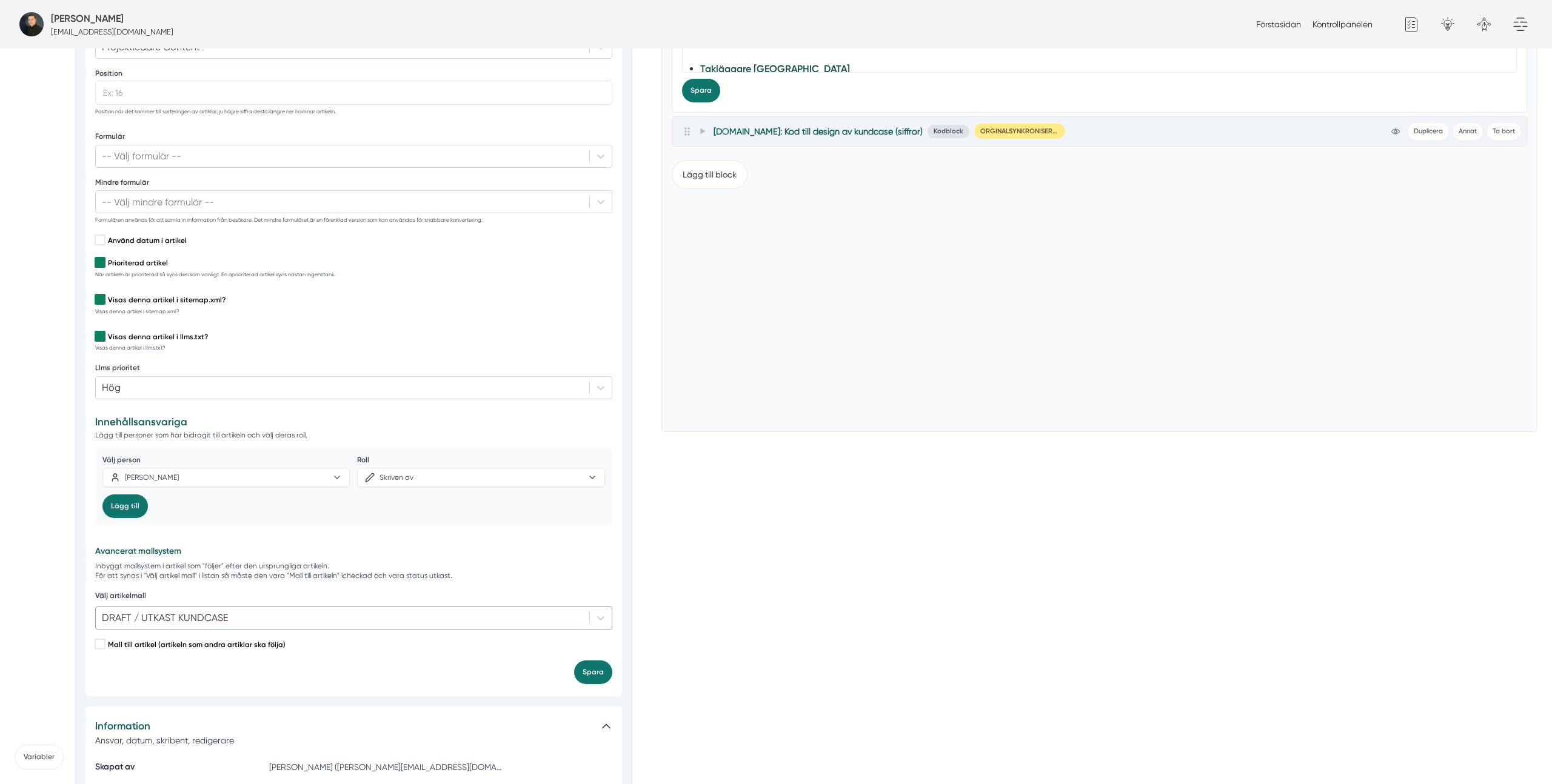
scroll to position [1503, 0]
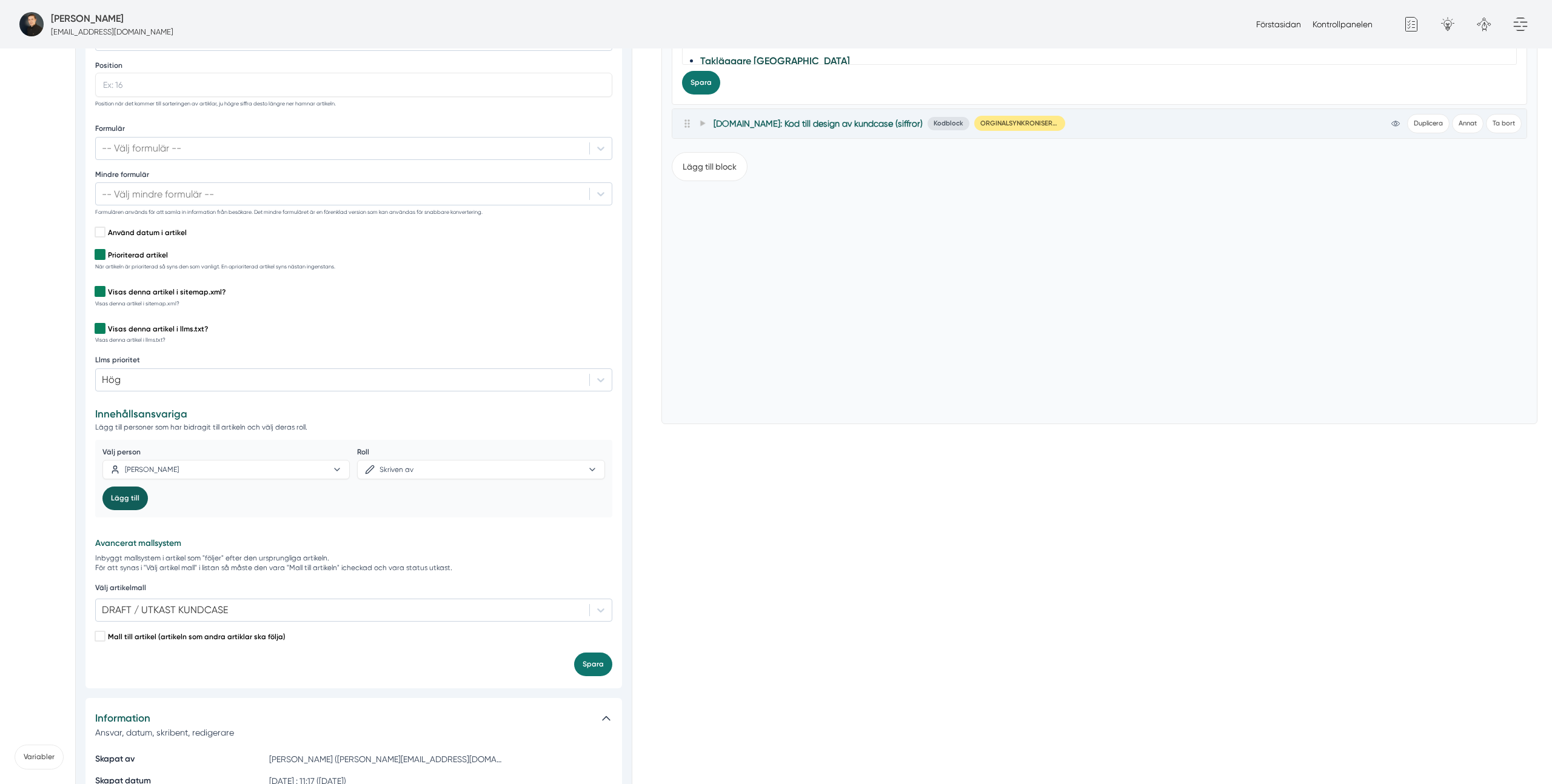
click at [133, 500] on button "Lägg till" at bounding box center [125, 498] width 45 height 24
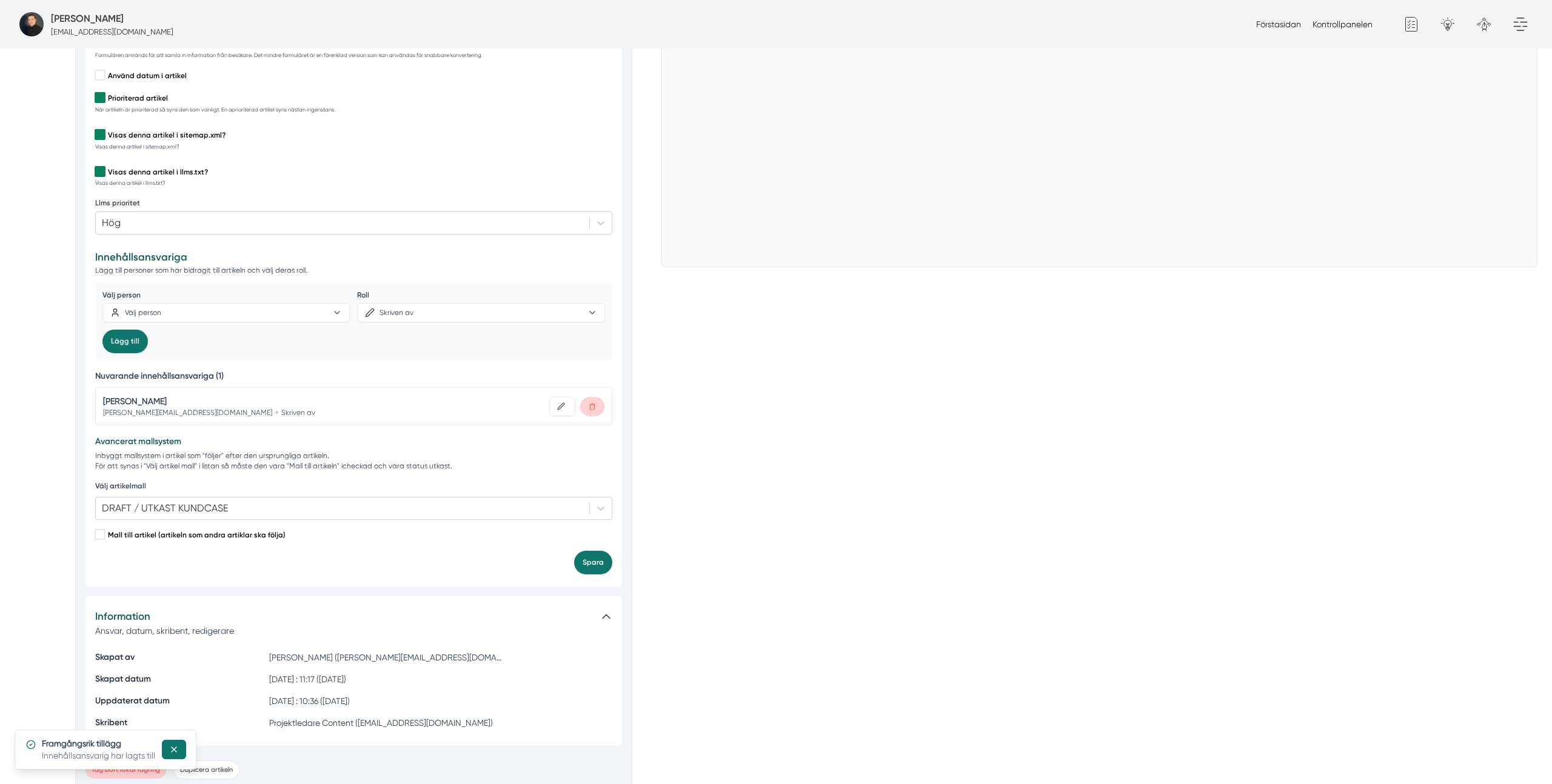
scroll to position [1670, 0]
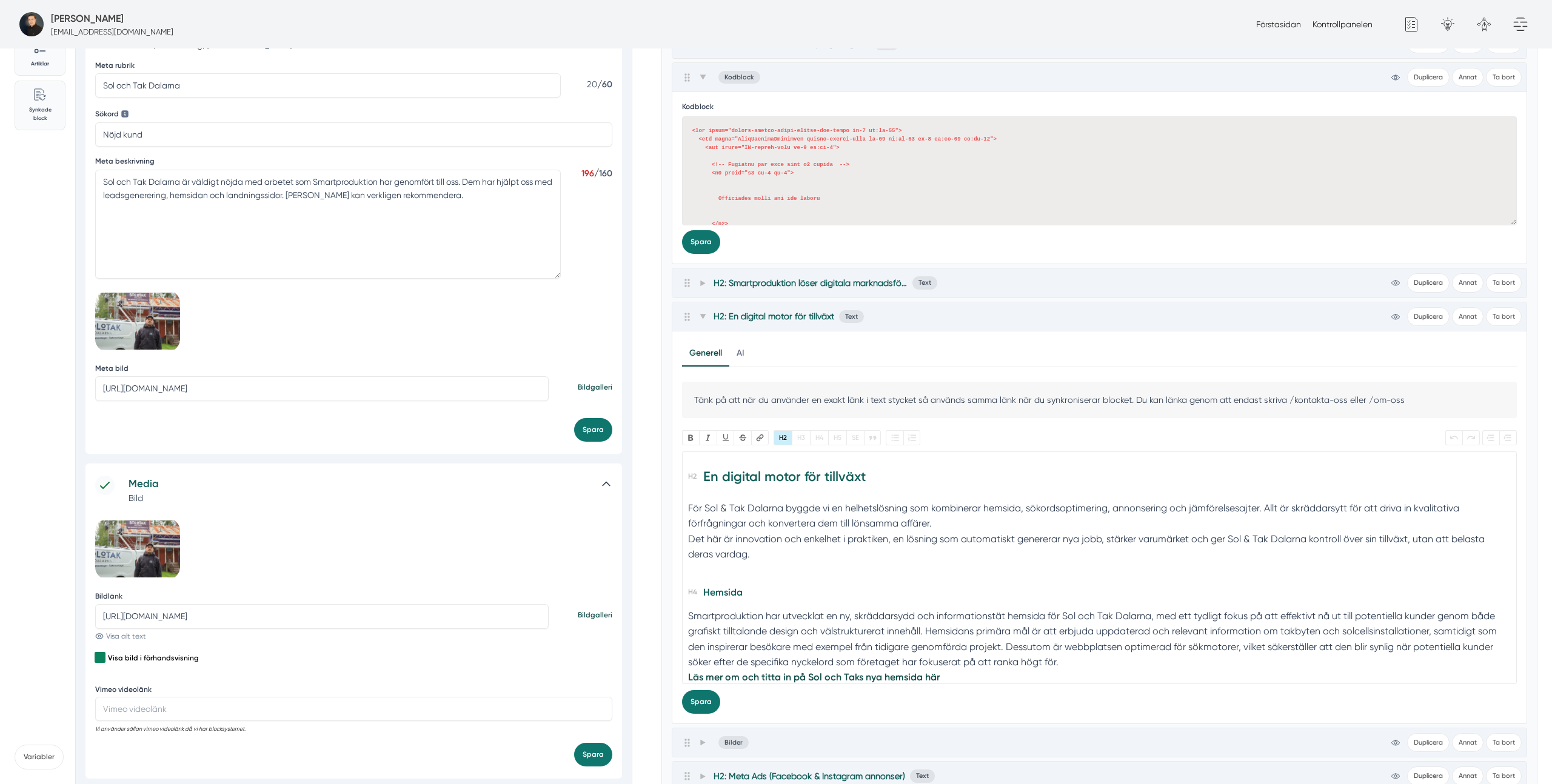
scroll to position [0, 0]
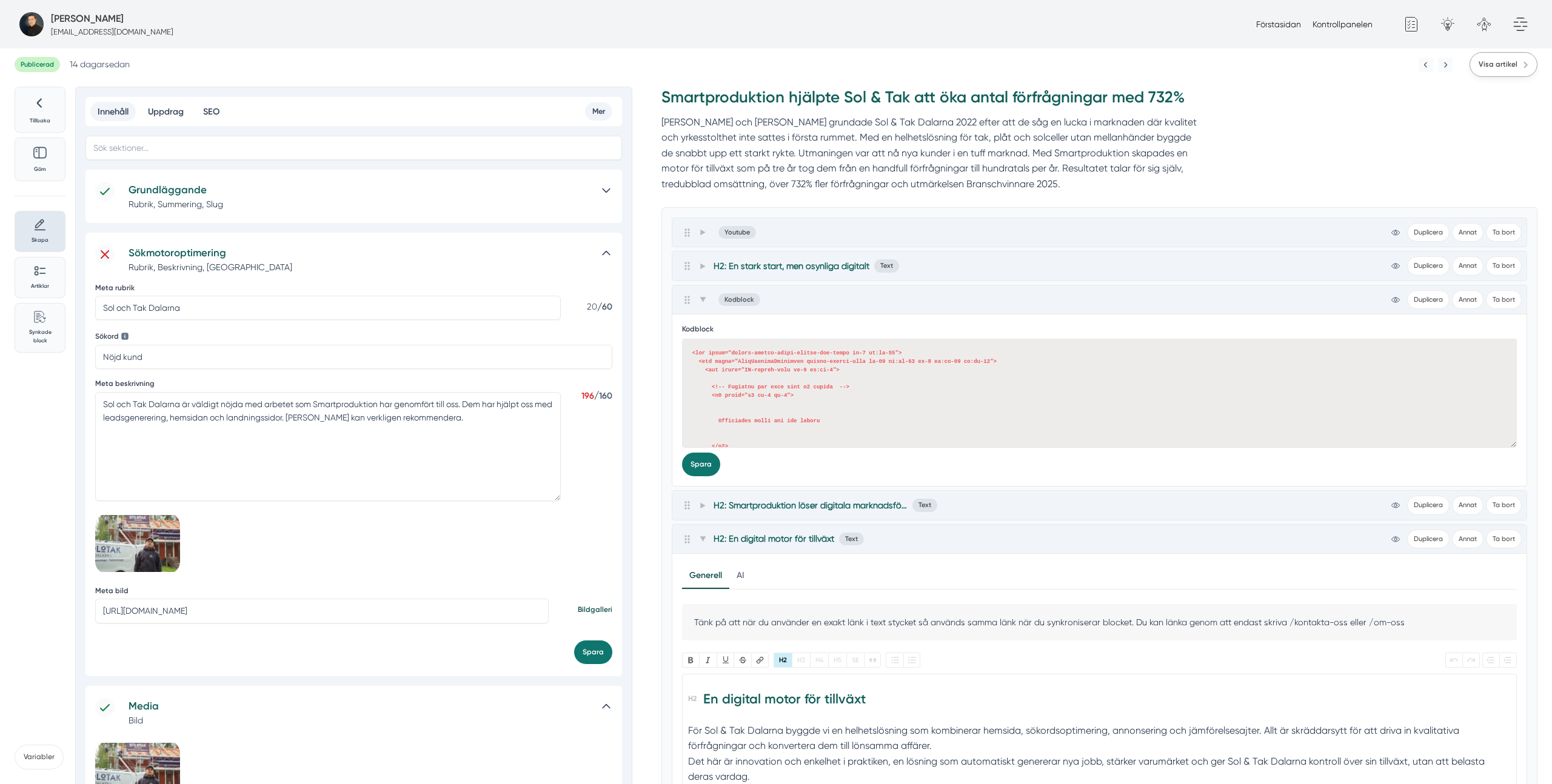
click at [1498, 62] on span "Visa artikel" at bounding box center [1497, 64] width 39 height 12
click at [702, 300] on icon at bounding box center [702, 300] width 7 height 7
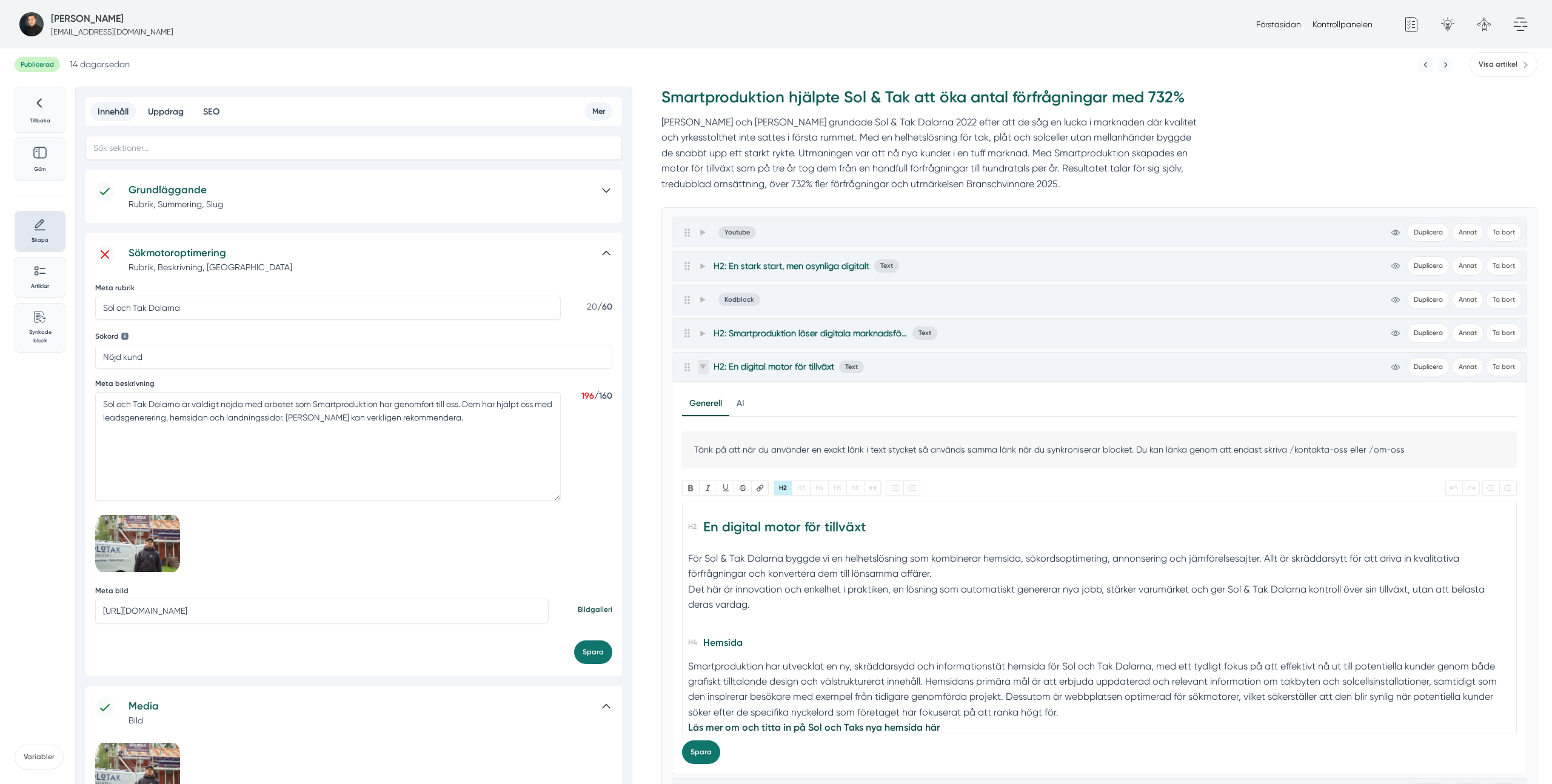
click at [703, 368] on icon at bounding box center [702, 367] width 7 height 7
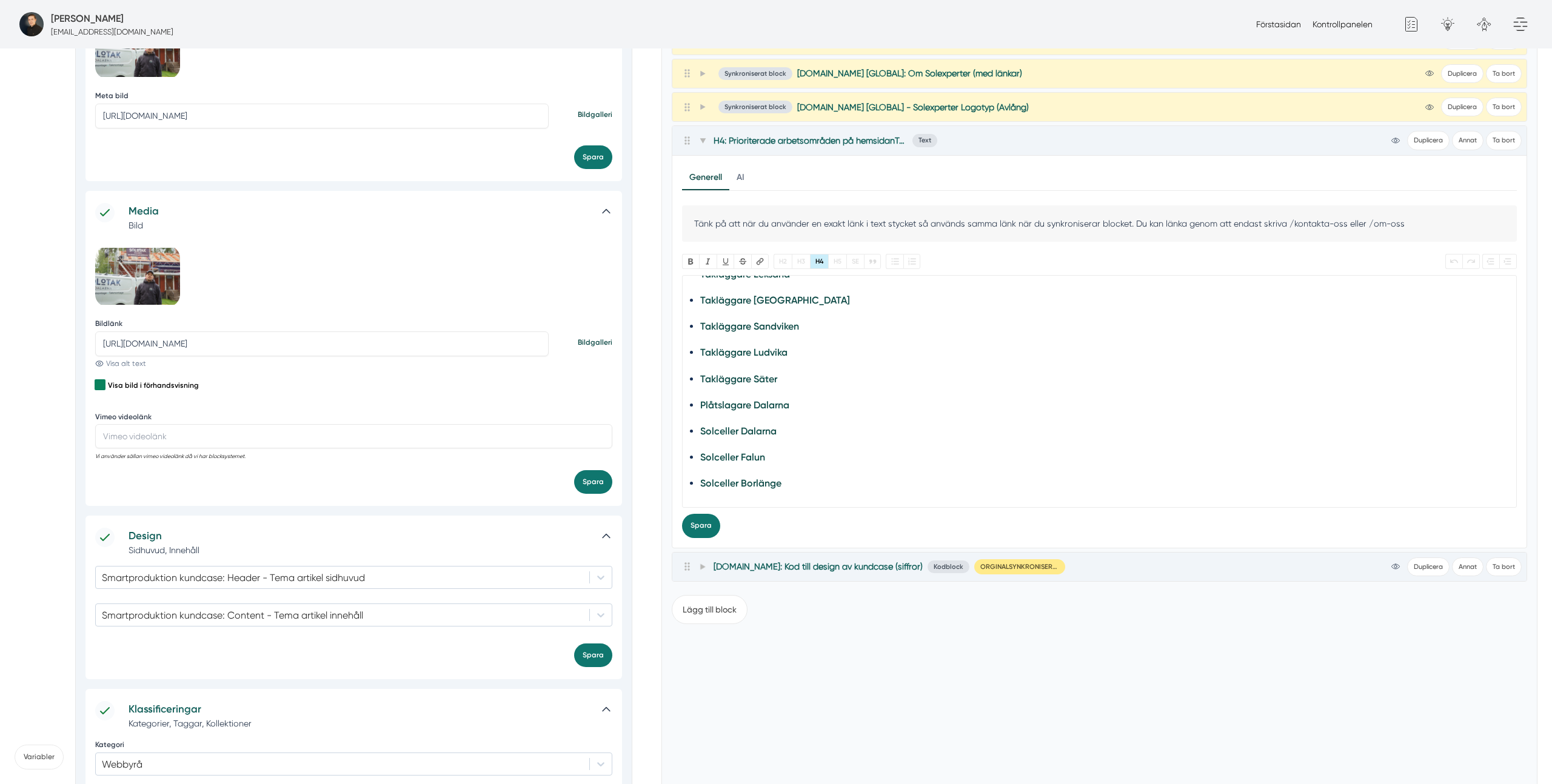
scroll to position [538, 0]
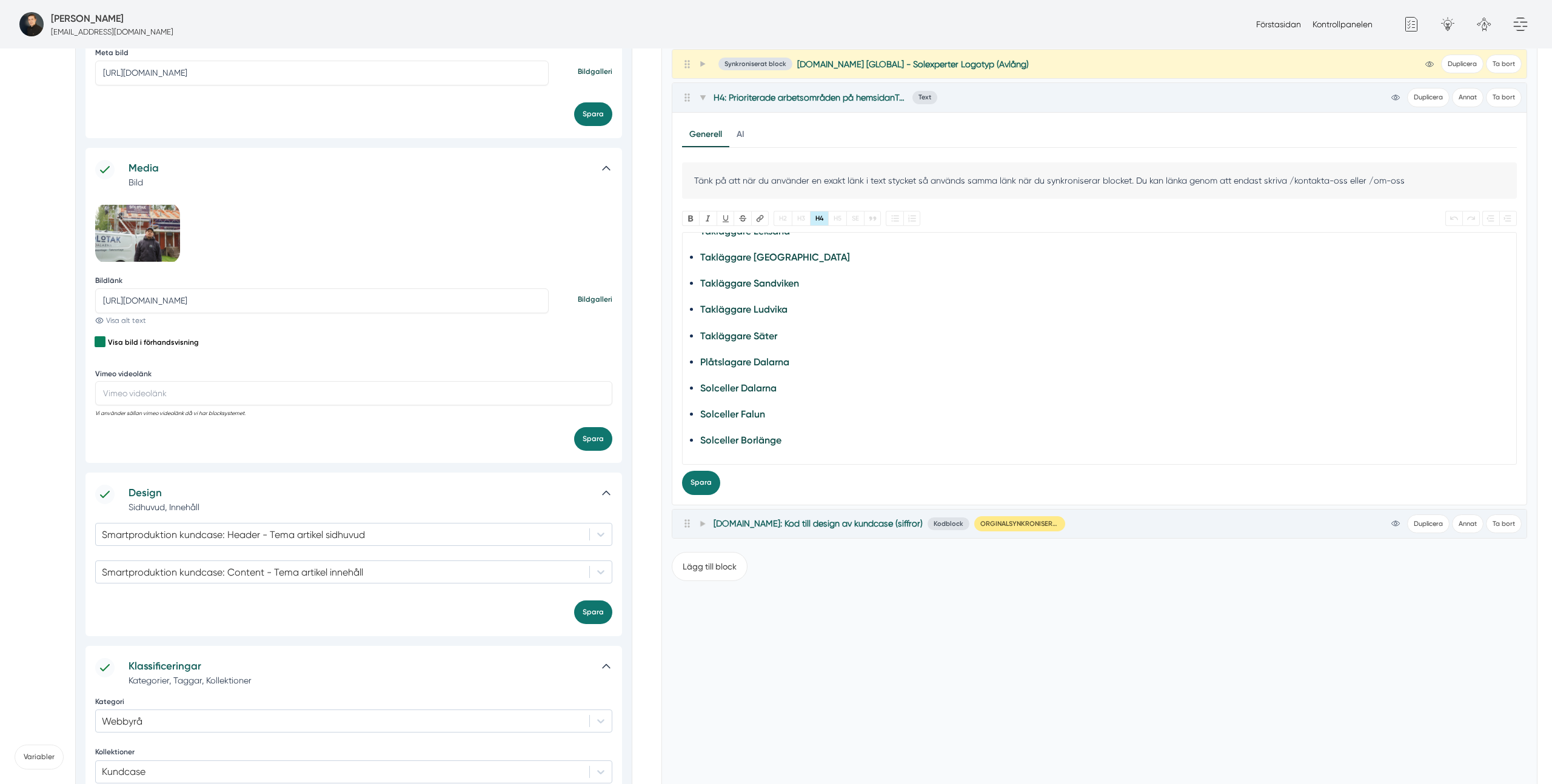
click at [690, 77] on div "Synkroniserat block Smartproduktion.se [GLOBAL] - Solexperter Logotyp (Avlång) …" at bounding box center [1099, 64] width 854 height 28
click at [699, 100] on span at bounding box center [703, 97] width 11 height 15
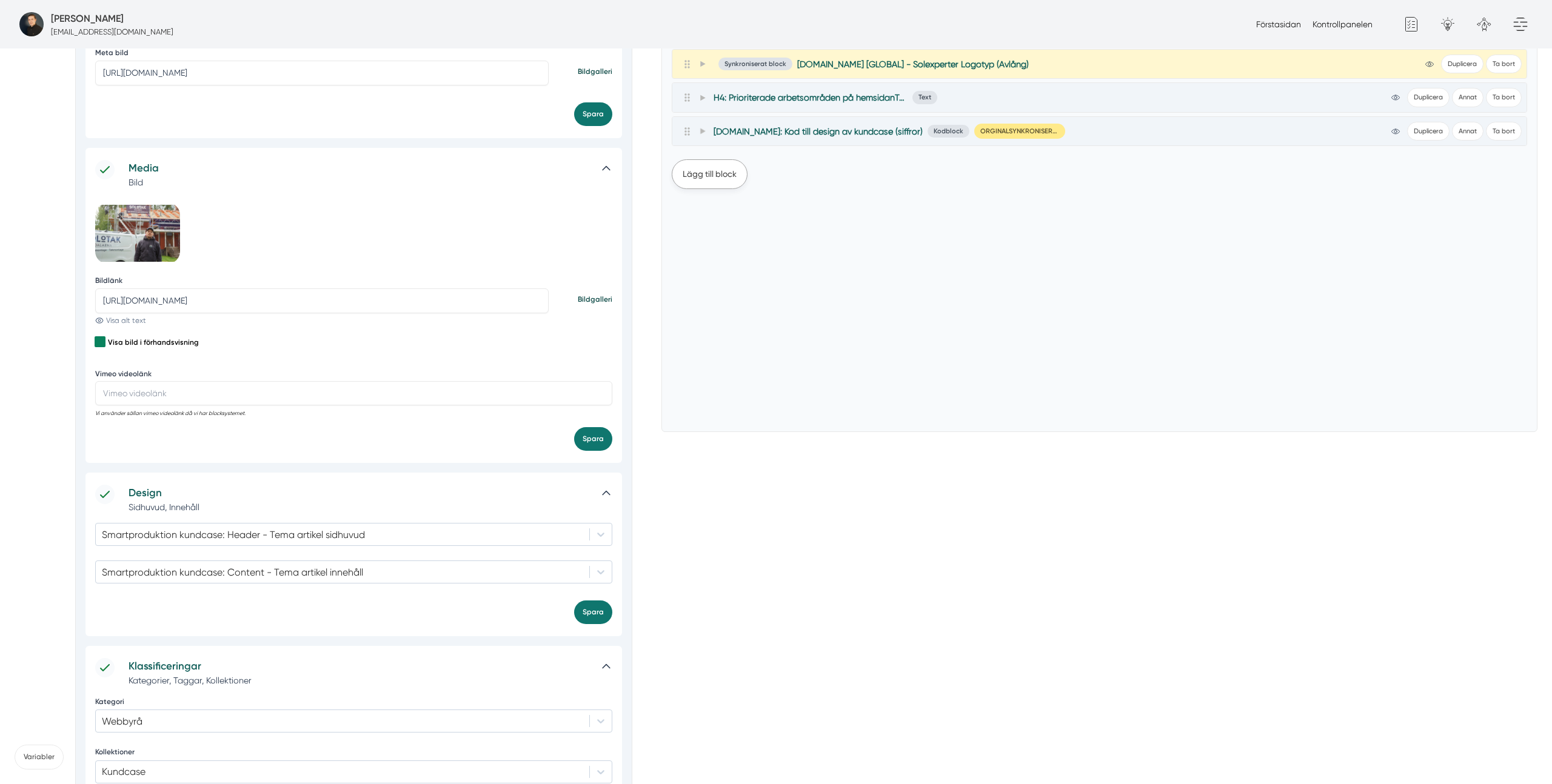
click at [707, 176] on button "Lägg till block" at bounding box center [709, 174] width 75 height 29
click at [929, 400] on div "Stäng block Generellt Text Bilder Youtube Vimeo Innehållsförteckning Enkel FAQ …" at bounding box center [1099, 382] width 855 height 465
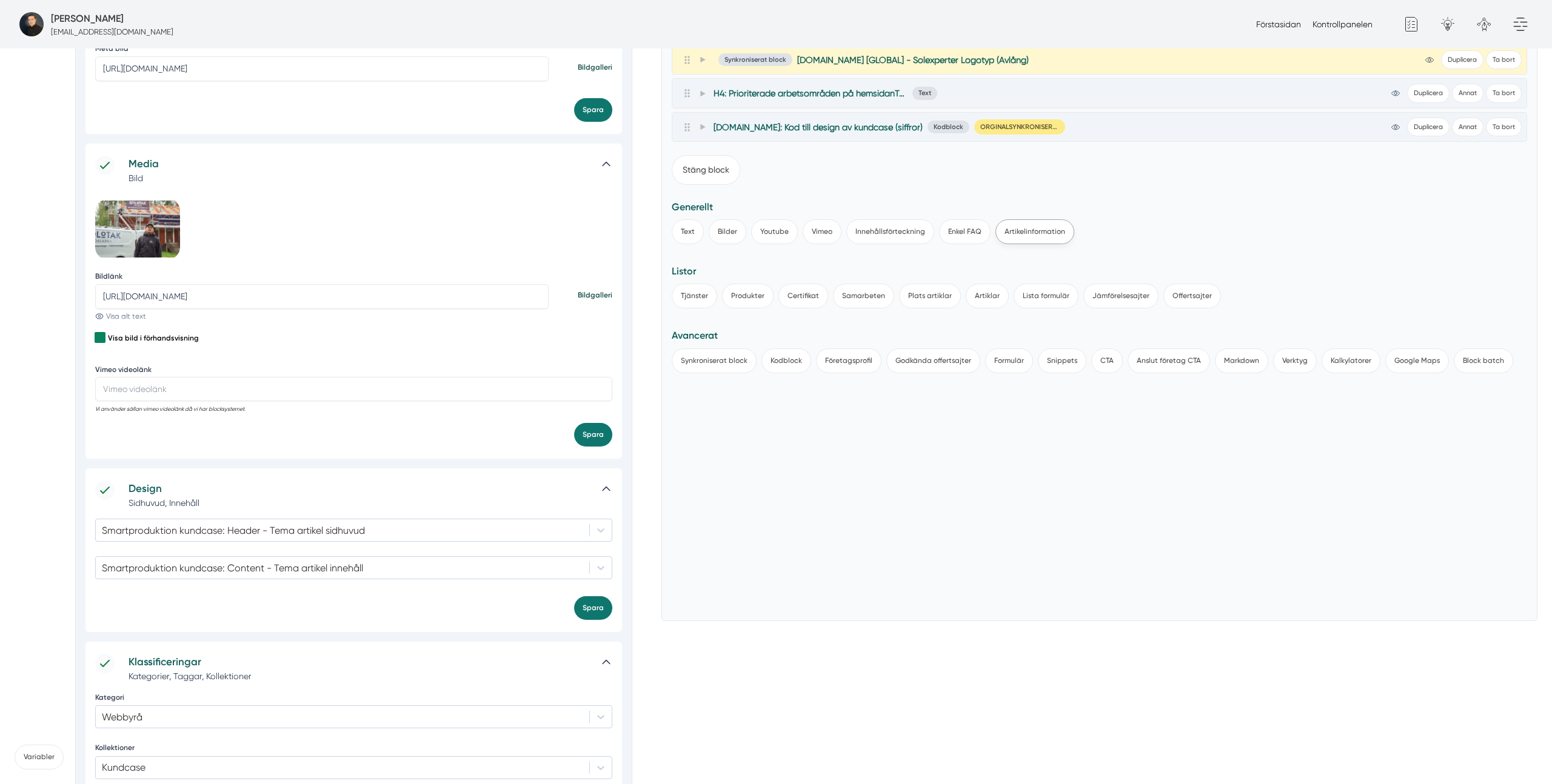
click at [1011, 237] on button "Artikelinformation" at bounding box center [1034, 232] width 79 height 25
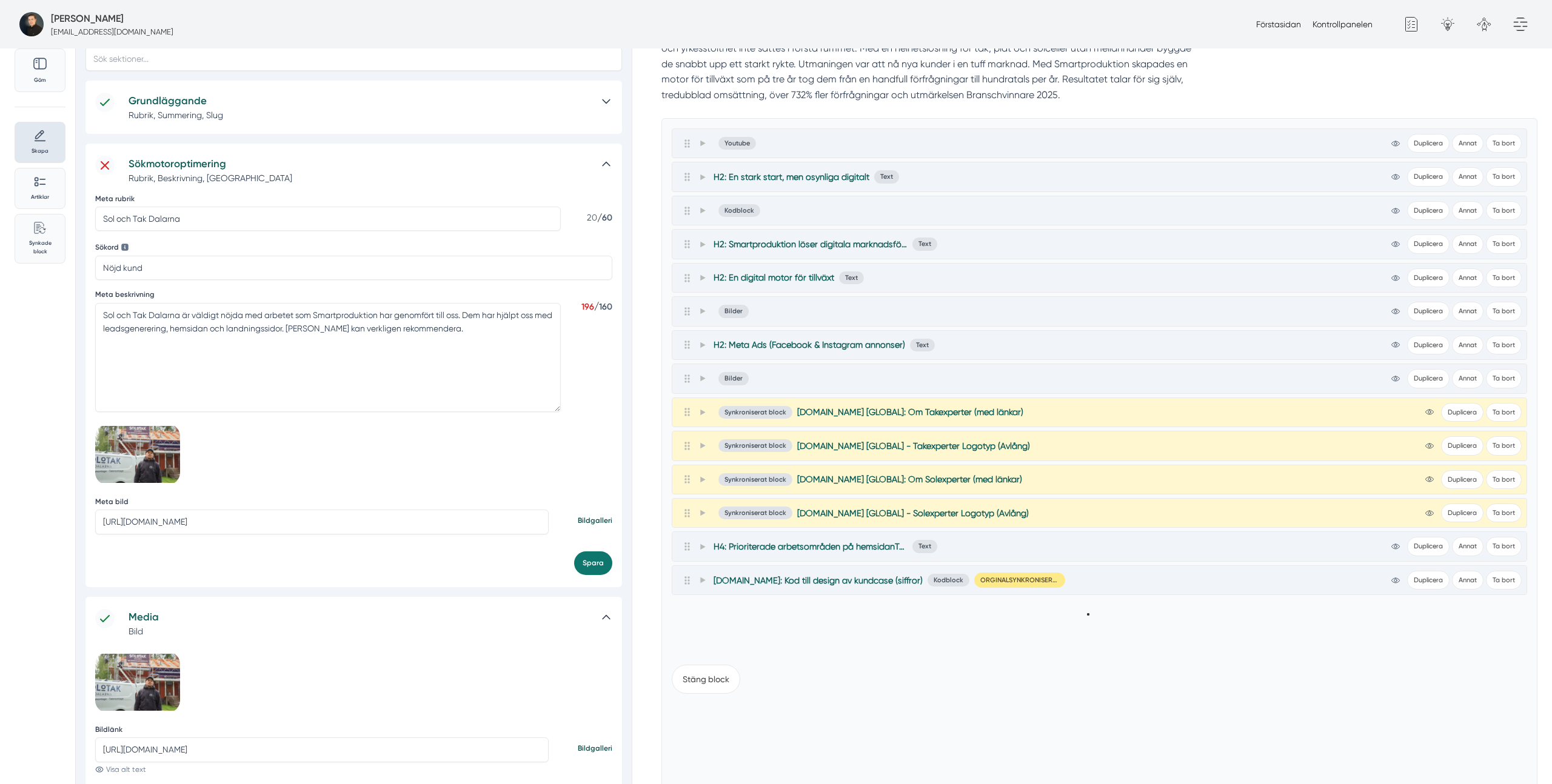
scroll to position [87, 0]
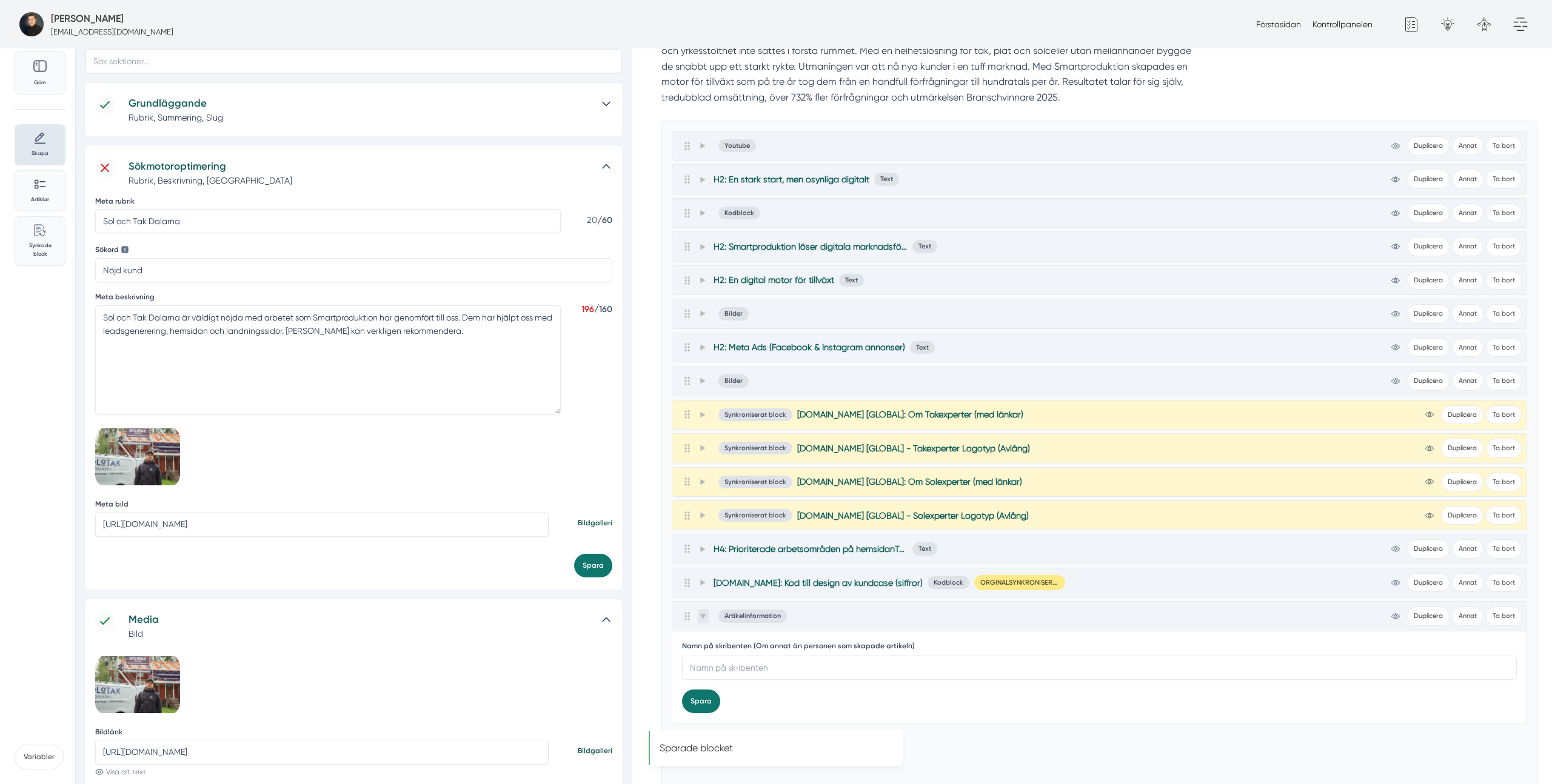
click at [706, 619] on span at bounding box center [703, 616] width 11 height 15
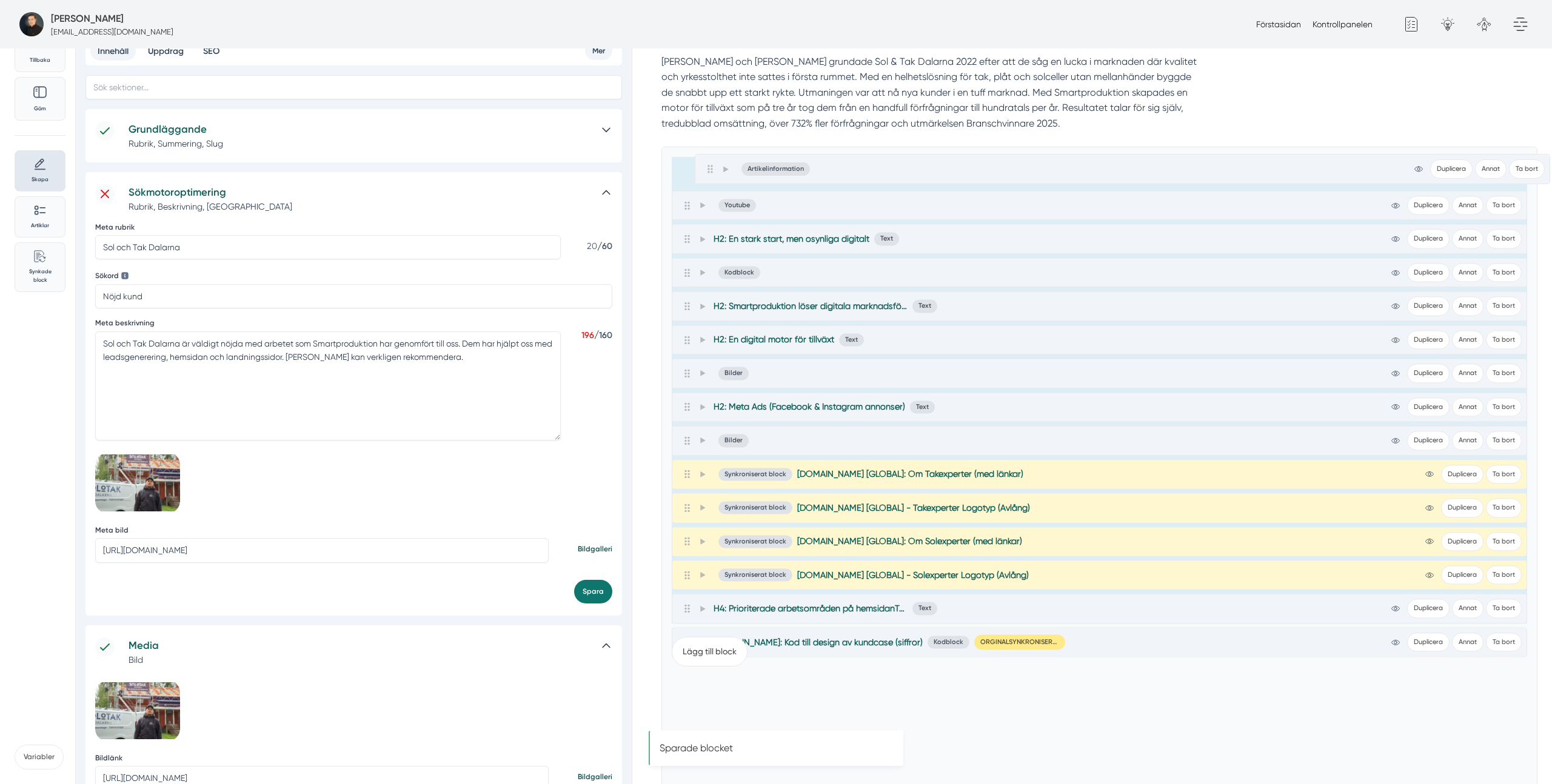
scroll to position [58, 0]
drag, startPoint x: 717, startPoint y: 444, endPoint x: 707, endPoint y: 169, distance: 275.2
click at [707, 169] on div "Youtube view-1 Duplicera Annat Ta bort Allmänt Design Kod Avancerat Förklaring …" at bounding box center [1099, 394] width 855 height 467
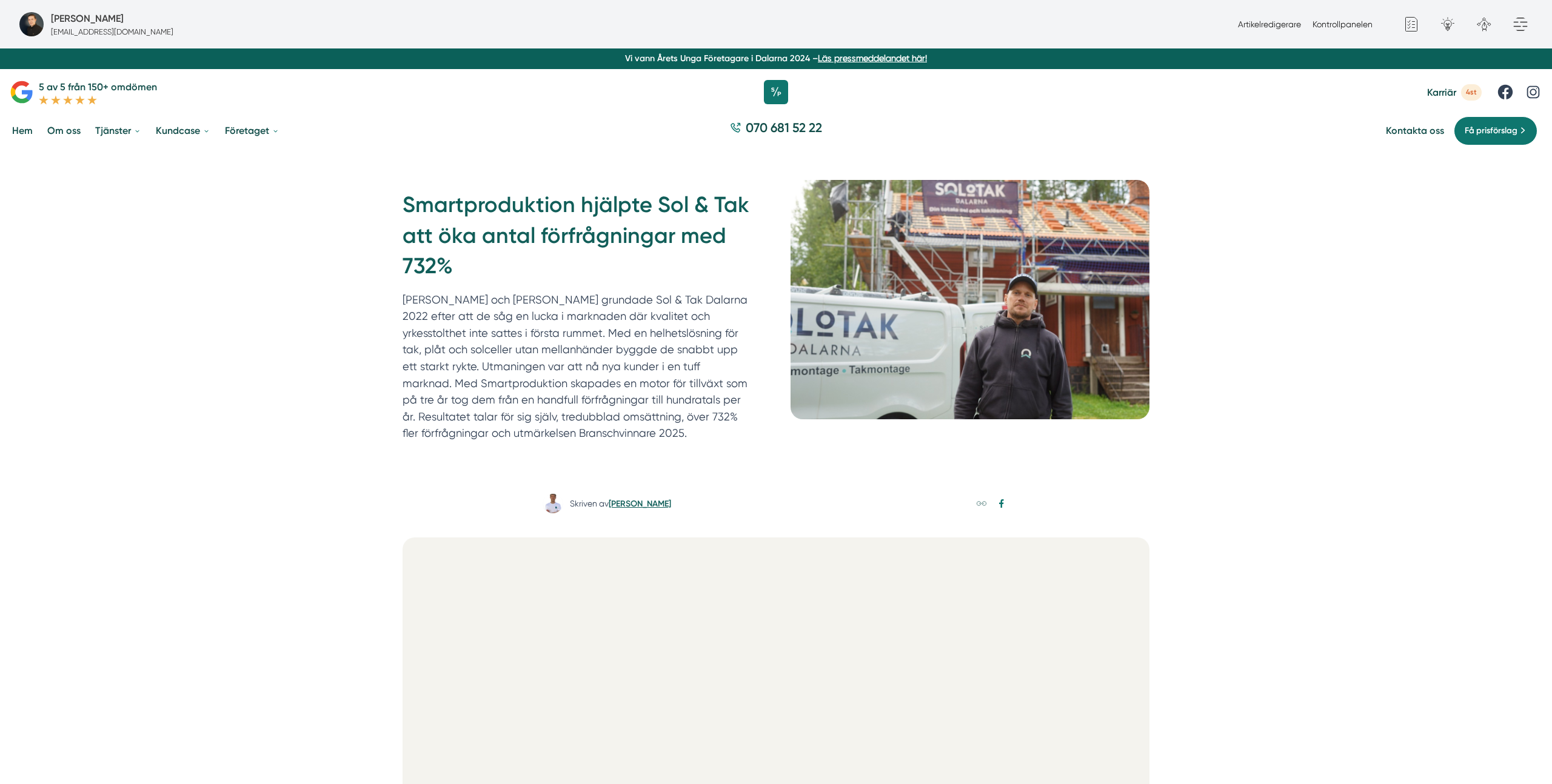
click at [633, 508] on link "[PERSON_NAME]" at bounding box center [639, 504] width 62 height 10
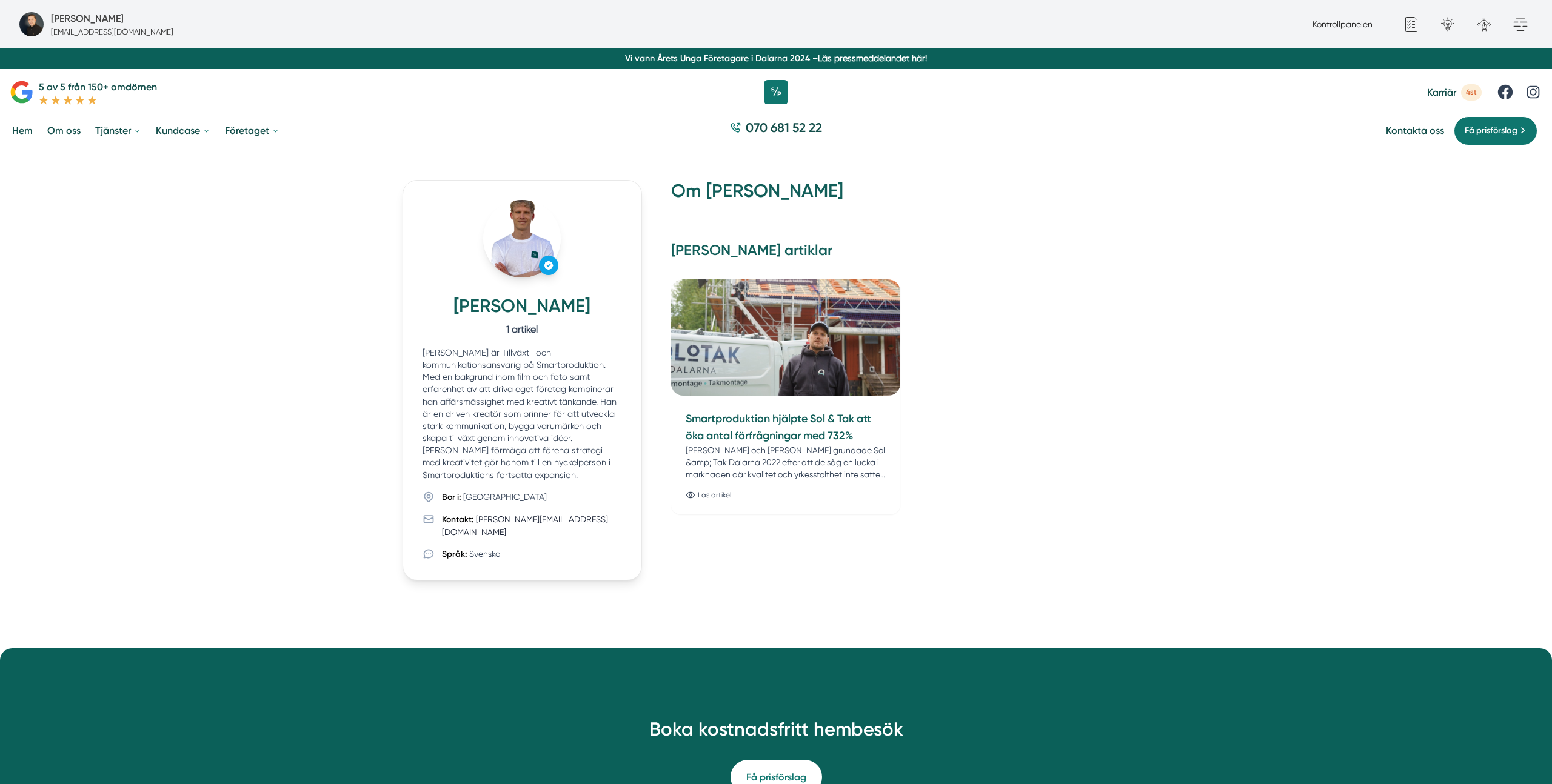
scroll to position [1, 0]
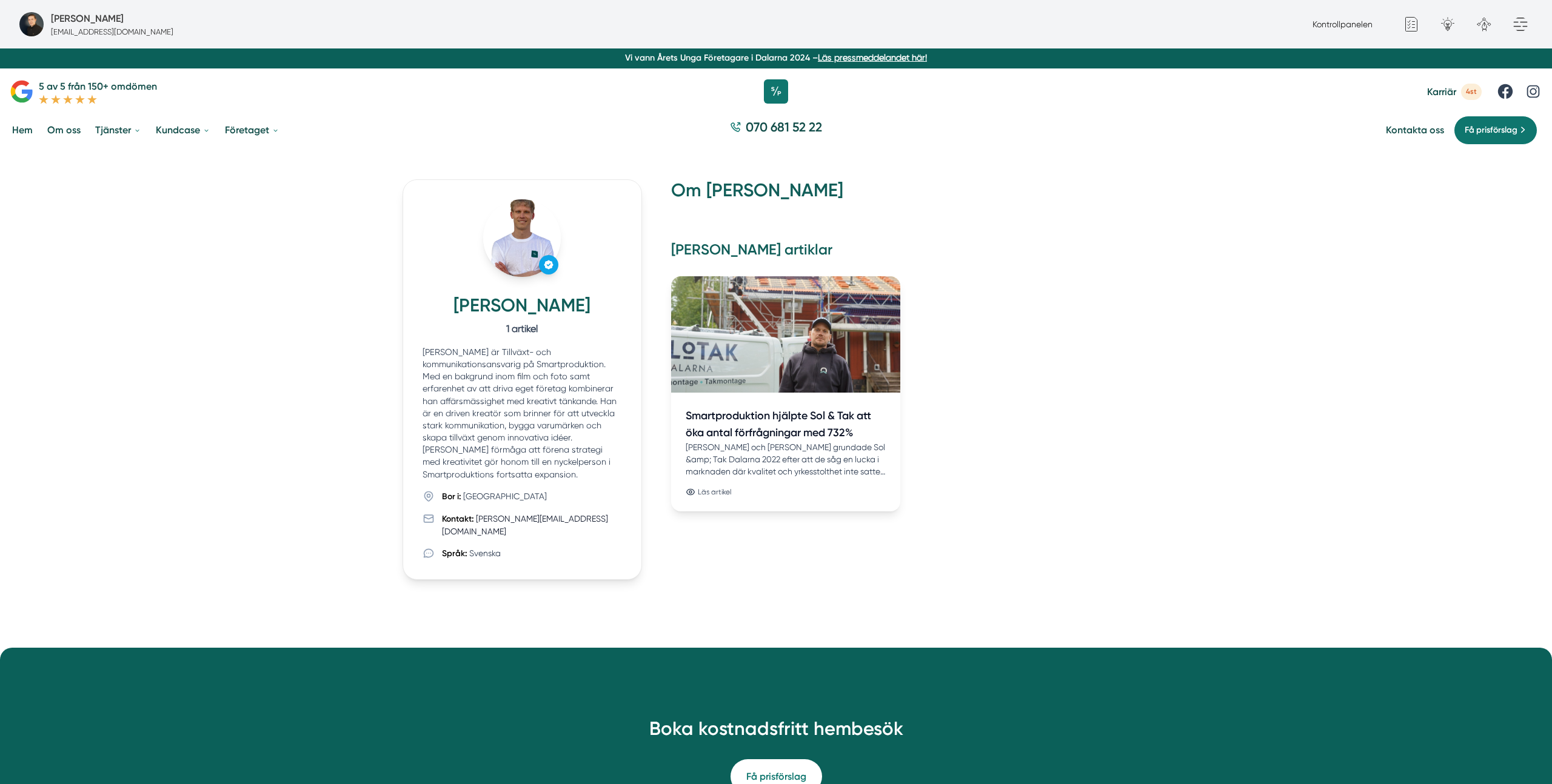
click at [783, 436] on h3 "Smartproduktion hjälpte Sol & Tak att öka antal förfrågningar med 732%" at bounding box center [786, 424] width 200 height 34
click at [784, 418] on h3 "Smartproduktion hjälpte Sol & Tak att öka antal förfrågningar med 732%" at bounding box center [786, 424] width 200 height 34
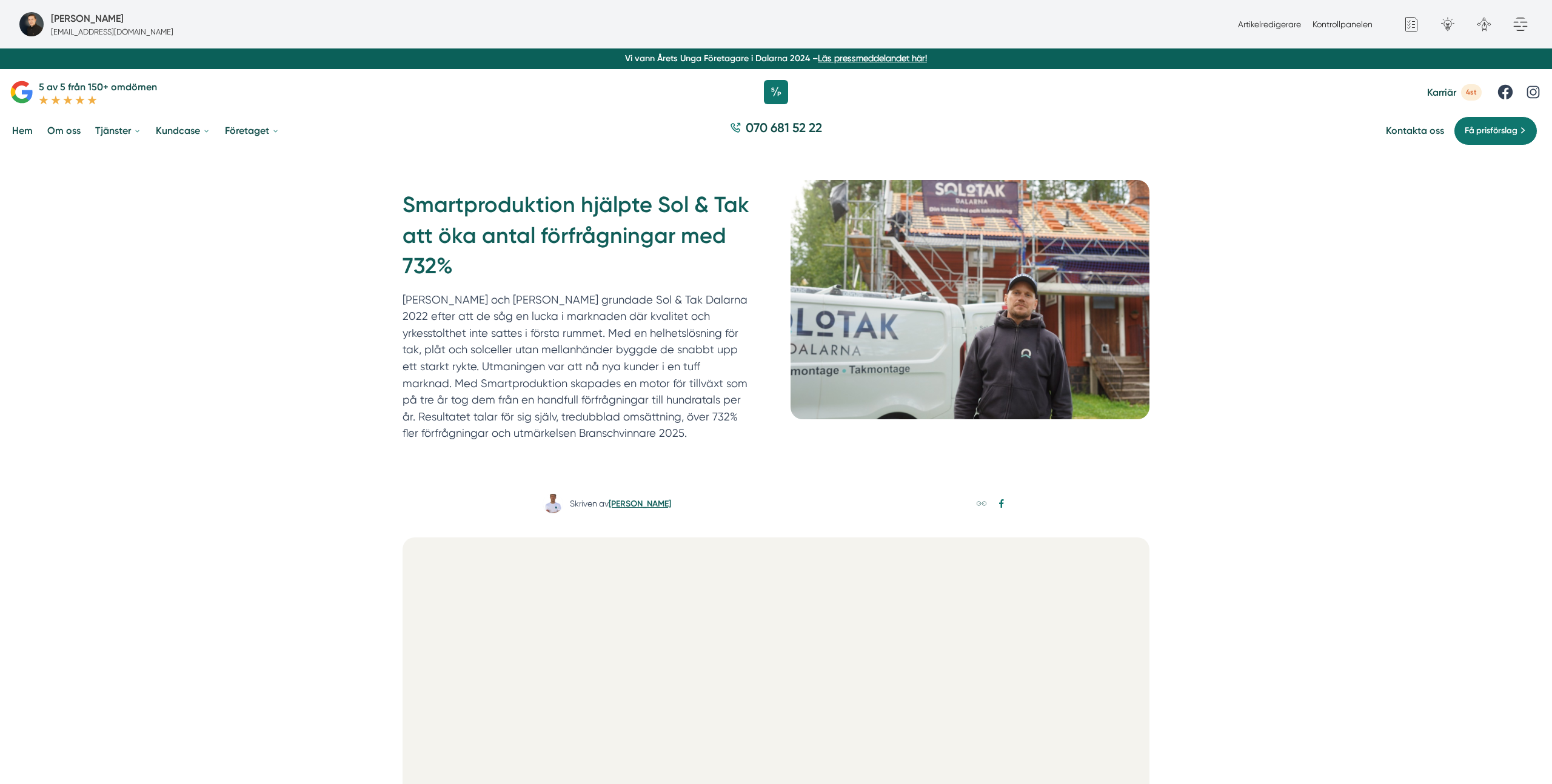
click at [639, 505] on link "[PERSON_NAME]" at bounding box center [639, 504] width 62 height 10
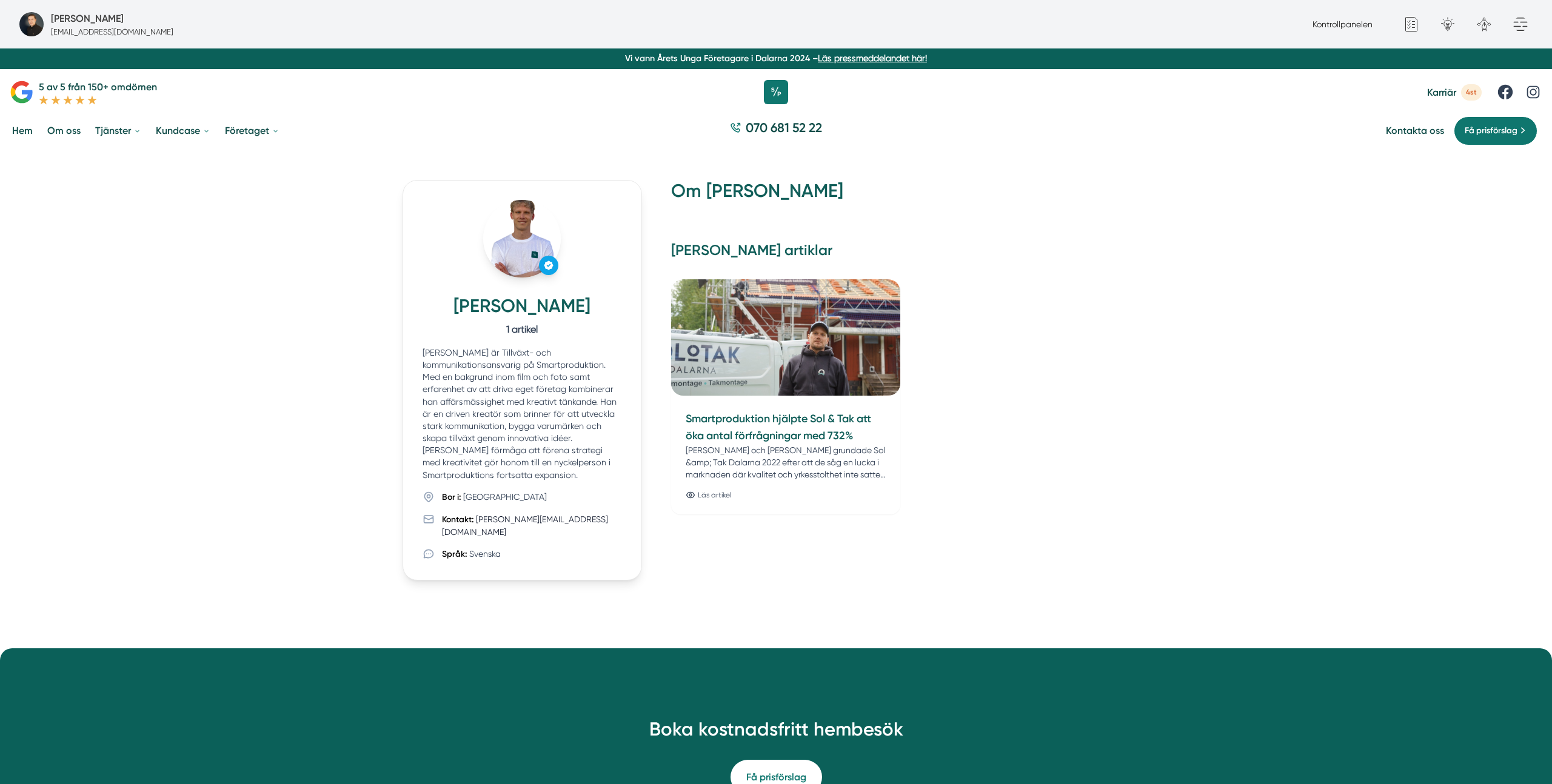
click at [745, 565] on div "Om [PERSON_NAME] [PERSON_NAME] artiklar Smartproduktion hjälpte Sol & Tak att ö…" at bounding box center [910, 380] width 478 height 400
click at [522, 404] on p "Fredrik Weberbauer är Tillväxt- och kommunikationsansvarig på Smartproduktion. …" at bounding box center [522, 414] width 199 height 135
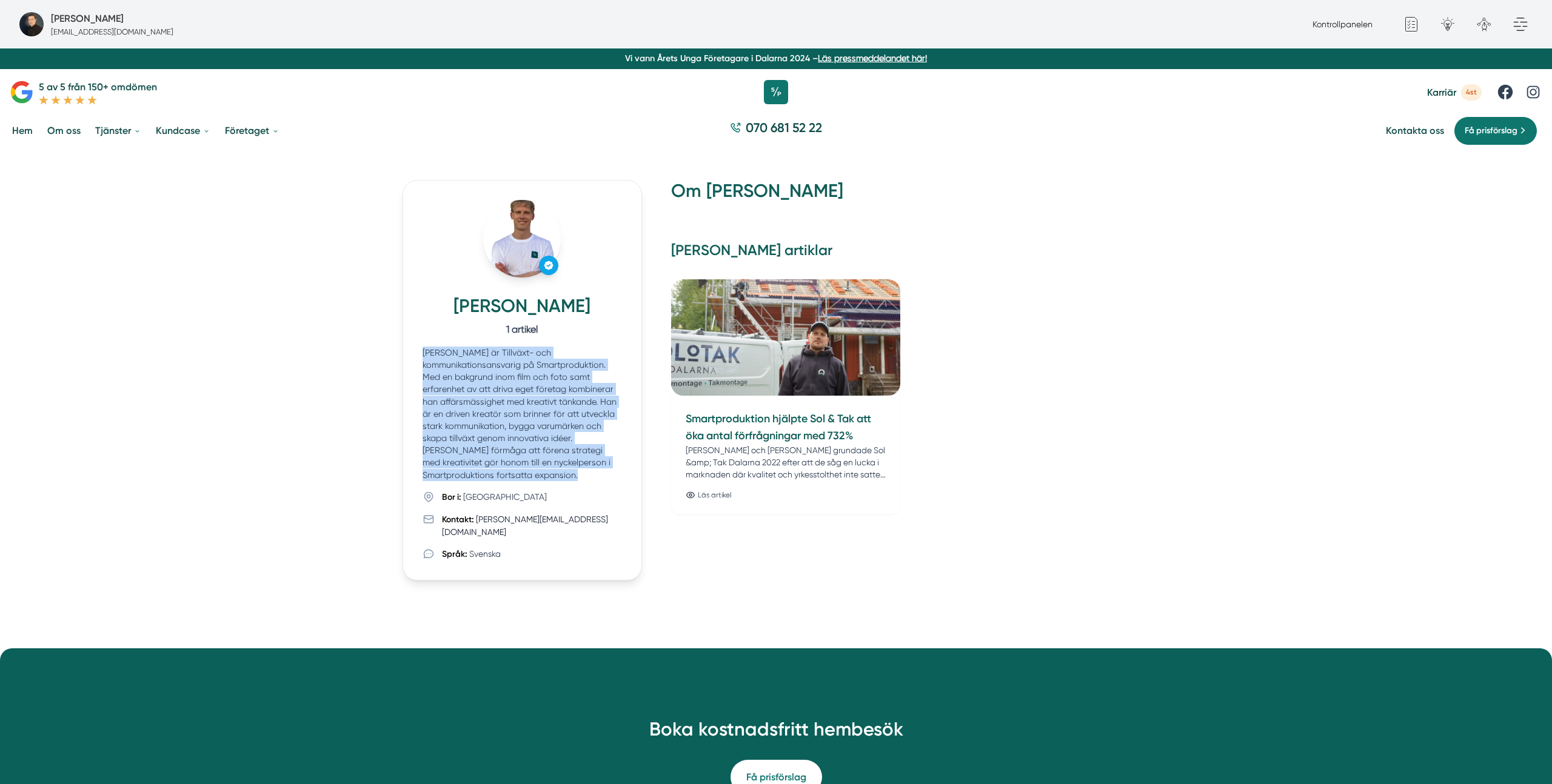
click at [522, 404] on p "Fredrik Weberbauer är Tillväxt- och kommunikationsansvarig på Smartproduktion. …" at bounding box center [522, 414] width 199 height 135
copy div "Fredrik Weberbauer är Tillväxt- och kommunikationsansvarig på Smartproduktion. …"
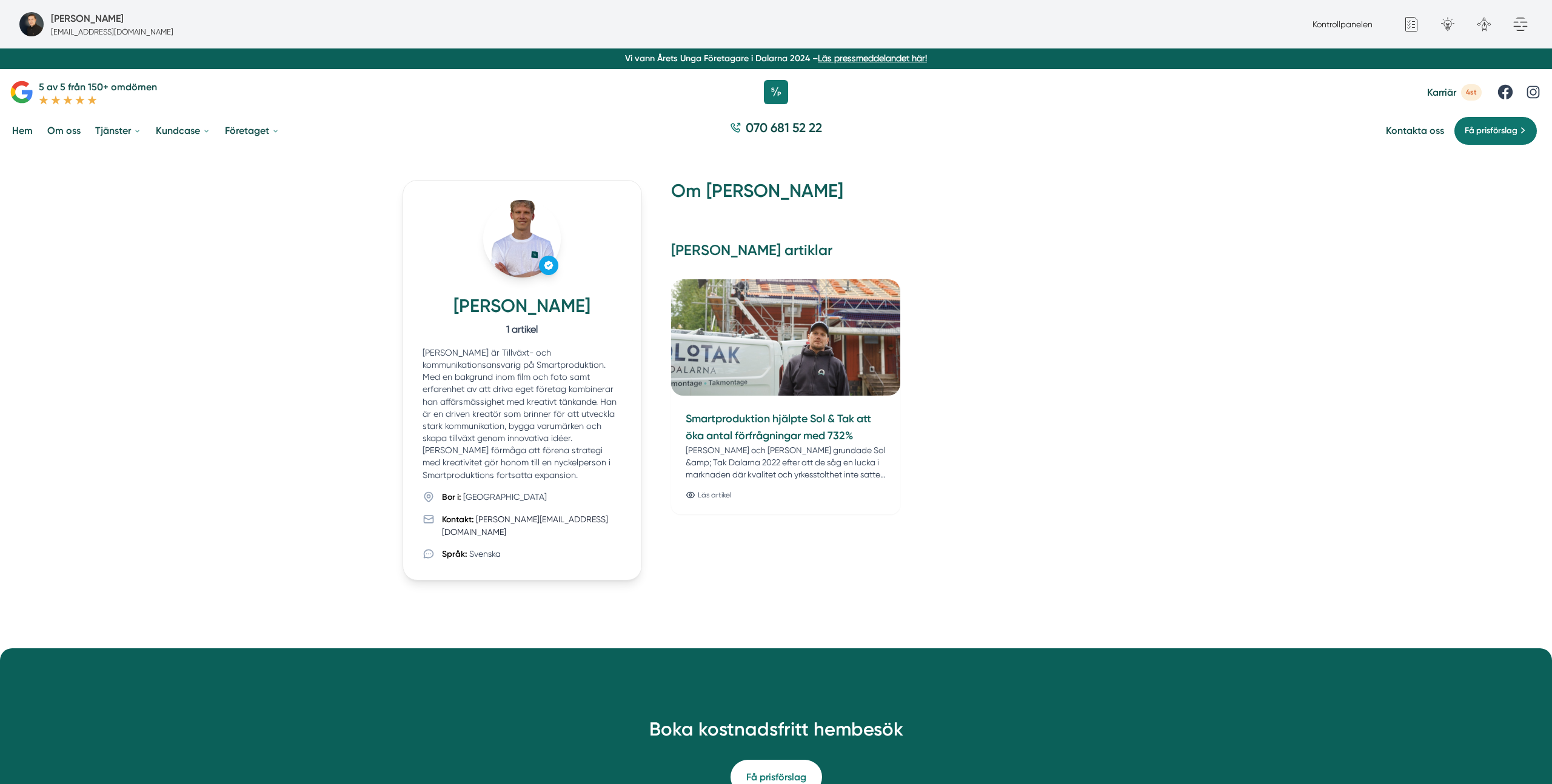
click at [987, 394] on div "Smartproduktion hjälpte Sol & Tak att öka antal förfrågningar med 732% Felix oc…" at bounding box center [910, 397] width 478 height 235
click at [759, 188] on h2 "Om Fredrik Weberbauer" at bounding box center [910, 196] width 478 height 32
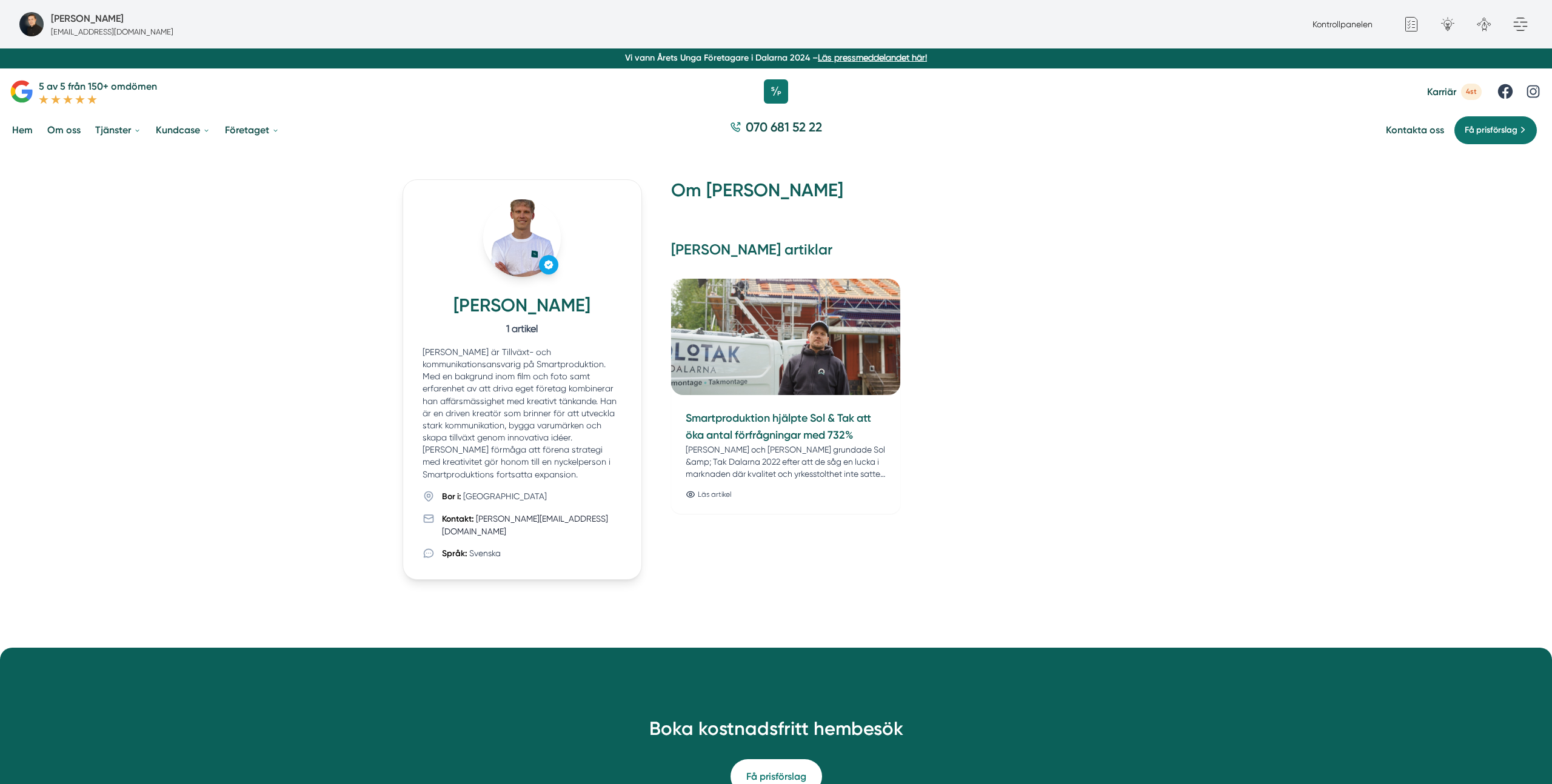
click at [771, 249] on h2 "Fredrik Weberbauers artiklar" at bounding box center [910, 255] width 478 height 29
click at [576, 304] on h1 "[PERSON_NAME]" at bounding box center [522, 307] width 199 height 27
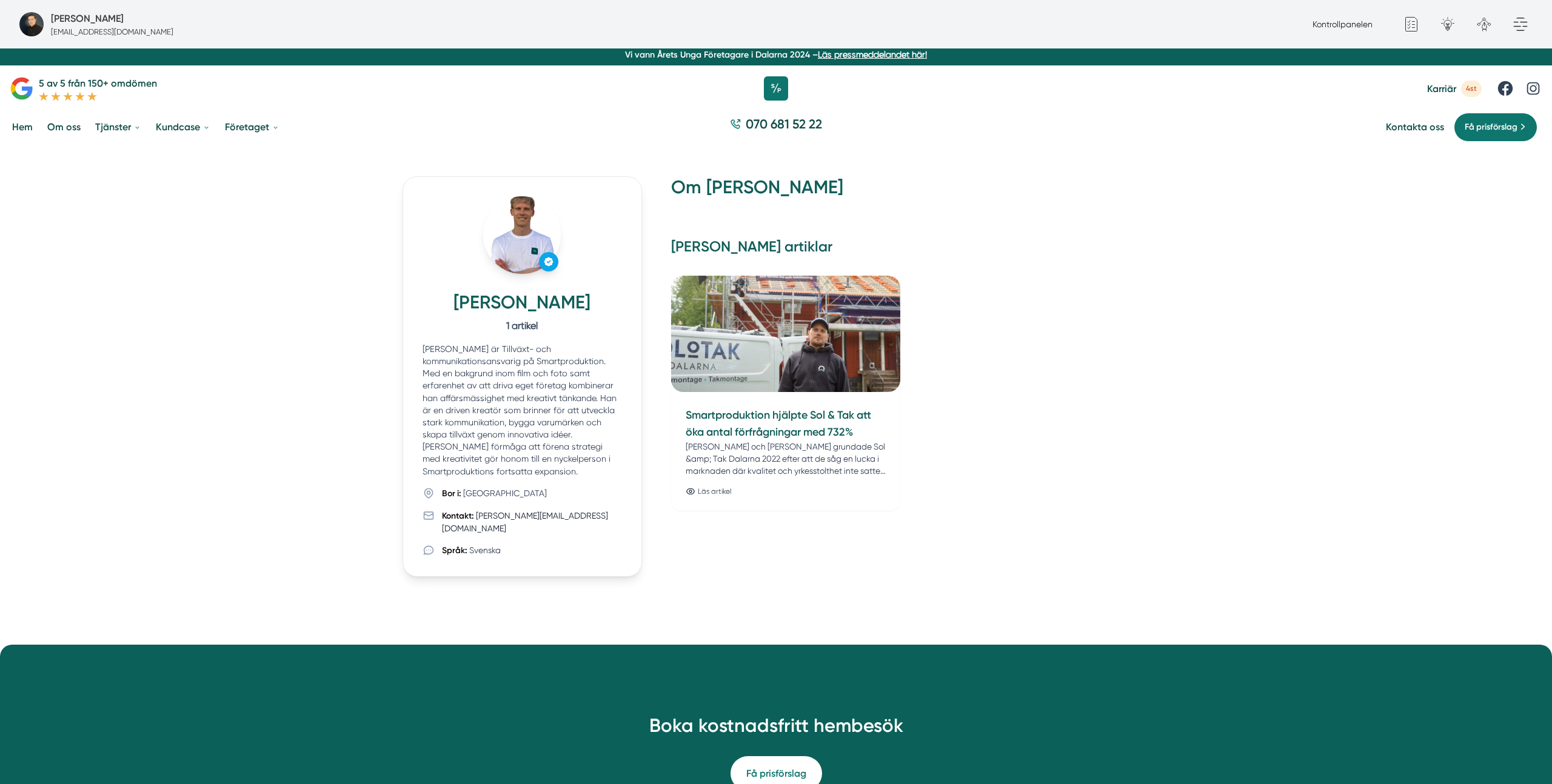
click at [576, 304] on h1 "[PERSON_NAME]" at bounding box center [522, 305] width 199 height 27
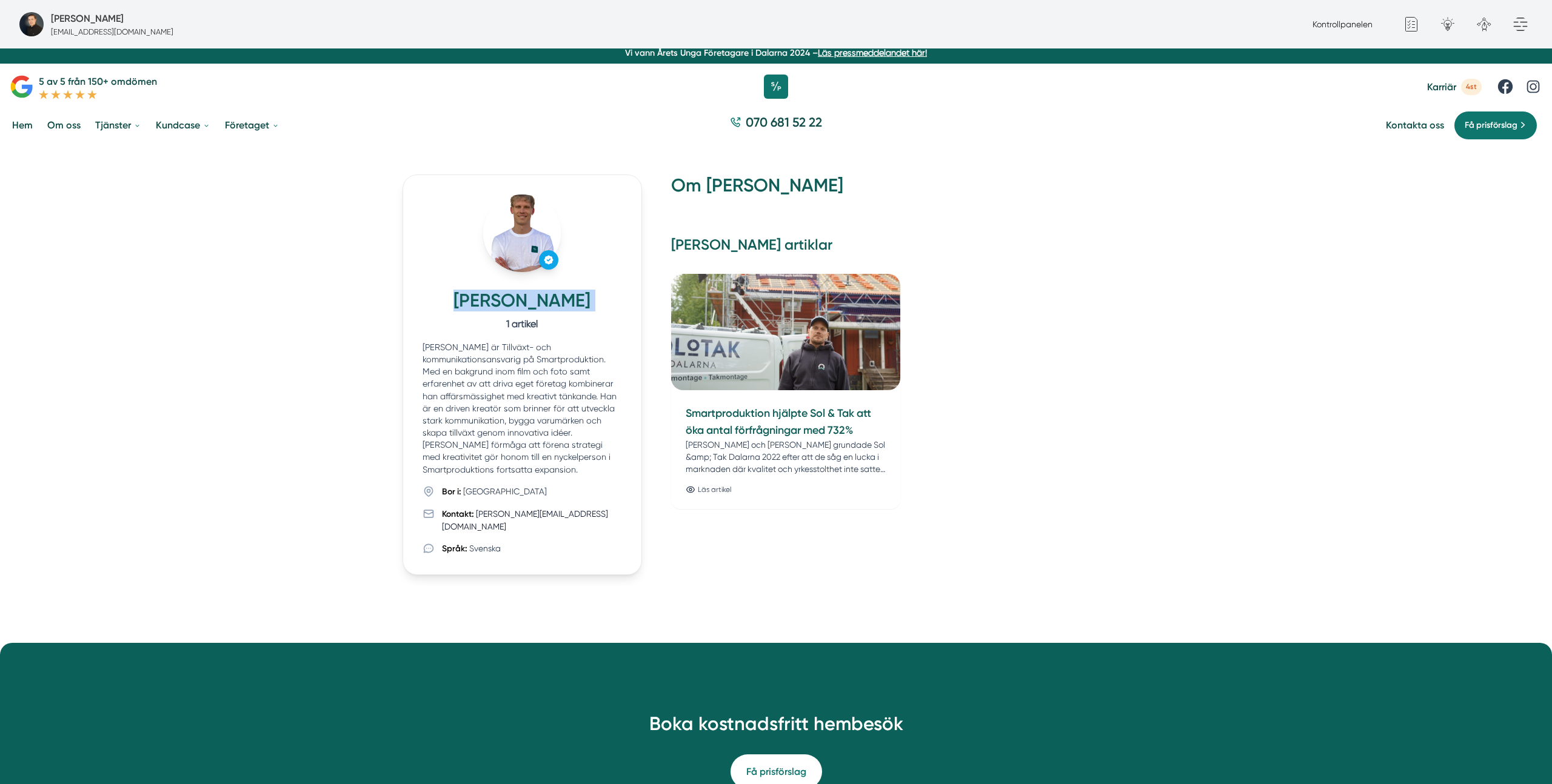
click at [576, 304] on h1 "[PERSON_NAME]" at bounding box center [522, 303] width 199 height 27
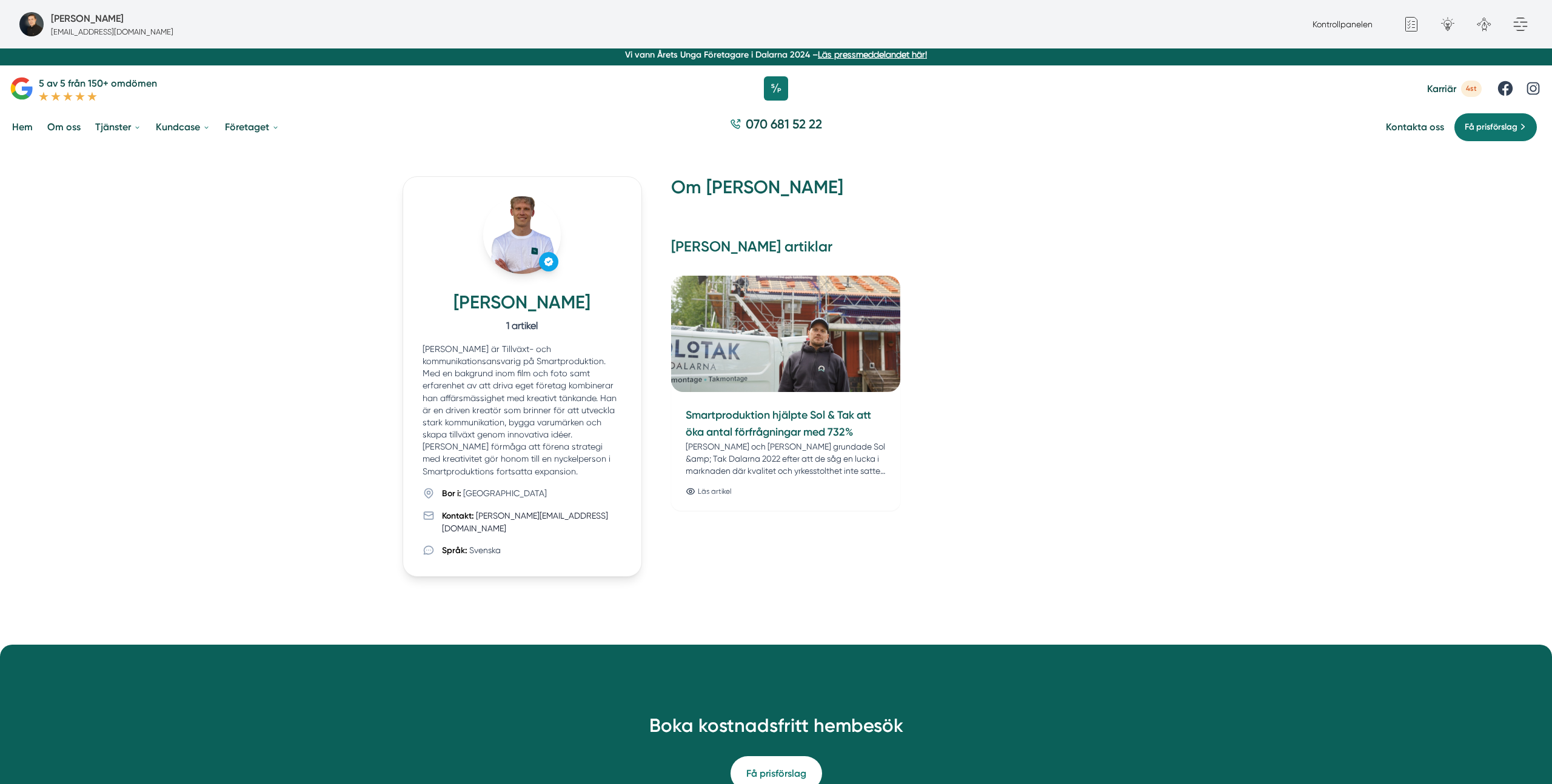
click at [473, 447] on p "Fredrik Weberbauer är Tillväxt- och kommunikationsansvarig på Smartproduktion. …" at bounding box center [522, 410] width 199 height 135
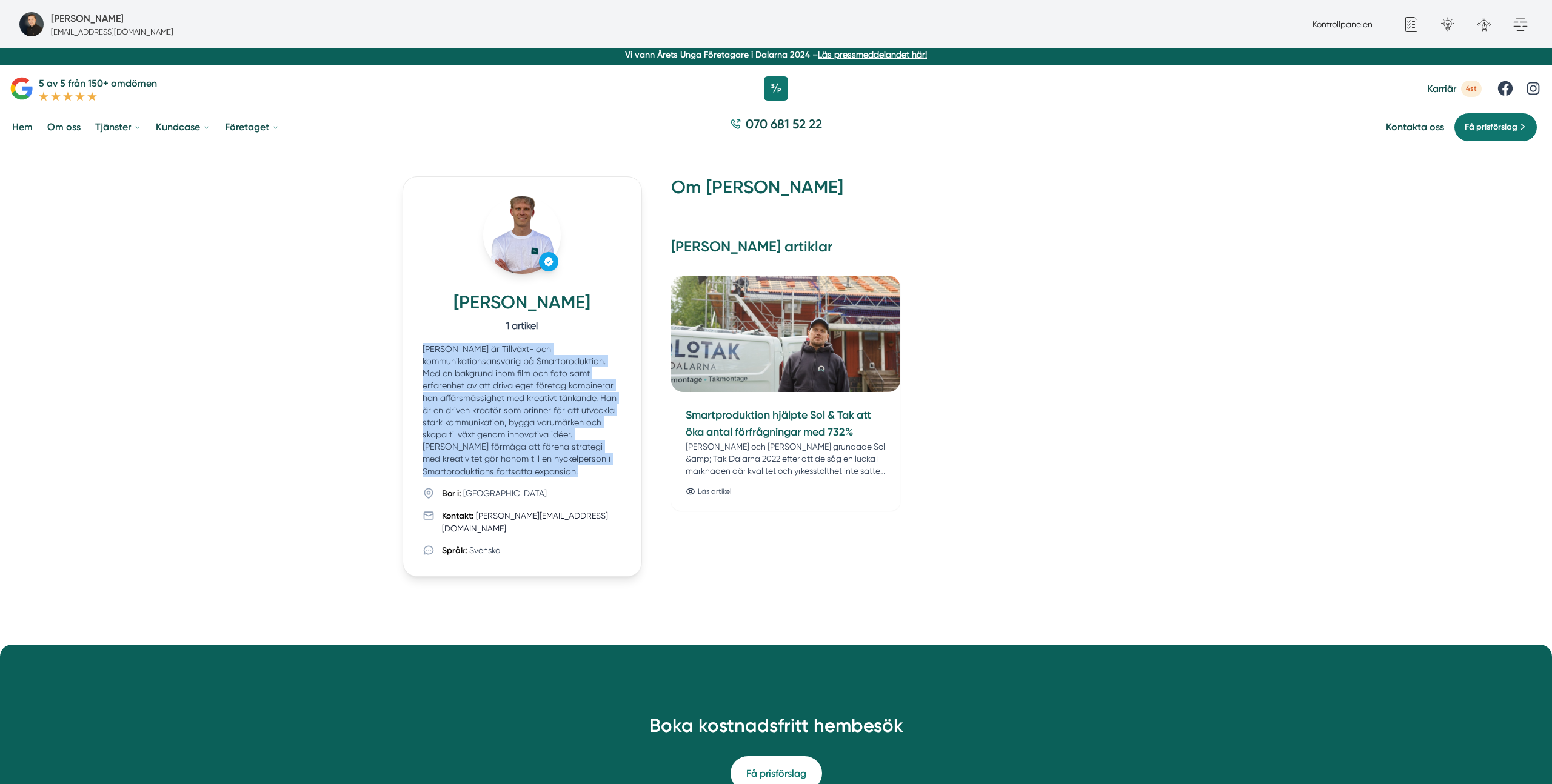
click at [473, 447] on p "Fredrik Weberbauer är Tillväxt- och kommunikationsansvarig på Smartproduktion. …" at bounding box center [522, 410] width 199 height 135
click at [229, 464] on div "Fredrik Weberbauer 1 artikel Fredrik Weberbauer är Tillväxt- och kommunikations…" at bounding box center [776, 376] width 1552 height 458
